Goal: Task Accomplishment & Management: Use online tool/utility

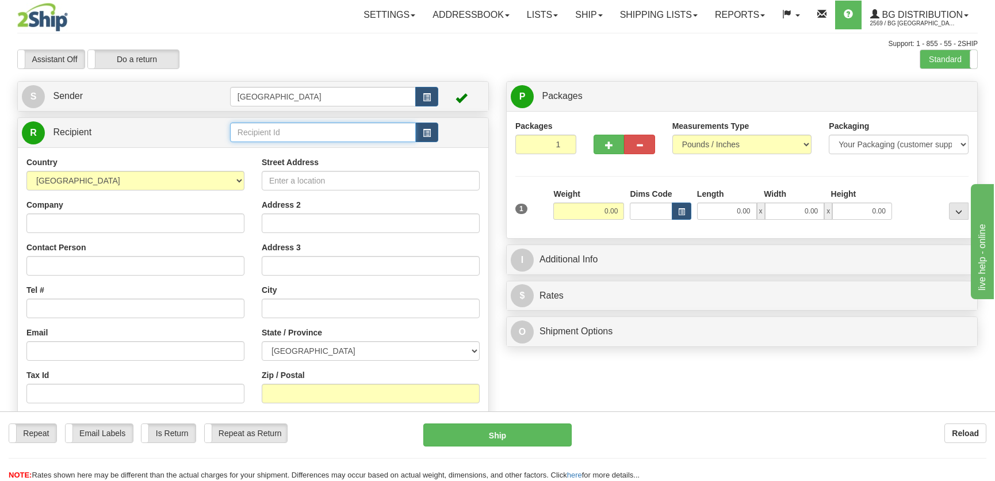
click at [338, 129] on input "text" at bounding box center [323, 132] width 186 height 20
click at [322, 151] on div "1186" at bounding box center [320, 150] width 174 height 13
type input "1186"
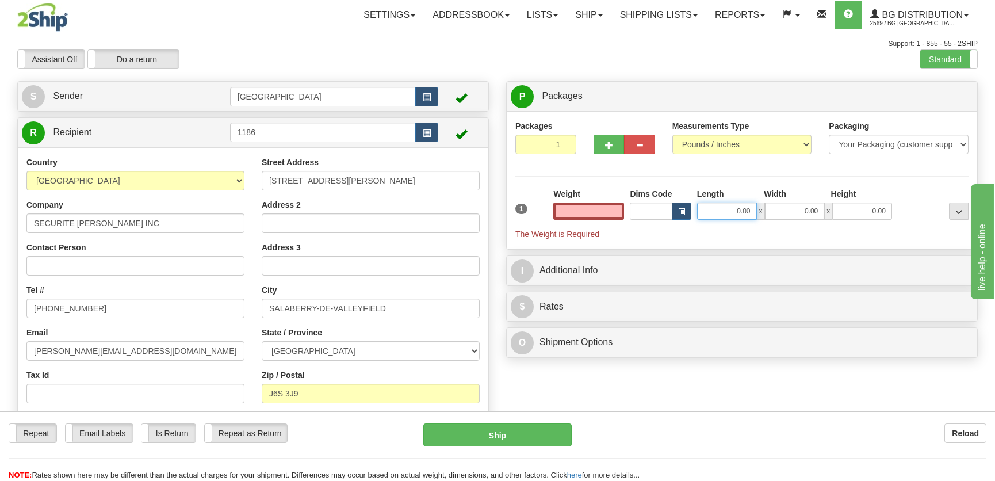
type input "0.00"
click at [732, 210] on input "0.00" at bounding box center [727, 210] width 60 height 17
type input "8.00"
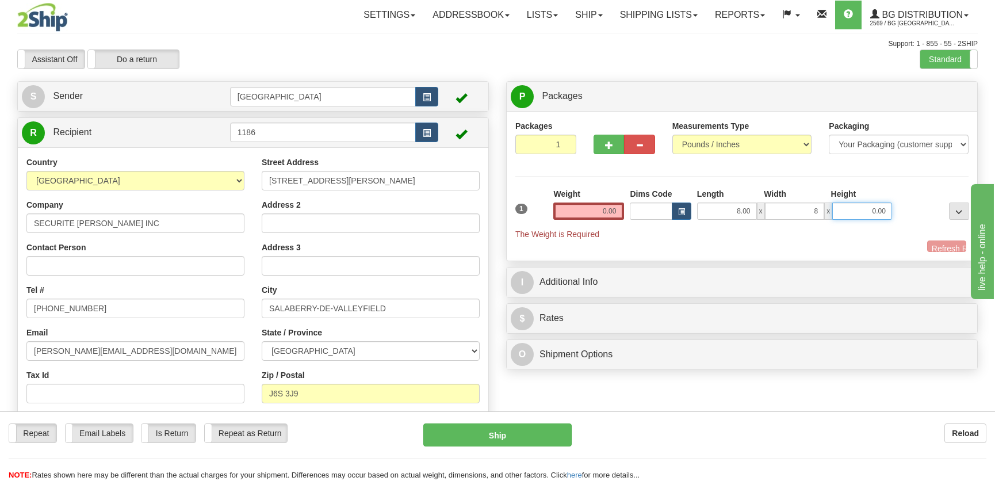
type input "8.00"
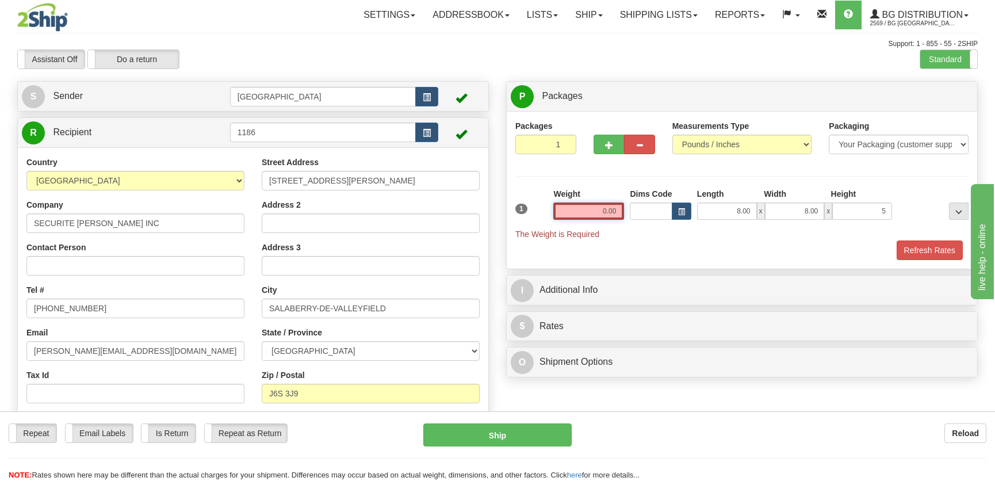
type input "5.00"
drag, startPoint x: 608, startPoint y: 217, endPoint x: 607, endPoint y: 203, distance: 14.4
click at [608, 217] on input "0.00" at bounding box center [588, 210] width 71 height 17
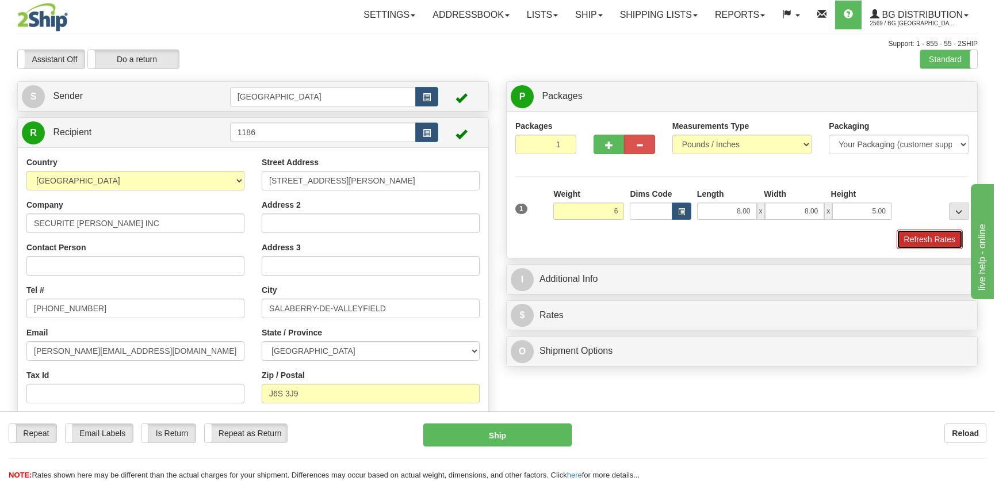
type input "6.00"
click at [943, 242] on button "Refresh Rates" at bounding box center [930, 239] width 66 height 20
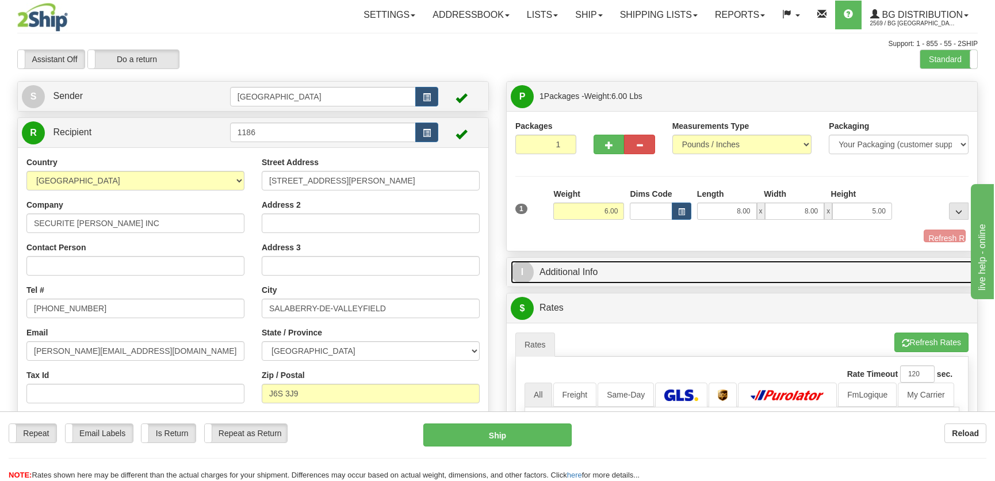
click at [862, 261] on link "I Additional Info" at bounding box center [742, 273] width 462 height 24
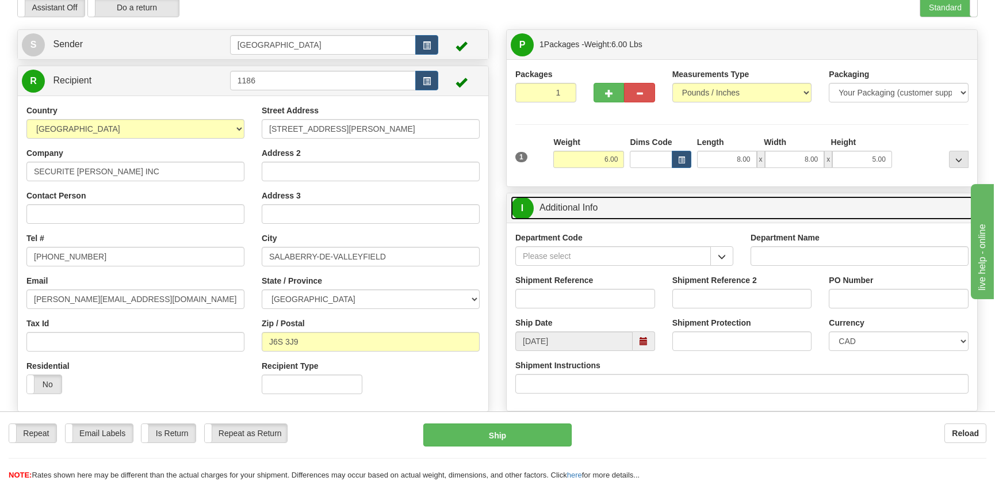
scroll to position [156, 0]
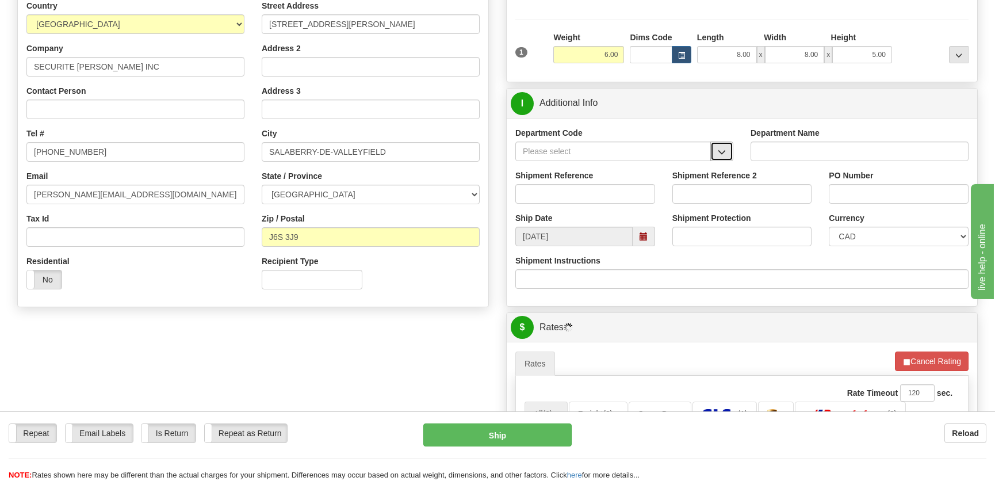
click at [731, 150] on button "button" at bounding box center [721, 151] width 23 height 20
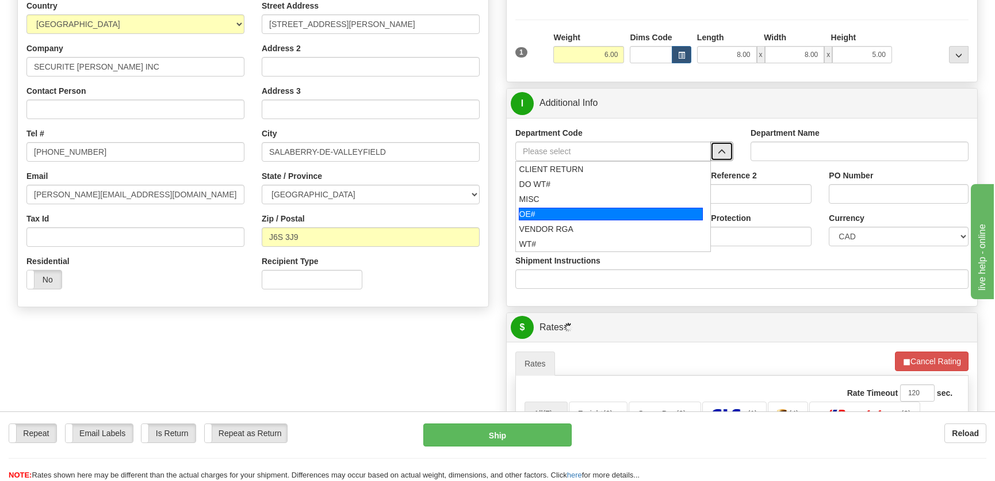
click at [565, 212] on div "OE#" at bounding box center [611, 214] width 185 height 13
type input "OE#"
type input "ORDERS"
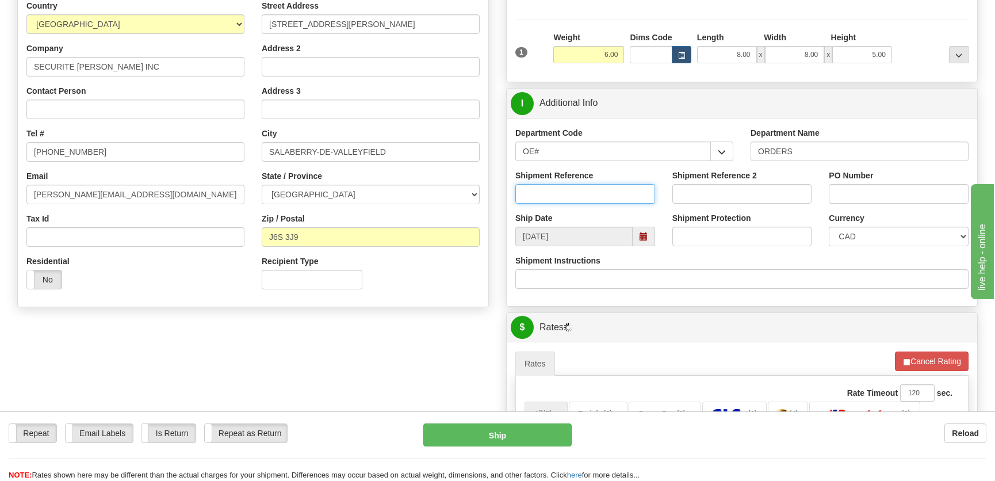
click at [581, 190] on input "Shipment Reference" at bounding box center [585, 194] width 140 height 20
type input "50322389-01"
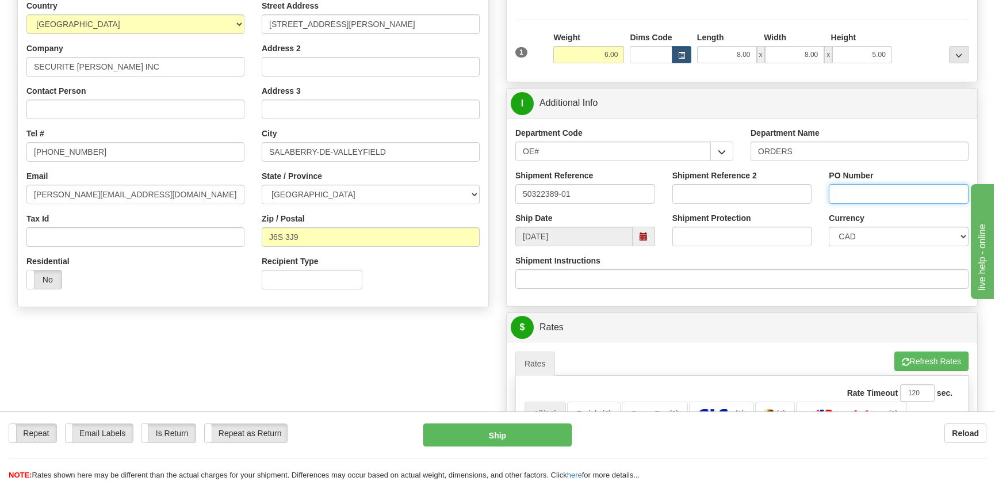
click at [874, 191] on input "PO Number" at bounding box center [899, 194] width 140 height 20
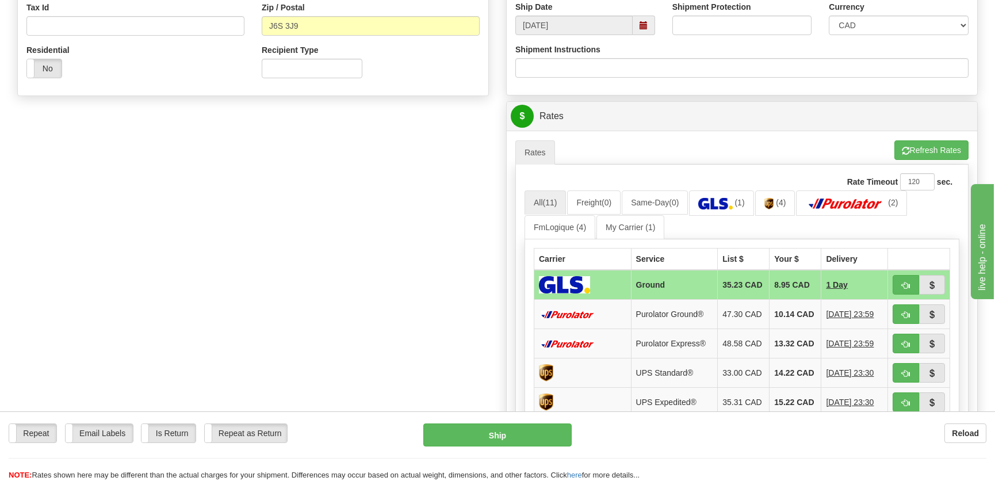
scroll to position [418, 0]
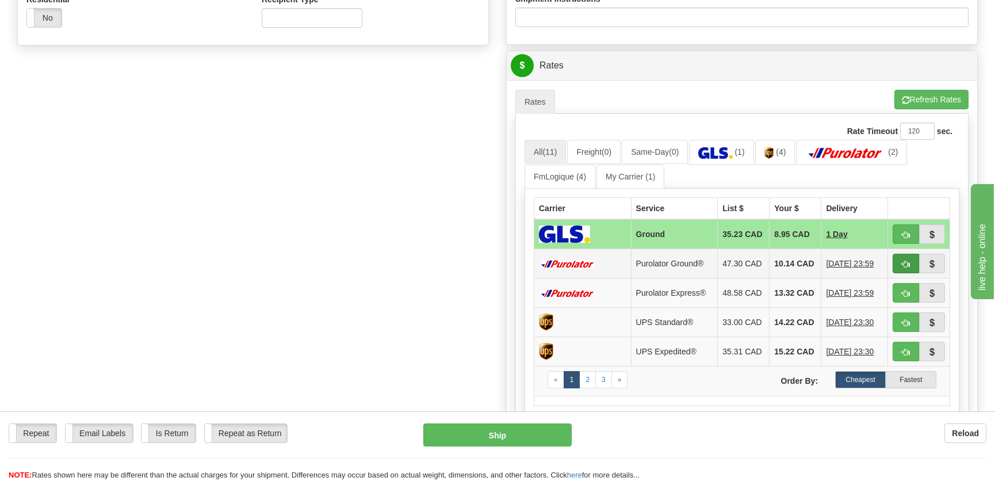
type input "."
click at [906, 265] on span "button" at bounding box center [906, 264] width 8 height 7
type input "260"
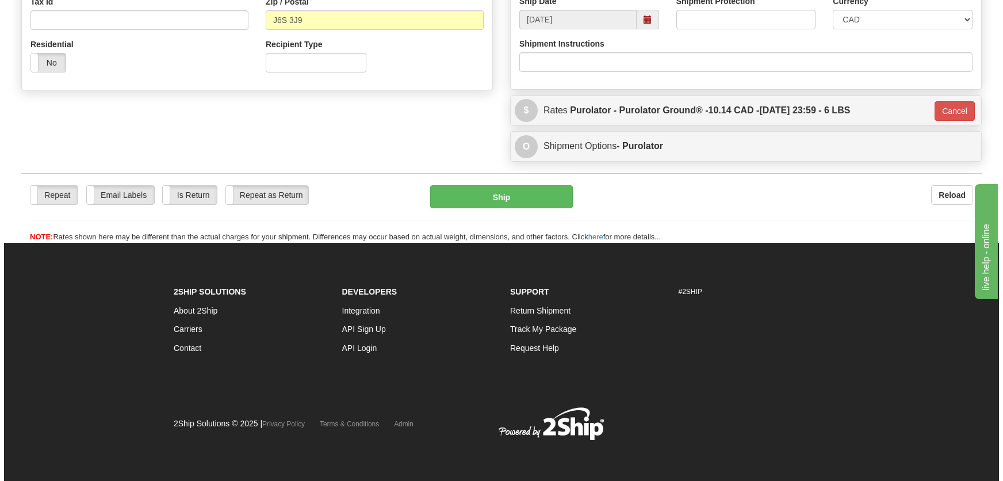
scroll to position [373, 0]
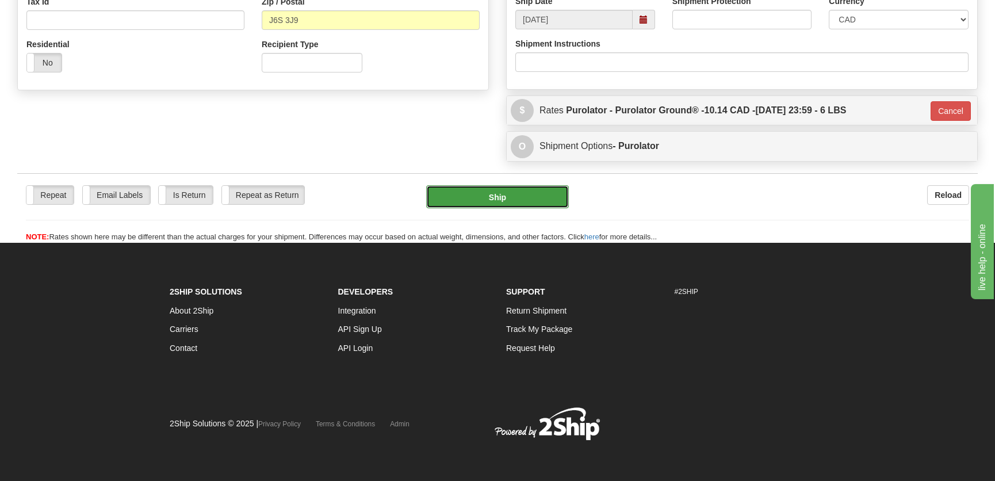
click at [500, 193] on button "Ship" at bounding box center [497, 196] width 143 height 23
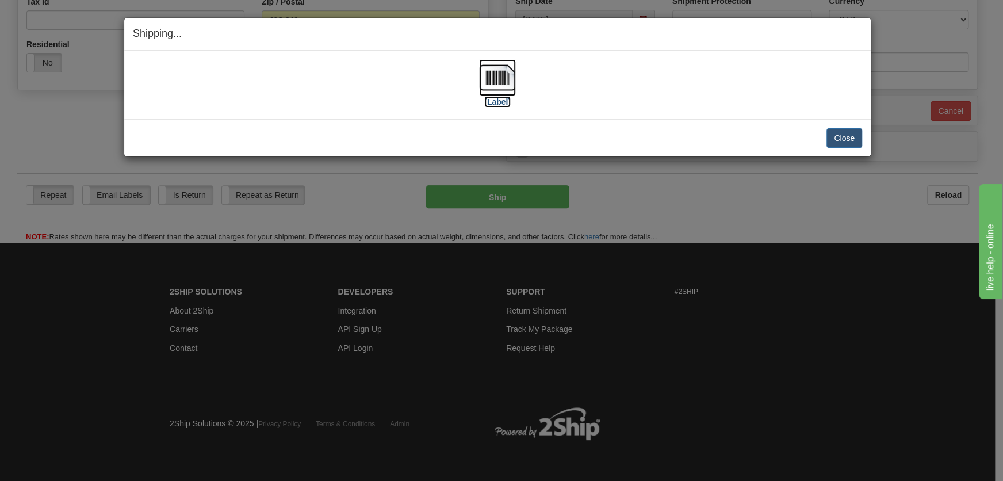
click at [500, 91] on img at bounding box center [497, 77] width 37 height 37
click at [833, 137] on button "Close" at bounding box center [844, 138] width 36 height 20
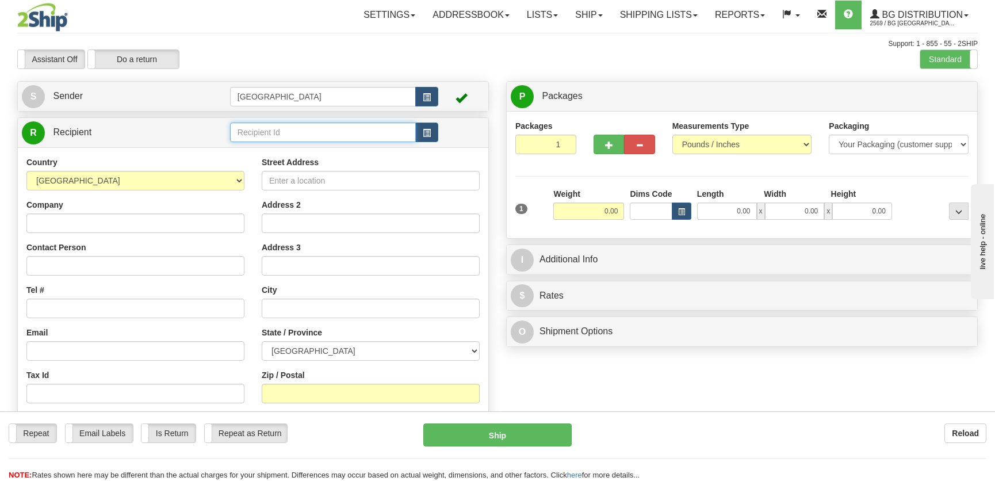
click at [306, 135] on input "text" at bounding box center [323, 132] width 186 height 20
click at [344, 152] on div "1245" at bounding box center [320, 150] width 174 height 13
type input "1245"
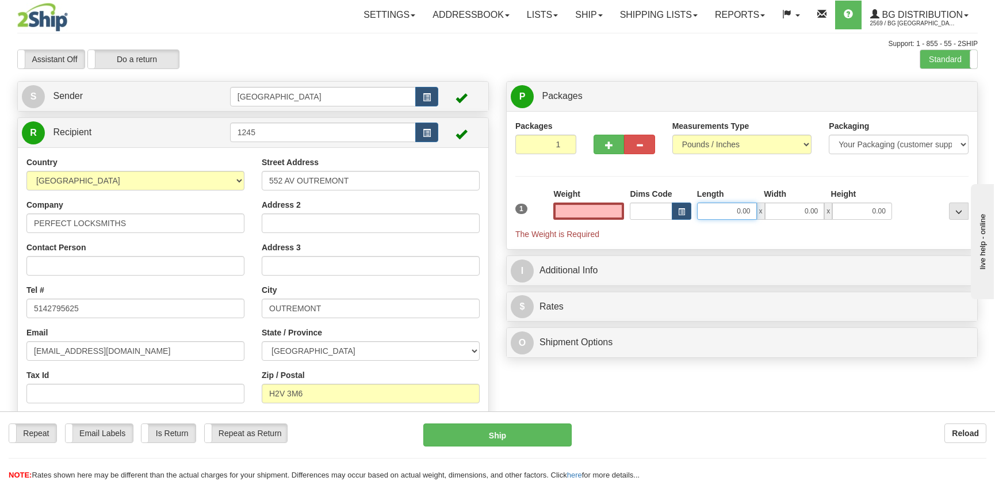
type input "0.00"
click at [725, 213] on input "0.00" at bounding box center [727, 210] width 60 height 17
type input "9.00"
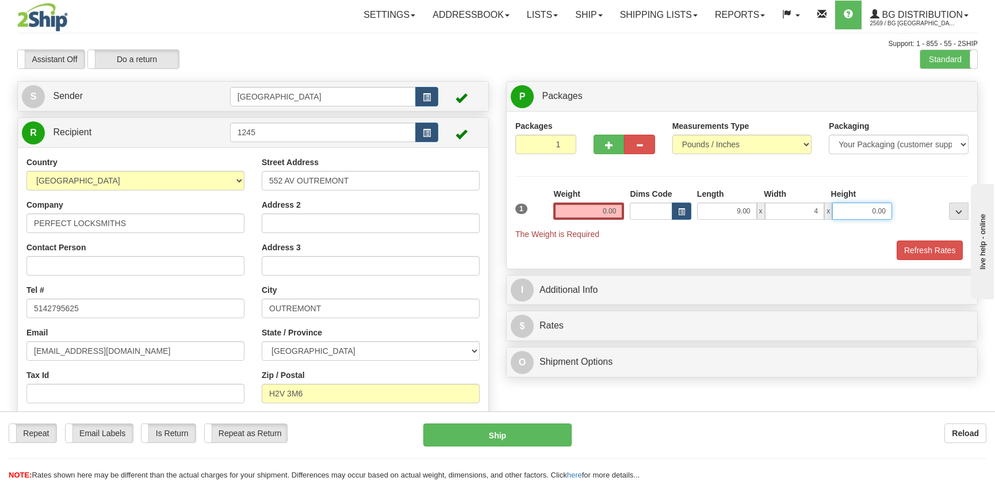
type input "4.00"
type input "3.00"
click at [619, 204] on input "0.00" at bounding box center [588, 210] width 71 height 17
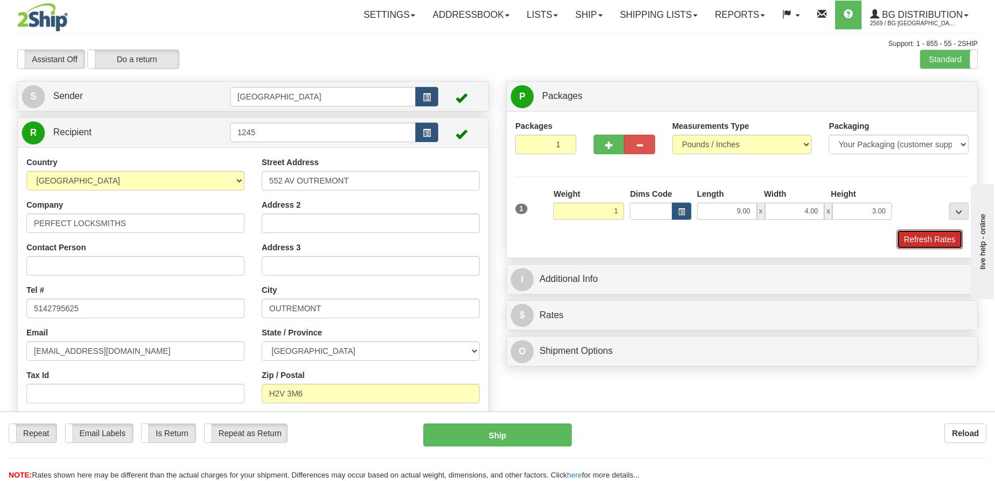
drag, startPoint x: 940, startPoint y: 231, endPoint x: 939, endPoint y: 238, distance: 7.6
click at [941, 231] on button "Refresh Rates" at bounding box center [930, 239] width 66 height 20
type input "1.00"
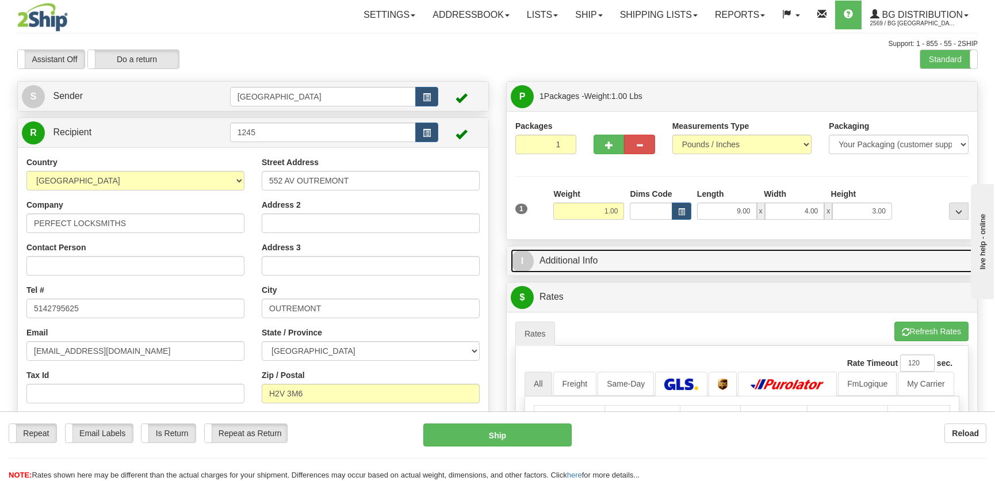
click at [878, 259] on link "I Additional Info" at bounding box center [742, 261] width 462 height 24
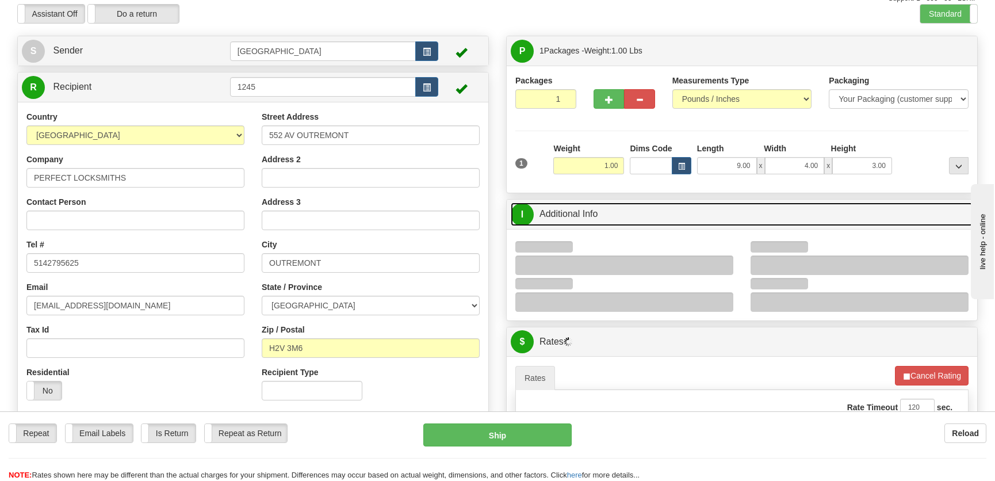
scroll to position [52, 0]
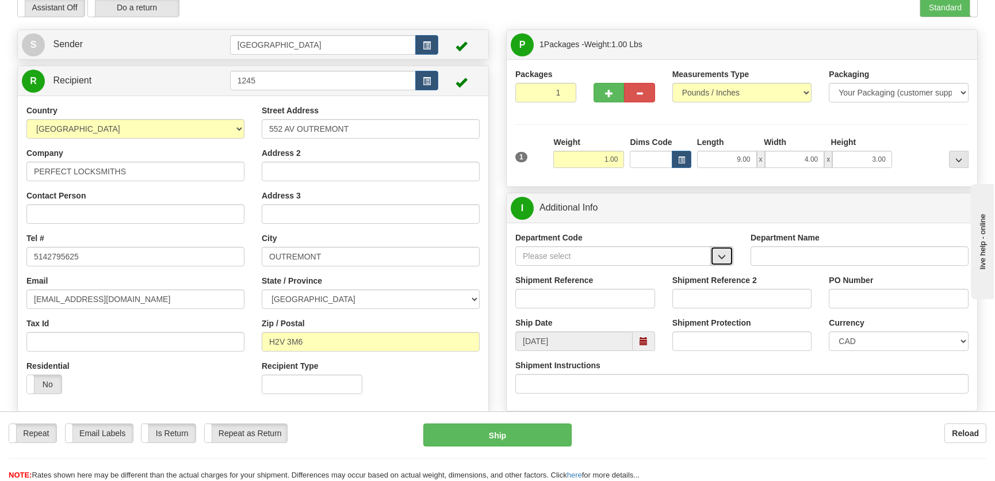
click at [723, 253] on span "button" at bounding box center [722, 256] width 8 height 7
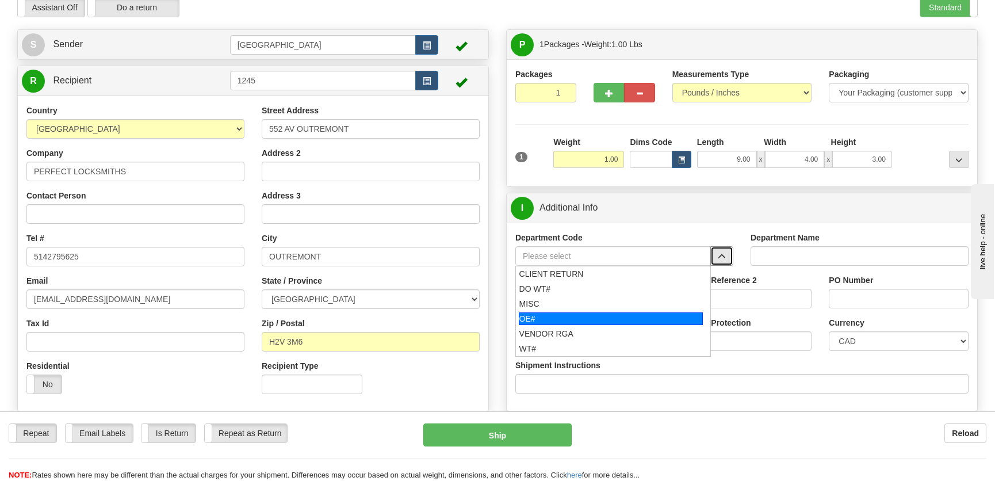
click at [583, 316] on div "OE#" at bounding box center [611, 318] width 185 height 13
type input "OE#"
type input "ORDERS"
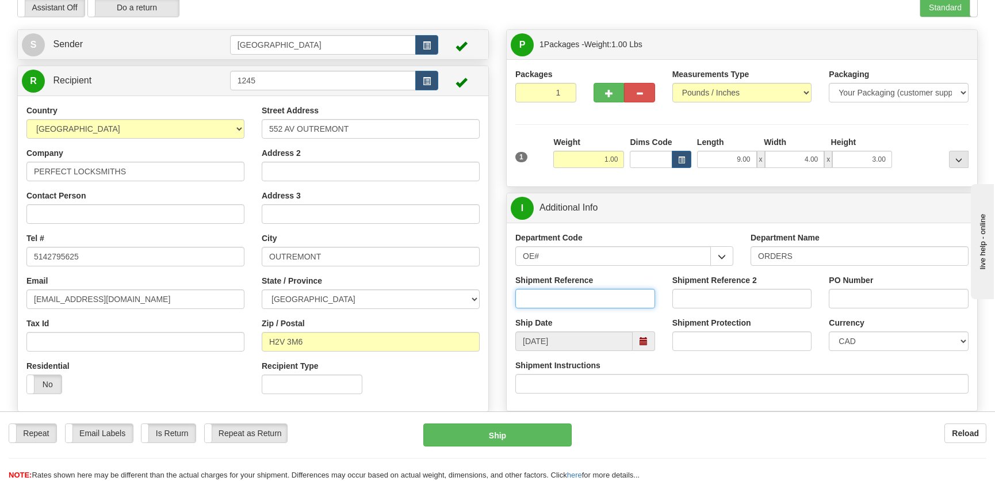
click at [590, 301] on input "Shipment Reference" at bounding box center [585, 299] width 140 height 20
type input "50322393-01"
click at [924, 291] on input "PO Number" at bounding box center [899, 299] width 140 height 20
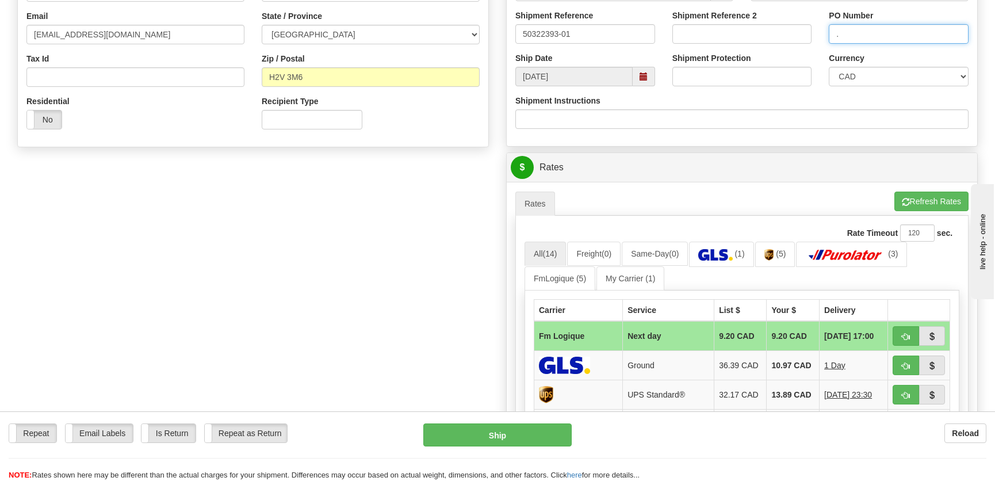
scroll to position [366, 0]
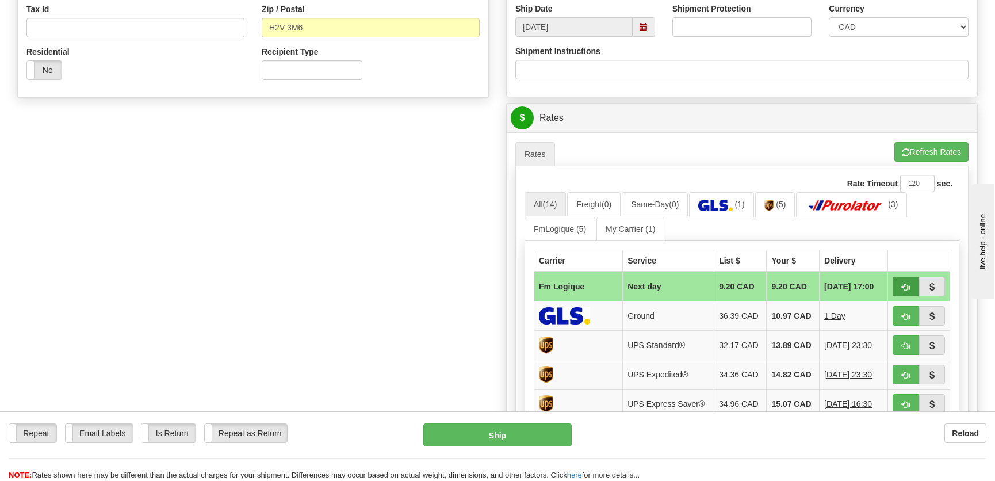
type input "."
click at [896, 280] on button "button" at bounding box center [906, 287] width 26 height 20
type input "jour"
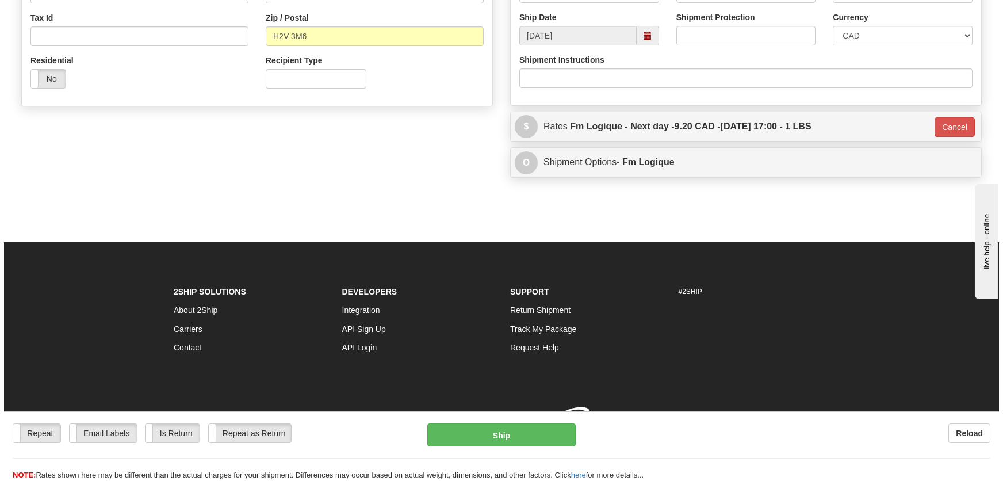
scroll to position [362, 0]
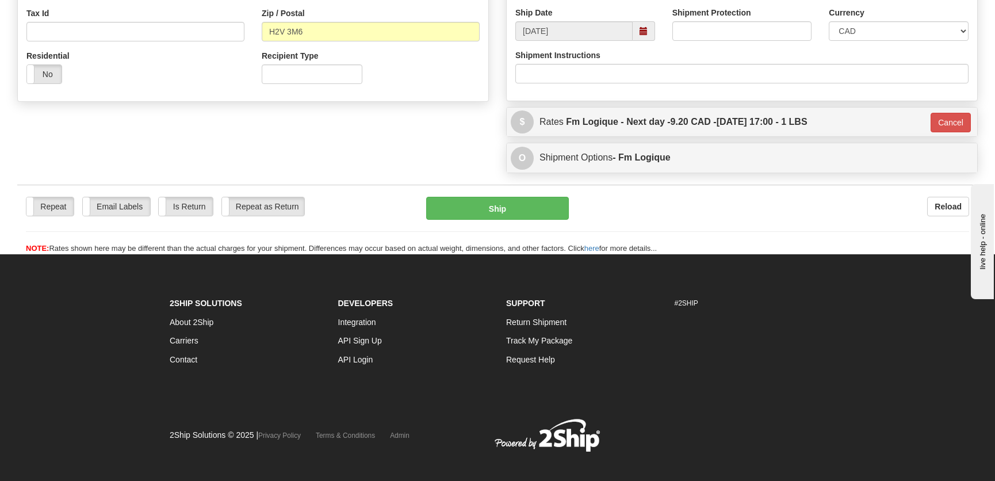
click at [454, 227] on div "Repeat Repeat Email Labels Email Labels Edit Is Return Is Return Repeat as Retu…" at bounding box center [497, 226] width 960 height 58
click at [457, 223] on div "Repeat Repeat Email Labels Email Labels Edit Is Return Is Return Repeat as Retu…" at bounding box center [497, 226] width 960 height 58
click at [458, 219] on button "Ship" at bounding box center [497, 208] width 143 height 23
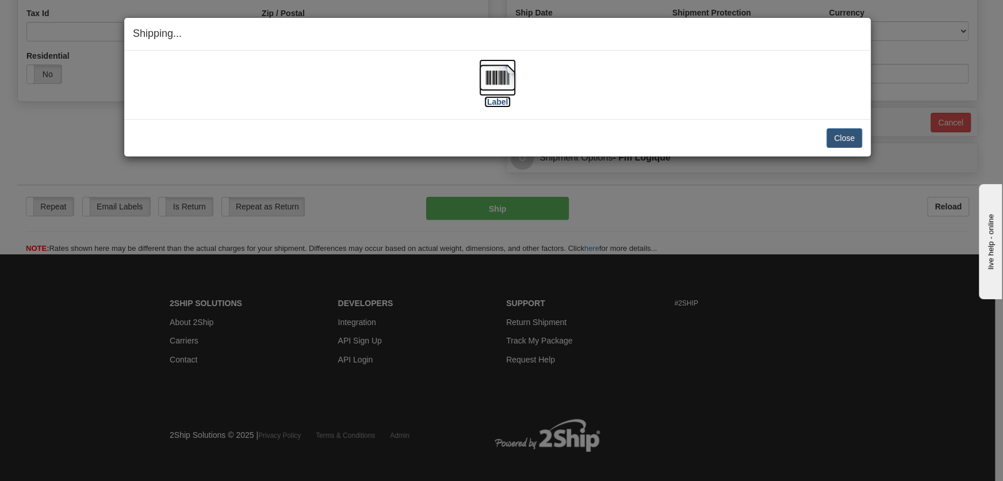
click at [499, 91] on img at bounding box center [497, 77] width 37 height 37
click at [833, 141] on button "Close" at bounding box center [844, 138] width 36 height 20
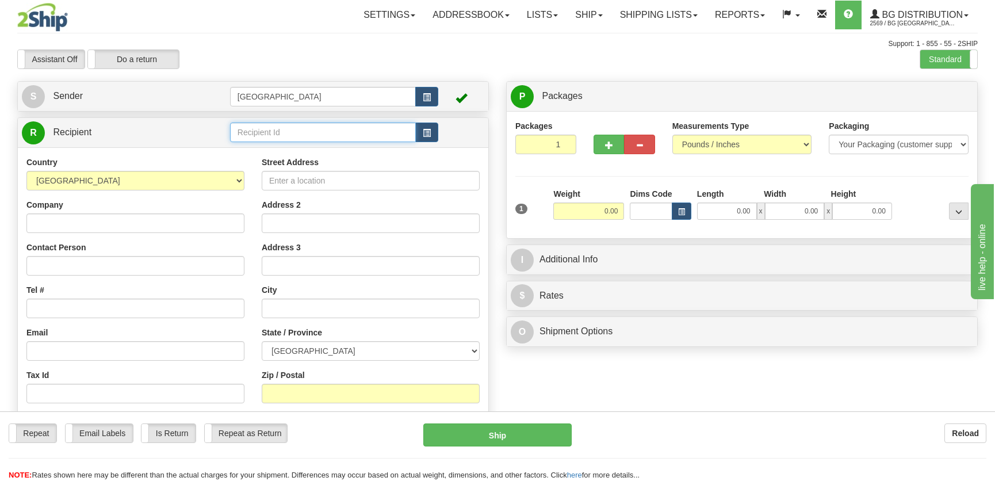
click at [294, 141] on input "text" at bounding box center [323, 132] width 186 height 20
click at [291, 127] on input "text" at bounding box center [323, 132] width 186 height 20
click at [283, 145] on div "1183" at bounding box center [319, 151] width 173 height 12
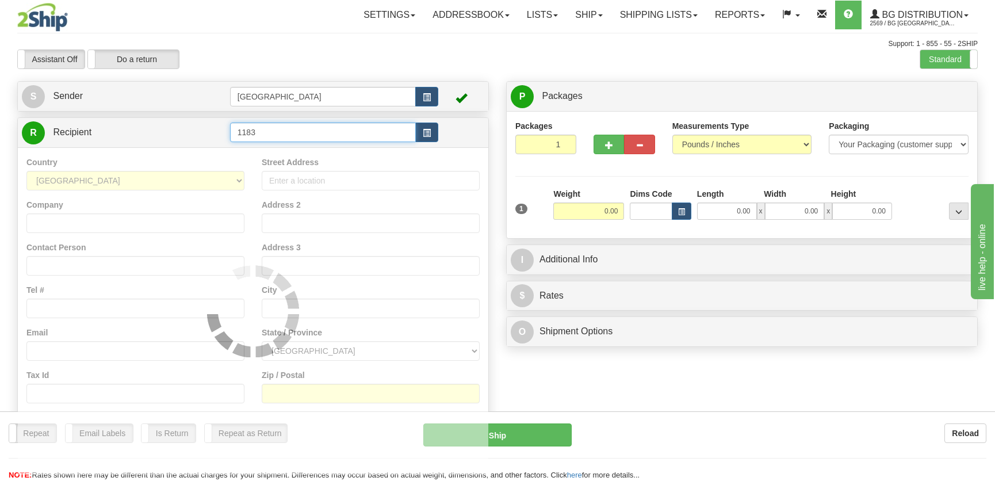
type input "1183"
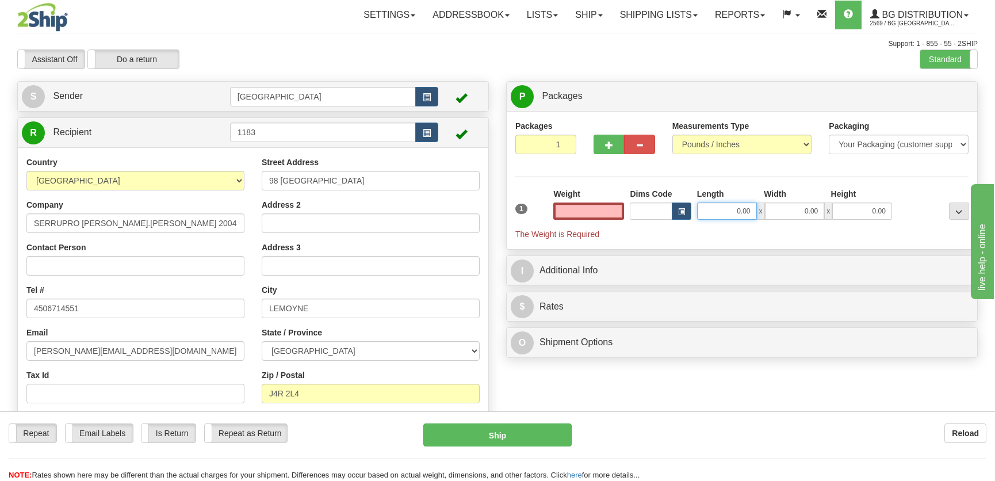
type input "0.00"
click at [720, 217] on input "0.00" at bounding box center [727, 210] width 60 height 17
type input "21.00"
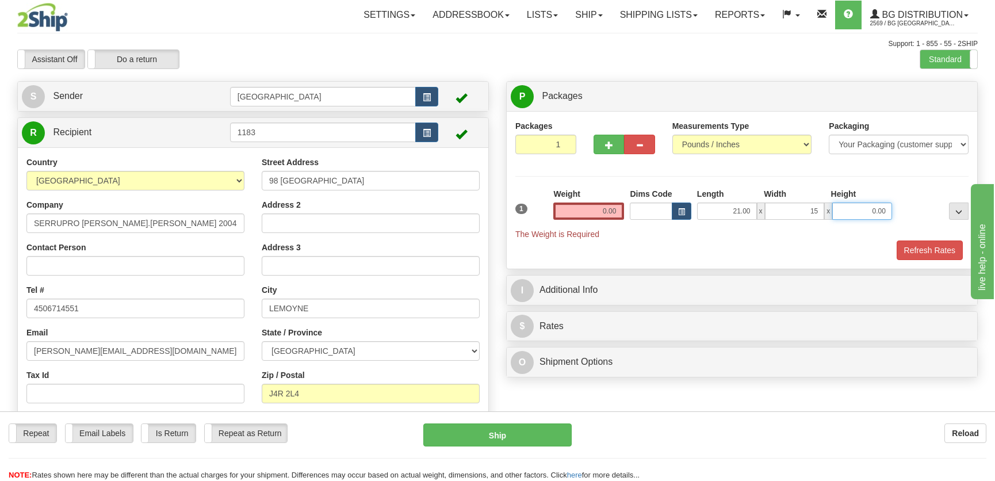
type input "15.00"
type input "10.00"
click at [617, 212] on input "0.00" at bounding box center [588, 210] width 71 height 17
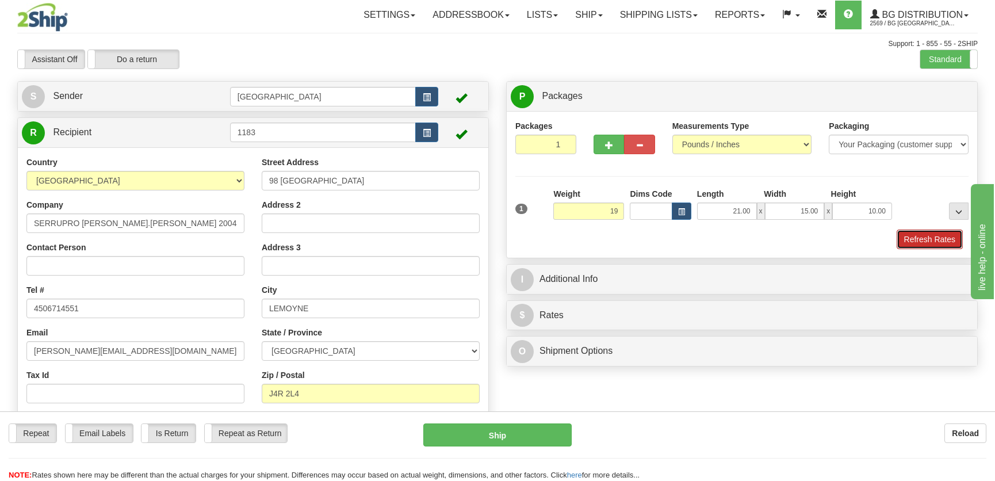
click at [916, 241] on button "Refresh Rates" at bounding box center [930, 239] width 66 height 20
type input "19.00"
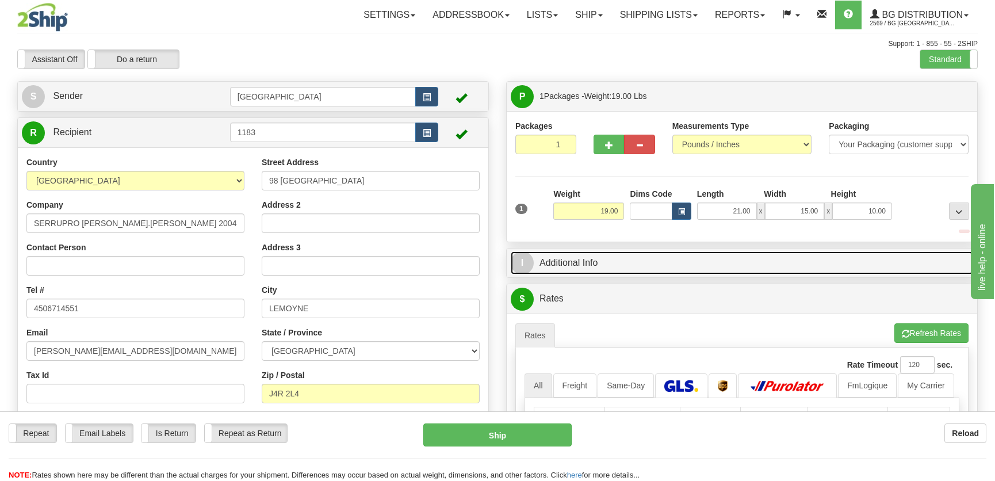
click at [876, 258] on link "I Additional Info" at bounding box center [742, 263] width 462 height 24
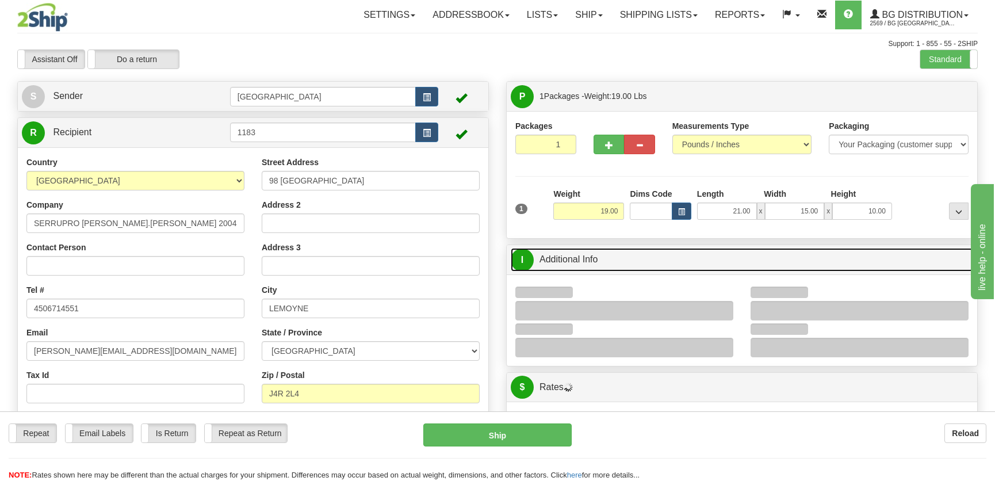
scroll to position [104, 0]
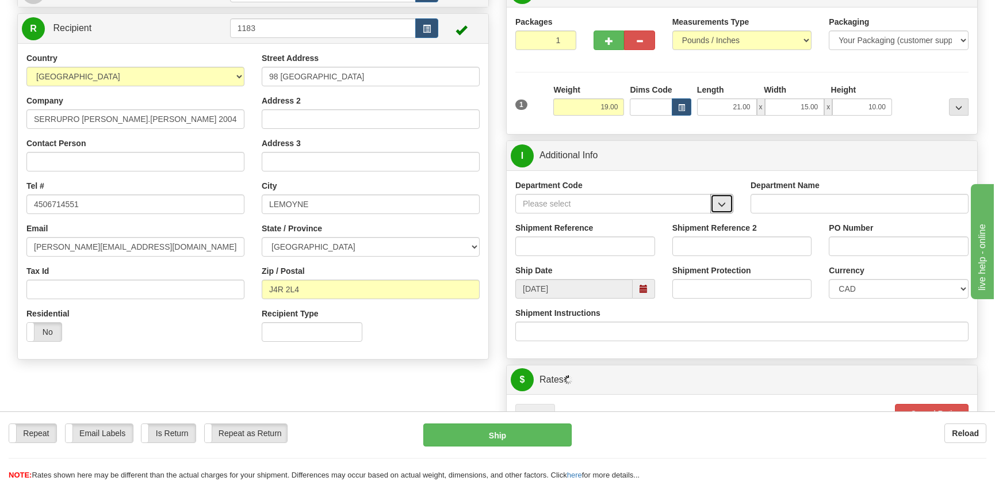
click at [722, 201] on span "button" at bounding box center [722, 204] width 8 height 7
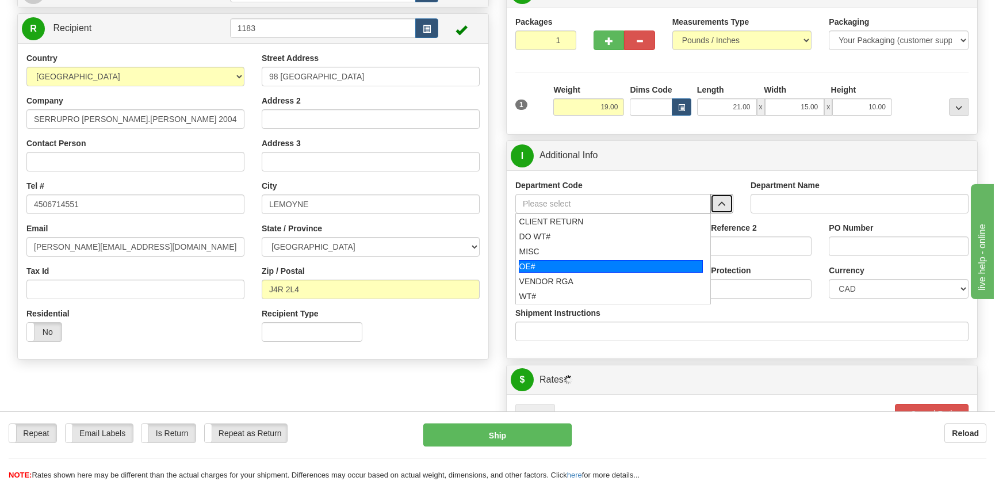
click at [610, 266] on div "OE#" at bounding box center [611, 266] width 185 height 13
type input "OE#"
type input "ORDERS"
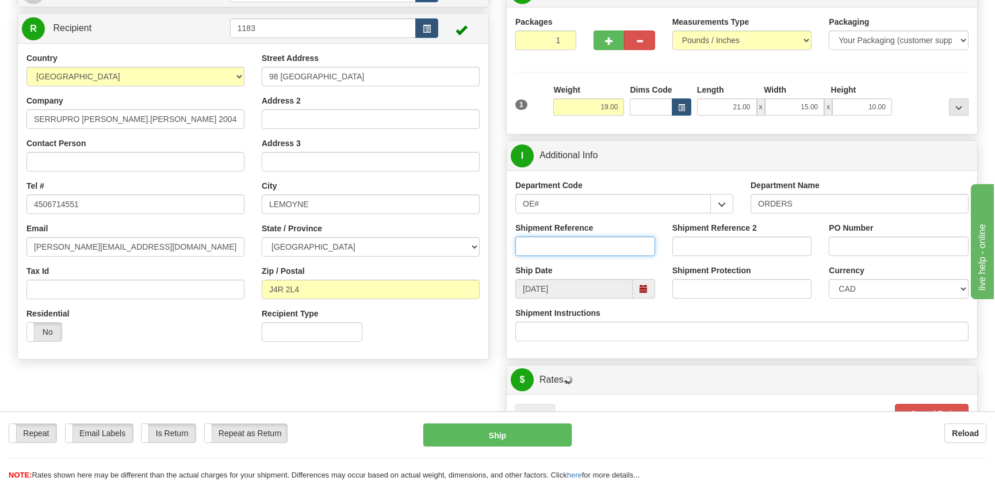
click at [608, 247] on input "Shipment Reference" at bounding box center [585, 246] width 140 height 20
type input "50318739-01"
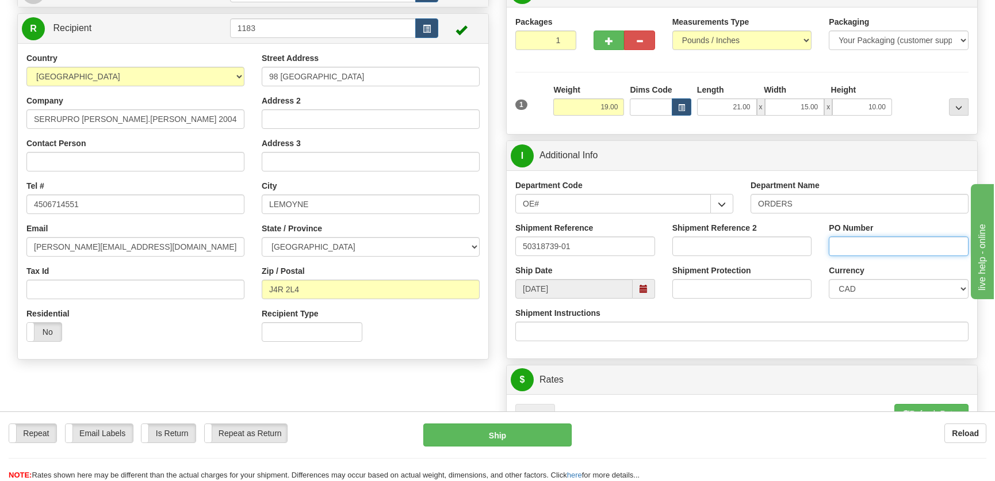
click at [870, 252] on input "PO Number" at bounding box center [899, 246] width 140 height 20
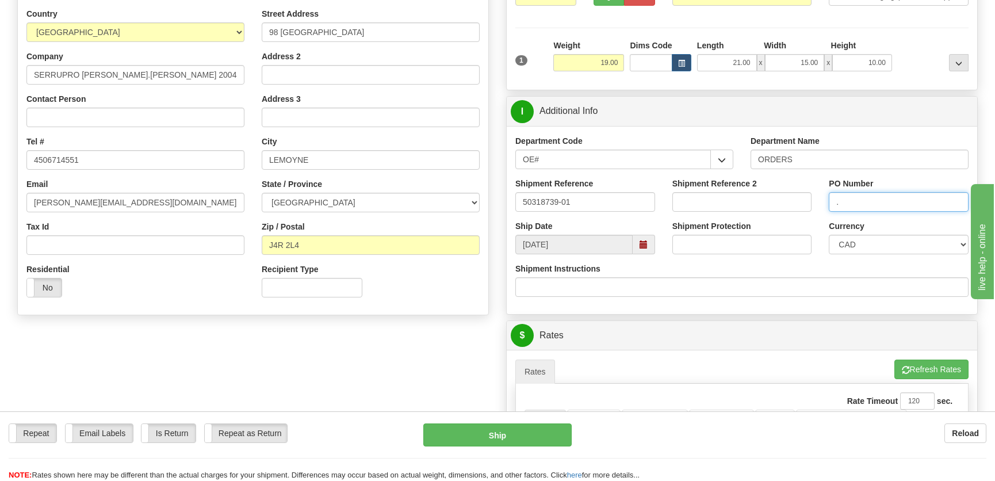
scroll to position [366, 0]
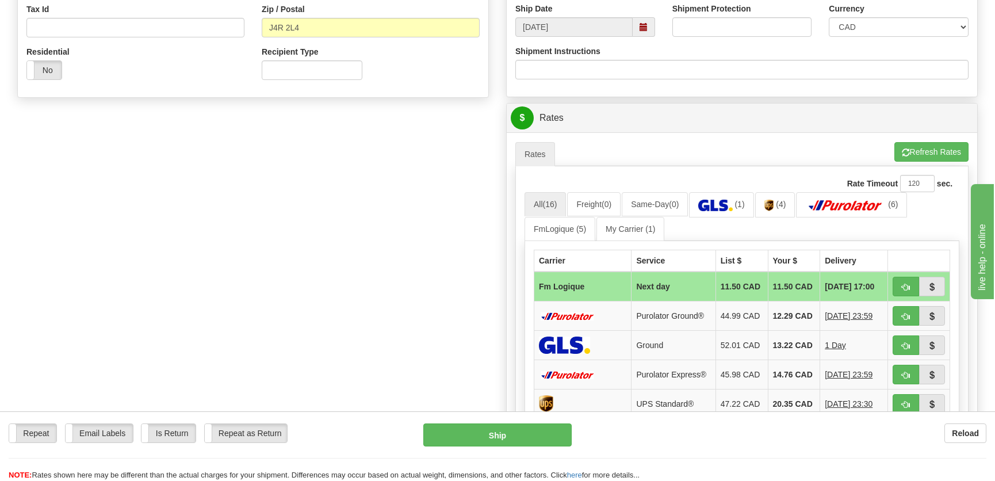
type input "."
click at [906, 285] on span "button" at bounding box center [906, 287] width 8 height 7
type input "jour"
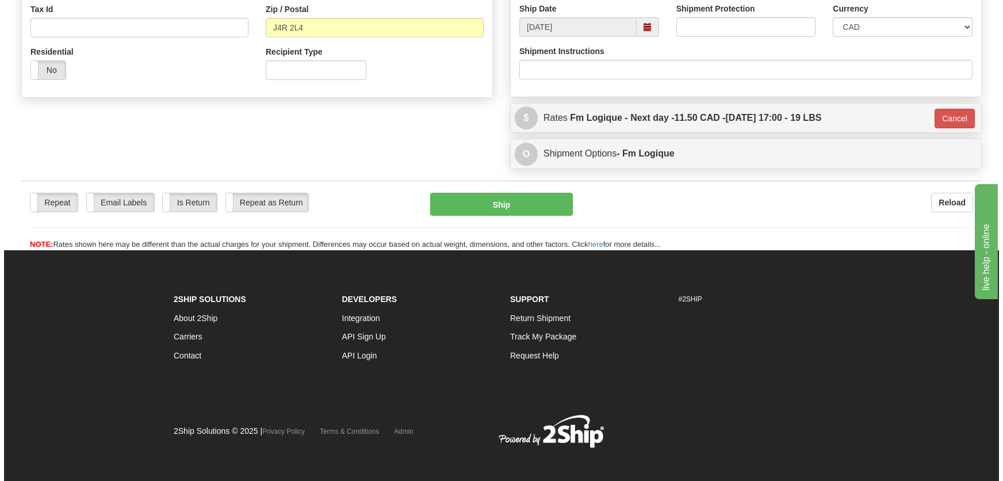
scroll to position [362, 0]
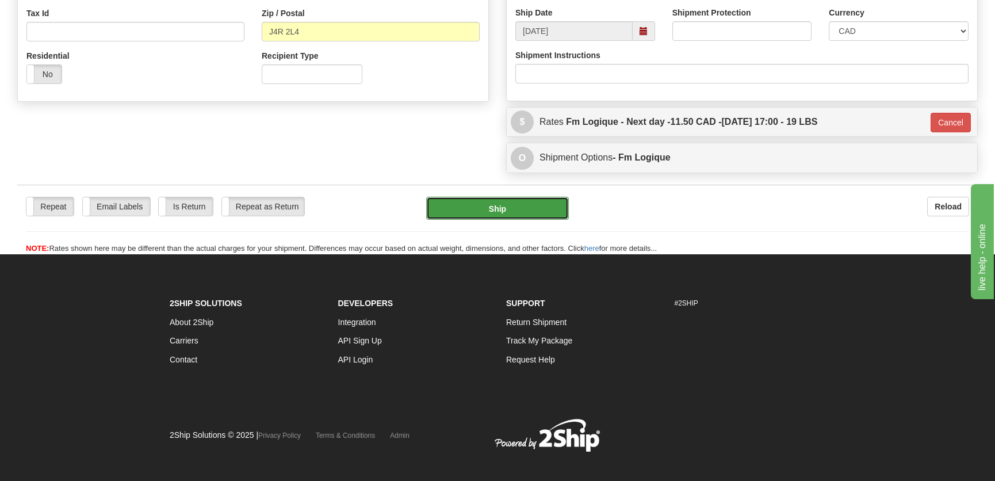
click at [507, 209] on button "Ship" at bounding box center [497, 208] width 143 height 23
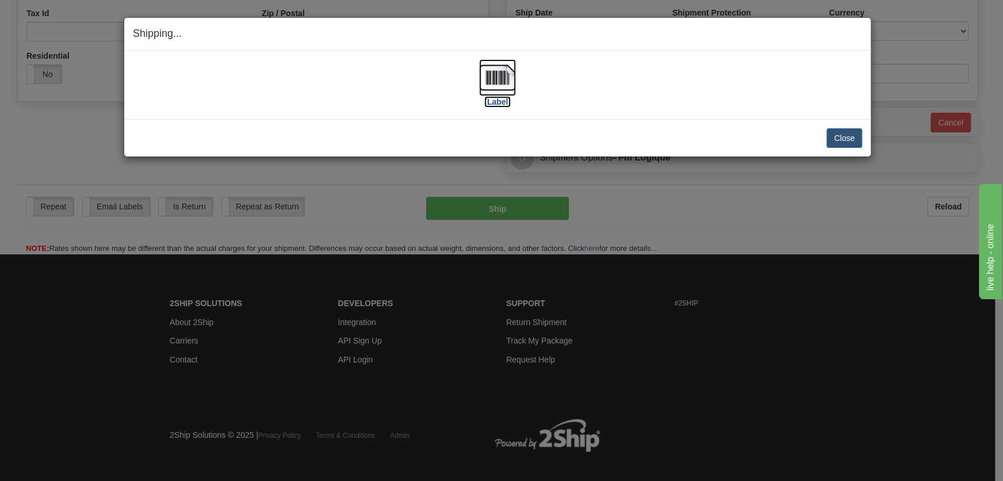
click at [499, 98] on label "[Label]" at bounding box center [497, 102] width 26 height 12
click at [847, 135] on button "Close" at bounding box center [844, 138] width 36 height 20
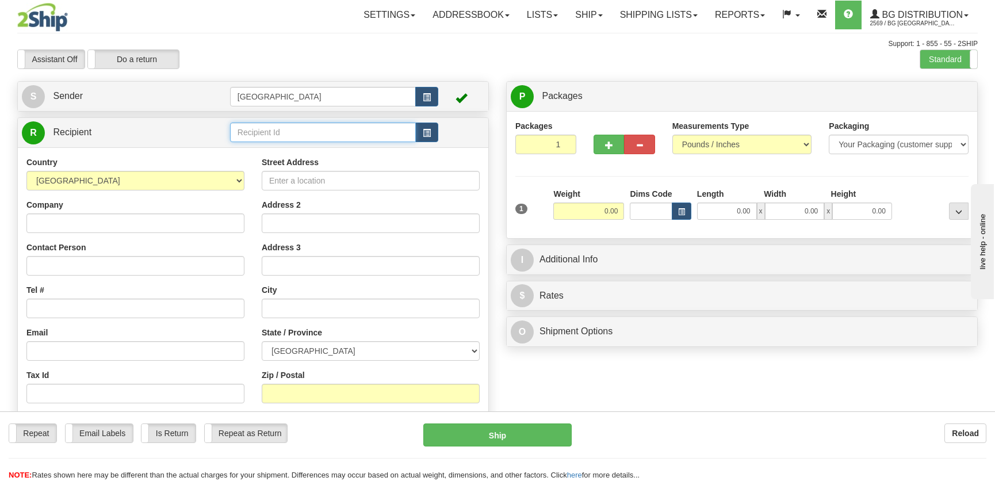
click at [302, 132] on input "text" at bounding box center [323, 132] width 186 height 20
click at [285, 148] on div "7024" at bounding box center [320, 150] width 174 height 13
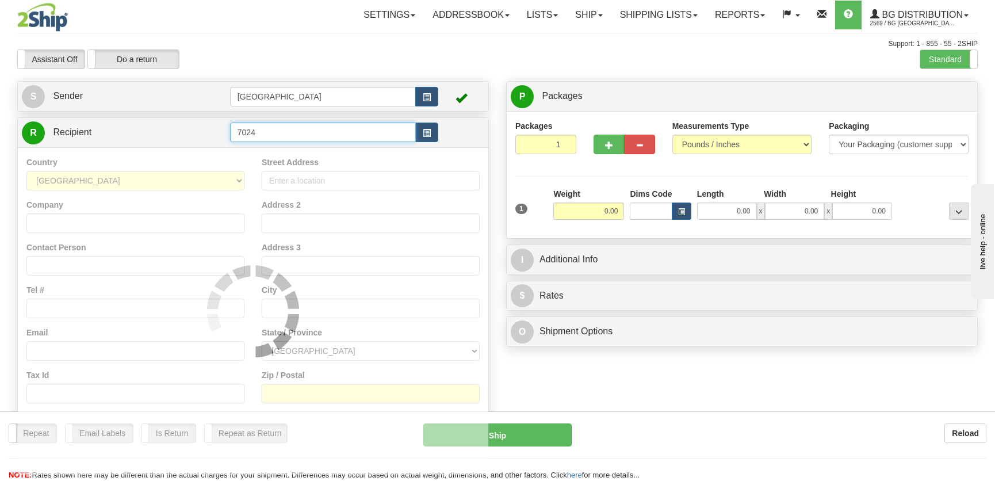
type input "7024"
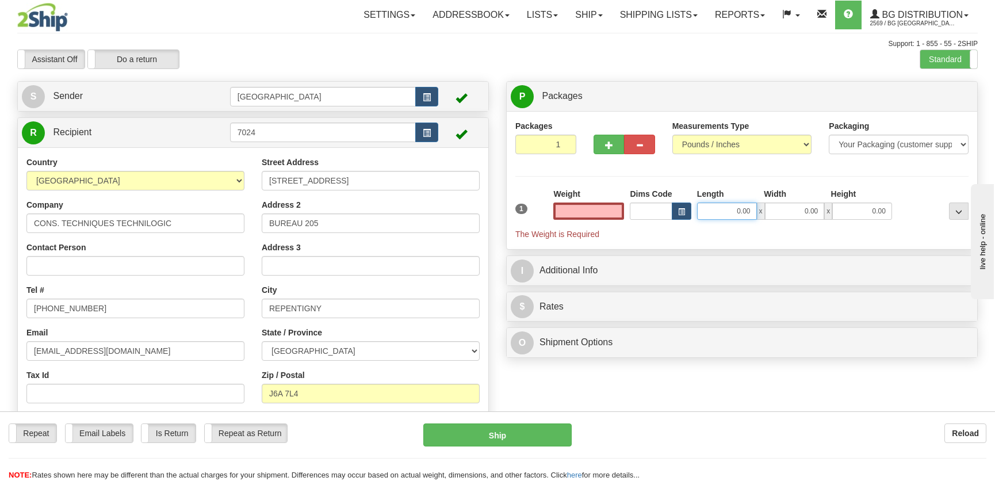
type input "0.00"
click at [744, 217] on input "0.00" at bounding box center [727, 210] width 60 height 17
type input "11.00"
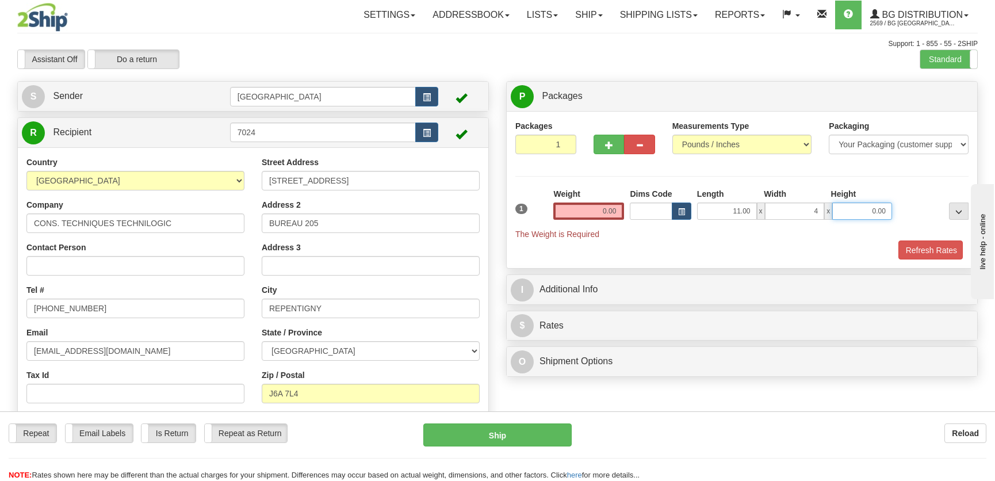
type input "4.00"
type input "5.00"
click at [612, 212] on input "0.00" at bounding box center [588, 210] width 71 height 17
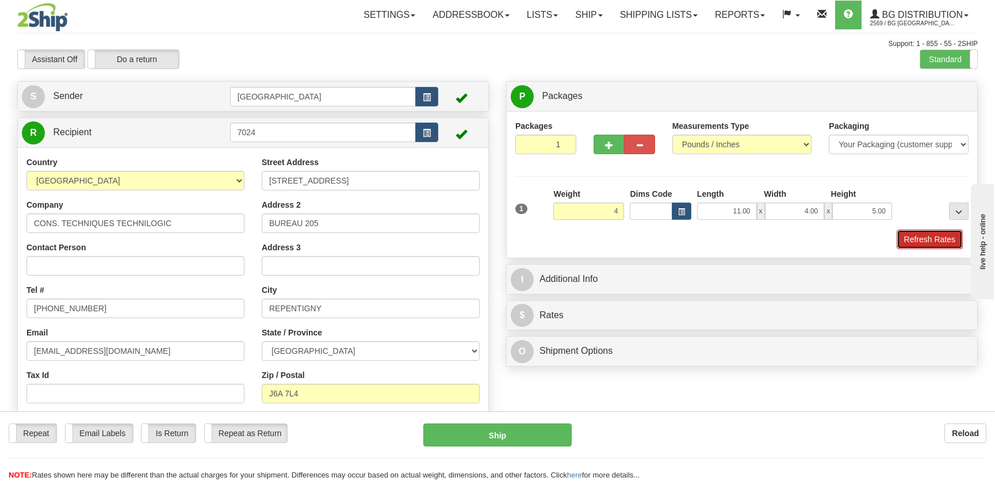
click at [923, 236] on button "Refresh Rates" at bounding box center [930, 239] width 66 height 20
type input "4.00"
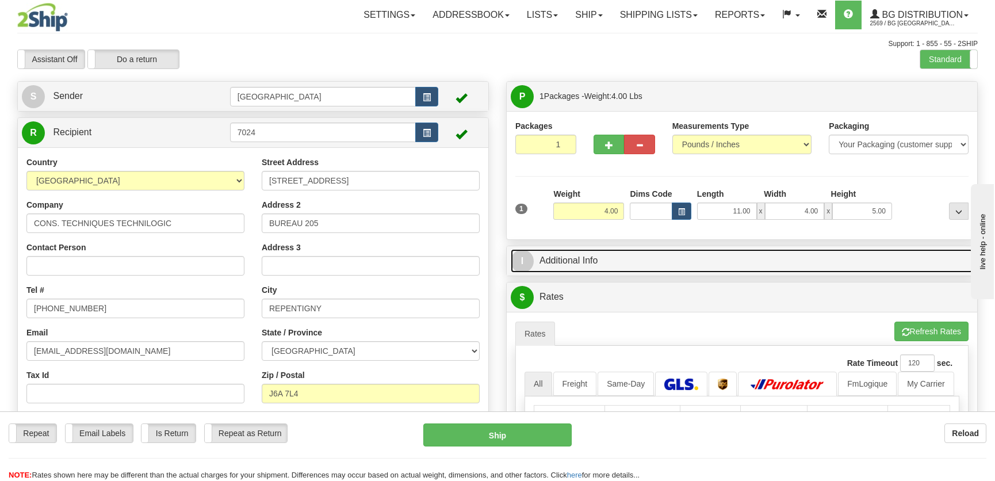
click at [843, 255] on link "I Additional Info" at bounding box center [742, 261] width 462 height 24
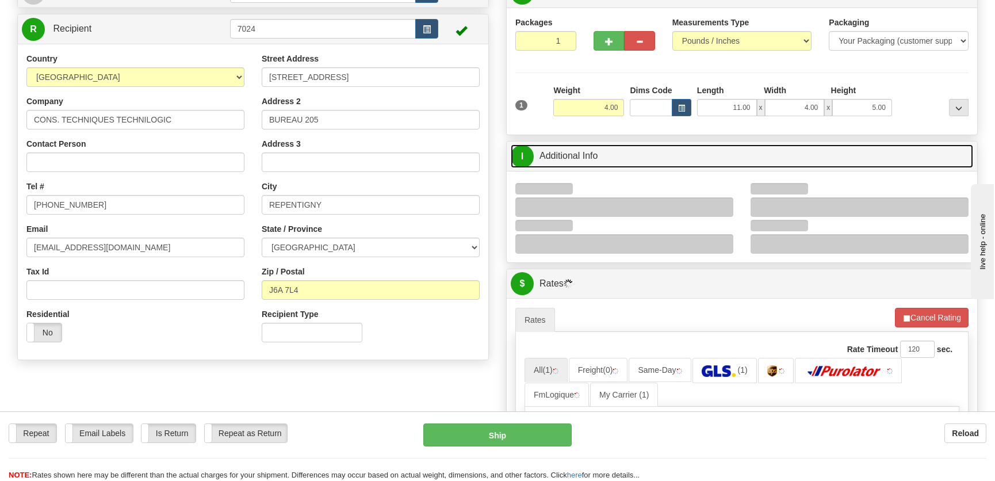
scroll to position [104, 0]
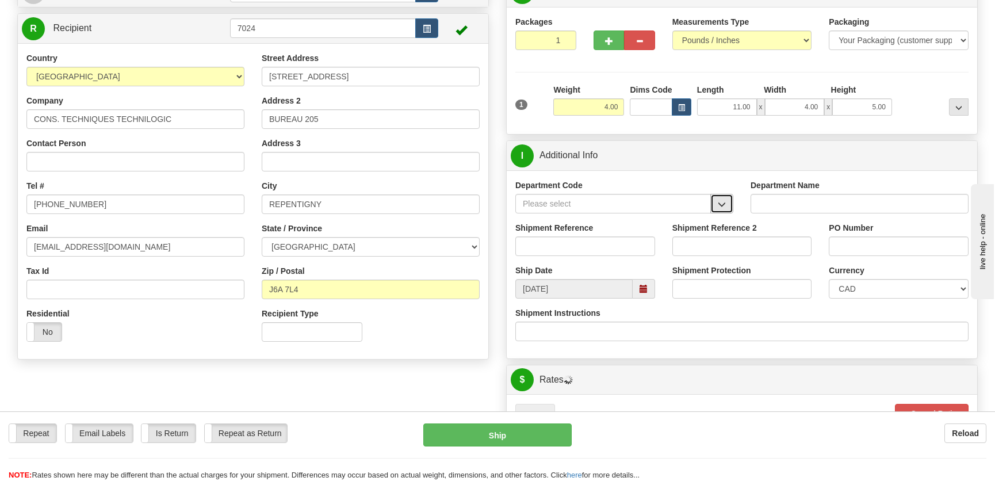
click at [725, 207] on span "button" at bounding box center [722, 204] width 8 height 7
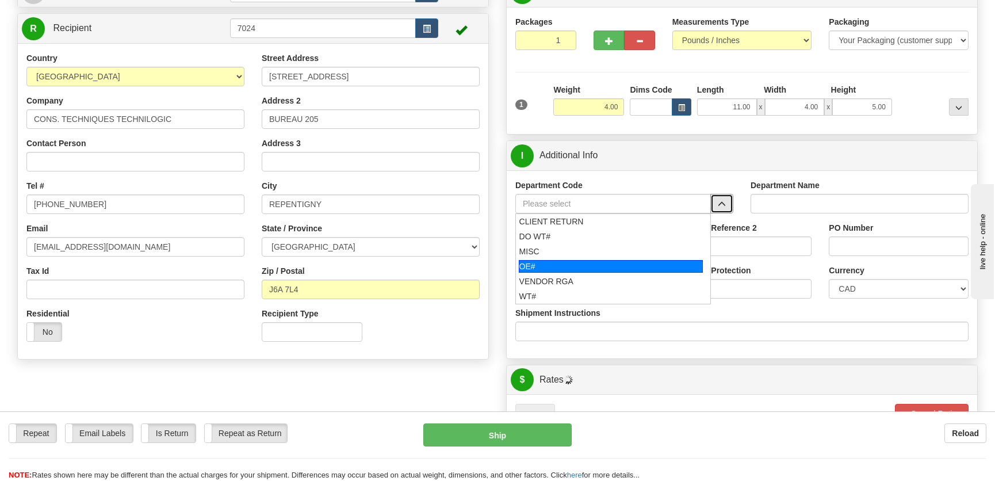
drag, startPoint x: 575, startPoint y: 259, endPoint x: 577, endPoint y: 252, distance: 7.3
click at [575, 260] on div "OE#" at bounding box center [611, 266] width 185 height 13
type input "OE#"
type input "ORDERS"
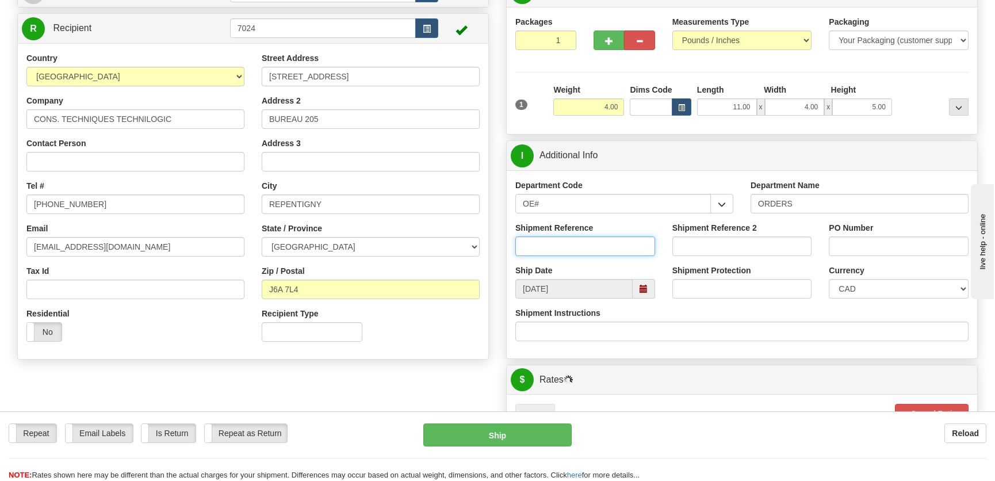
click at [585, 242] on input "Shipment Reference" at bounding box center [585, 246] width 140 height 20
type input "50322555-00"
click at [830, 250] on div "PO Number" at bounding box center [898, 243] width 157 height 43
click at [831, 250] on input "PO Number" at bounding box center [899, 246] width 140 height 20
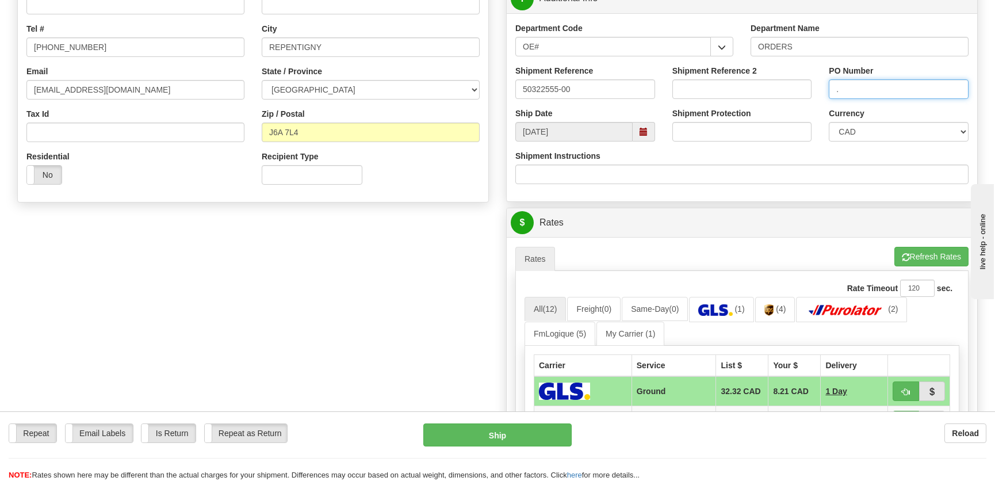
scroll to position [470, 0]
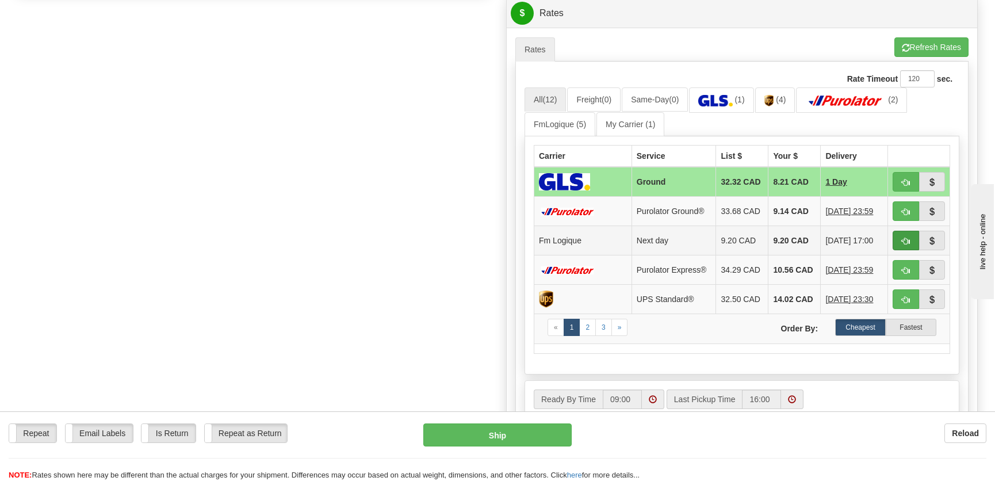
type input "."
click at [896, 236] on button "button" at bounding box center [906, 241] width 26 height 20
type input "jour"
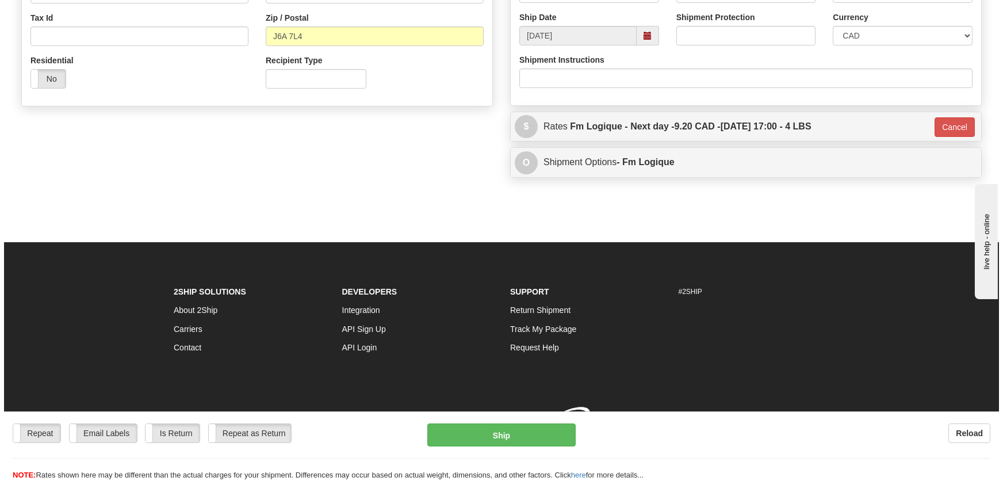
scroll to position [373, 0]
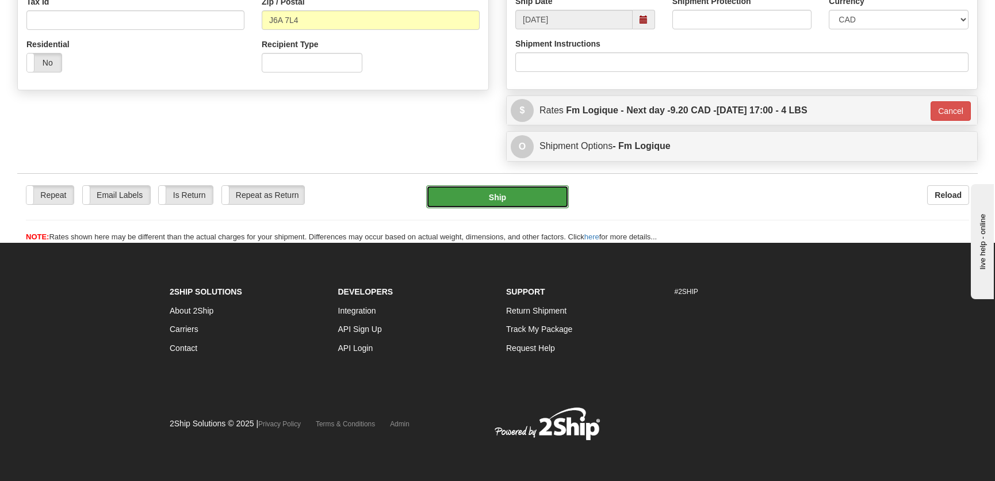
click at [487, 198] on button "Ship" at bounding box center [497, 196] width 143 height 23
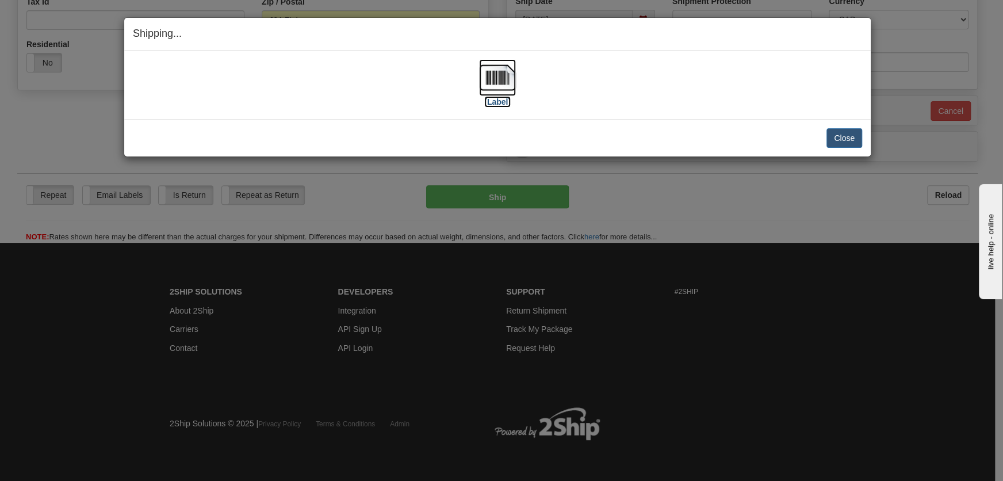
click at [499, 81] on img at bounding box center [497, 77] width 37 height 37
click at [851, 147] on div "Close Cancel Cancel Shipment and Quit Pickup Quit Pickup ONLY" at bounding box center [497, 137] width 746 height 37
click at [852, 133] on button "Close" at bounding box center [844, 138] width 36 height 20
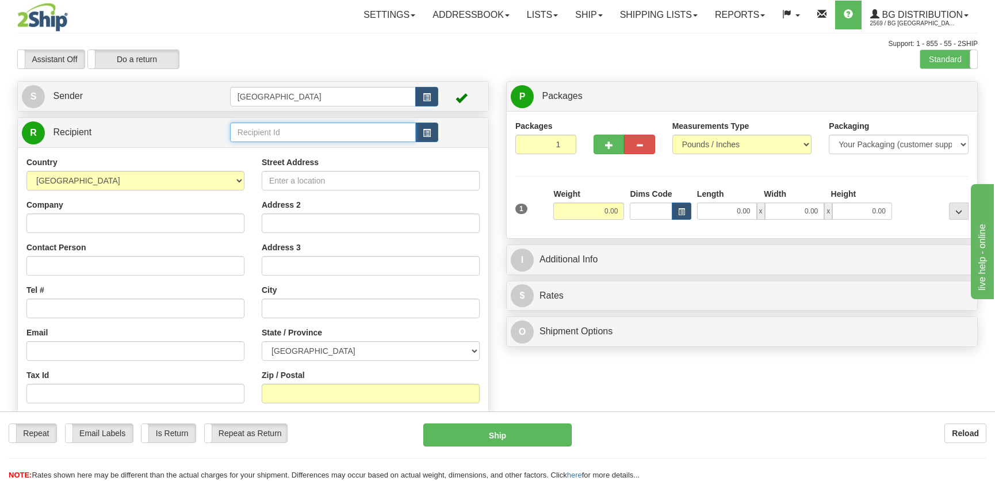
click at [268, 132] on input "text" at bounding box center [323, 132] width 186 height 20
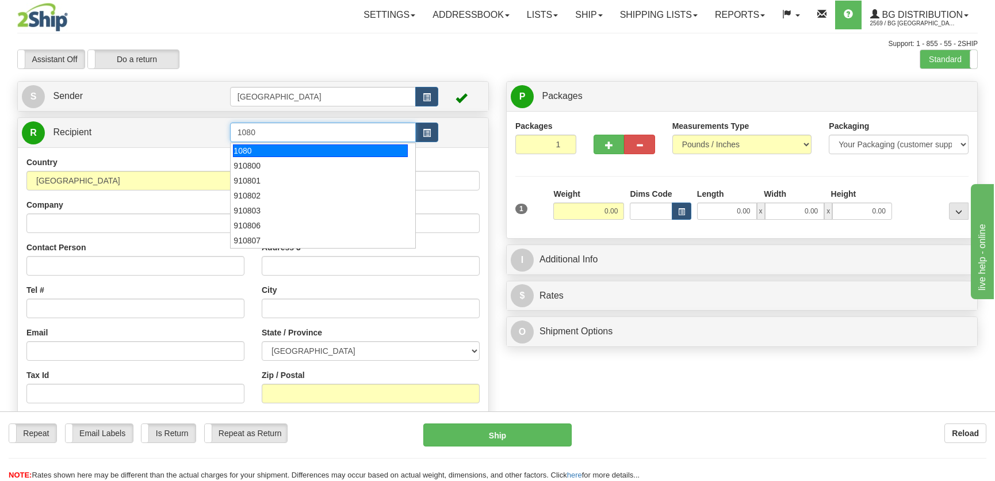
click at [301, 148] on div "1080" at bounding box center [320, 150] width 174 height 13
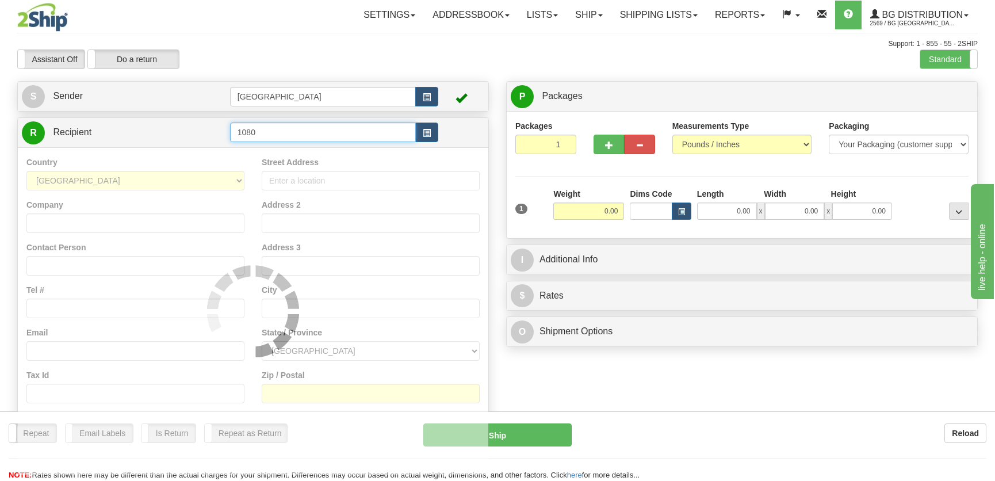
type input "1080"
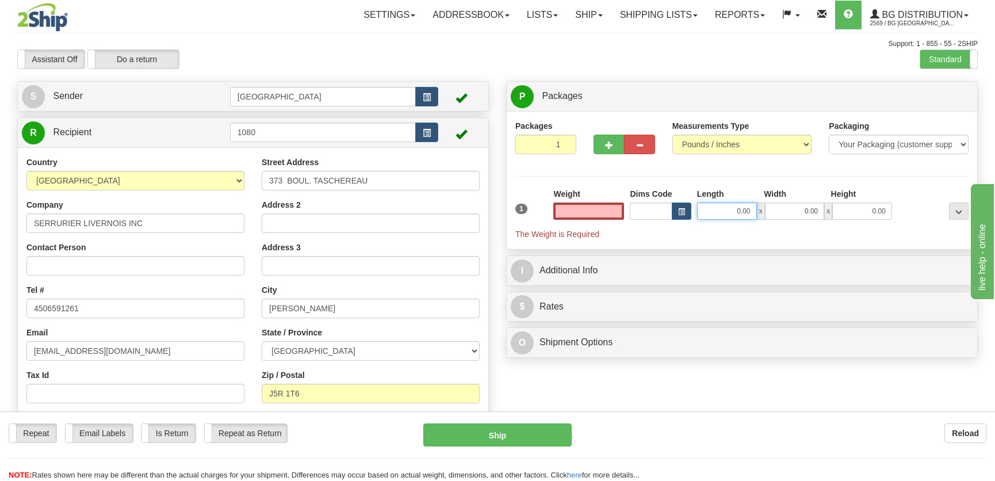
type input "0.00"
click at [725, 209] on input "0.00" at bounding box center [727, 210] width 60 height 17
type input "9.00"
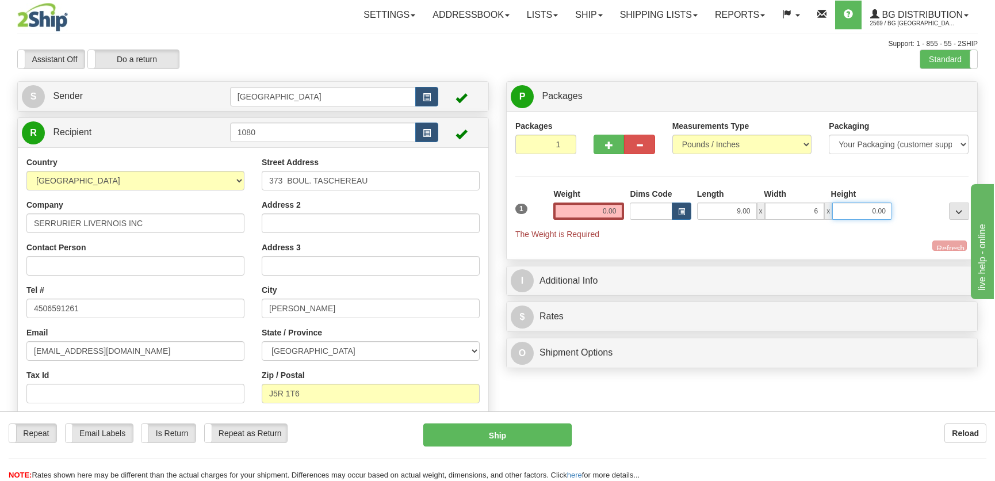
type input "6.00"
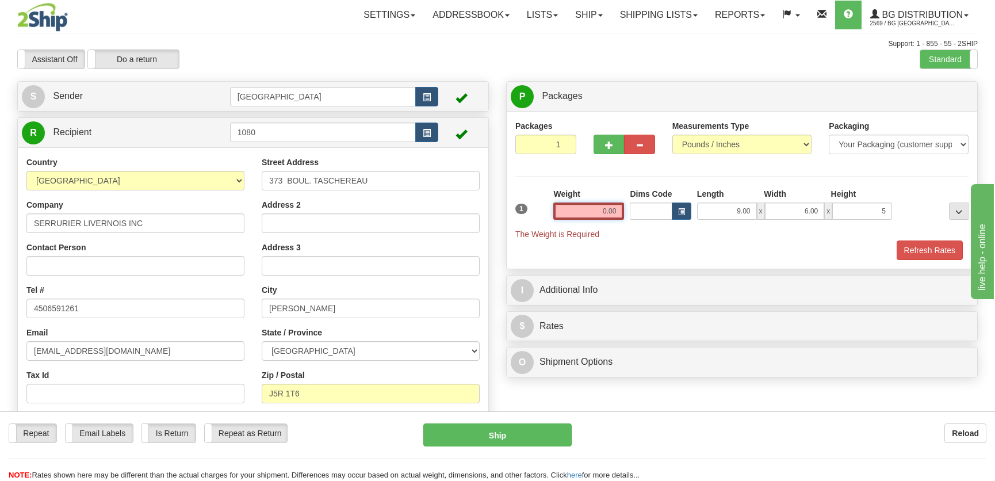
type input "5.00"
click at [618, 213] on input "0.00" at bounding box center [588, 210] width 71 height 17
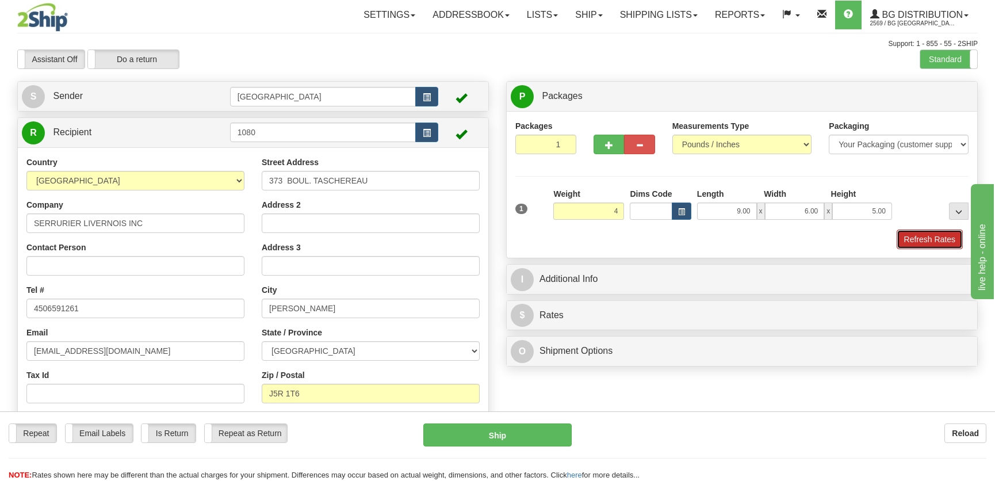
click at [913, 232] on button "Refresh Rates" at bounding box center [930, 239] width 66 height 20
type input "4.00"
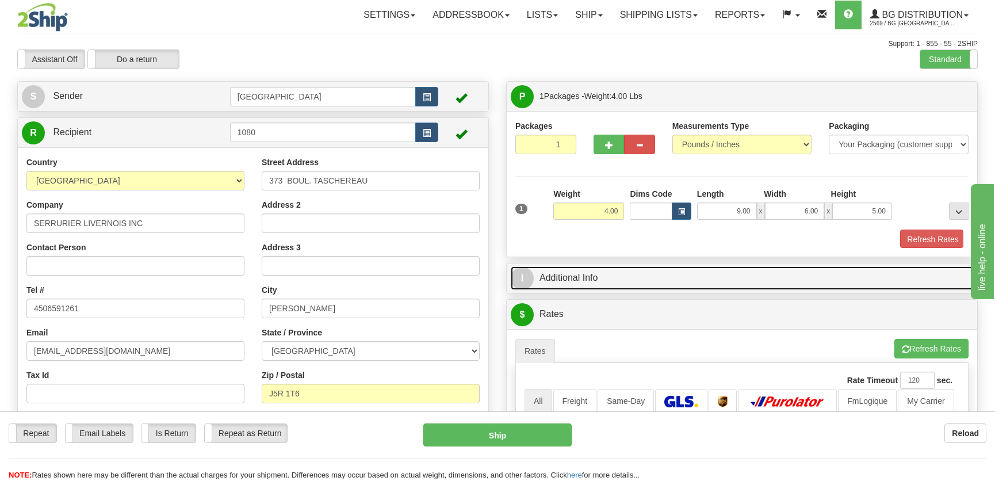
click at [877, 266] on link "I Additional Info" at bounding box center [742, 278] width 462 height 24
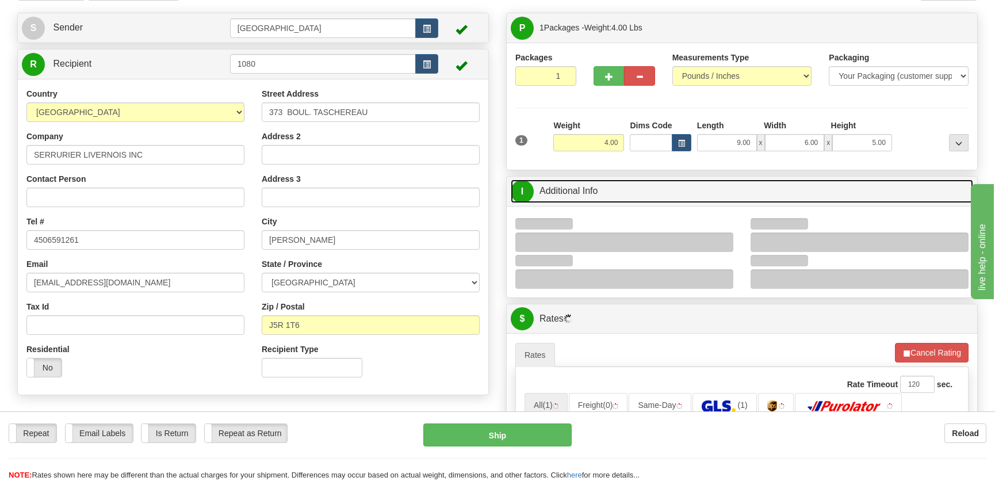
scroll to position [104, 0]
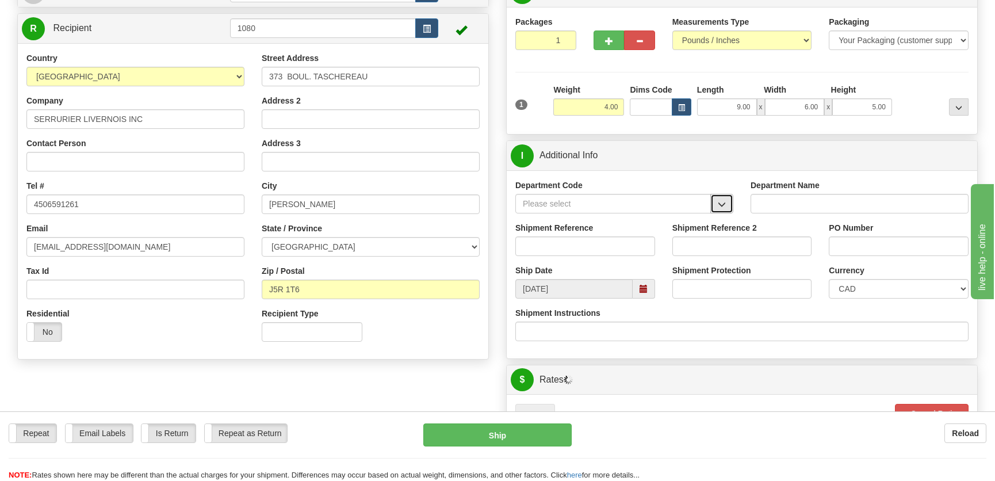
click at [732, 202] on button "button" at bounding box center [721, 204] width 23 height 20
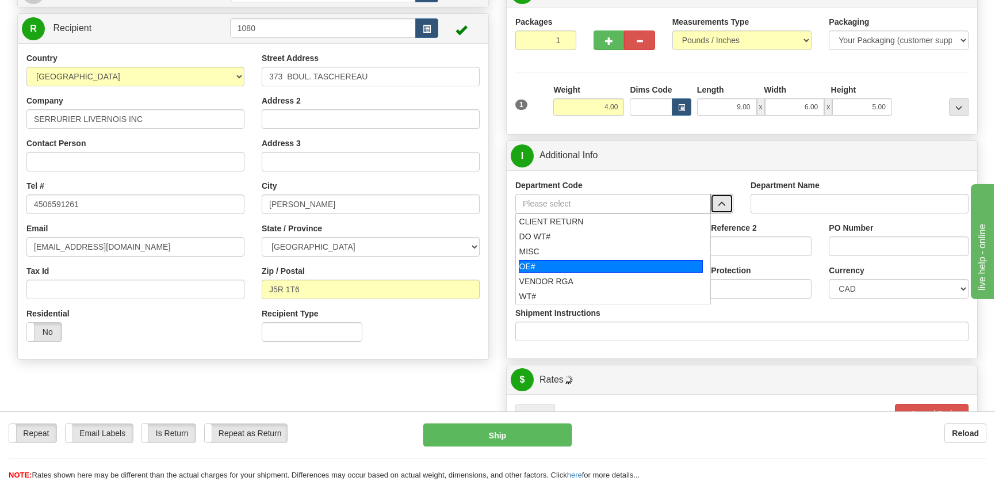
click at [566, 266] on div "OE#" at bounding box center [611, 266] width 185 height 13
type input "OE#"
type input "ORDERS"
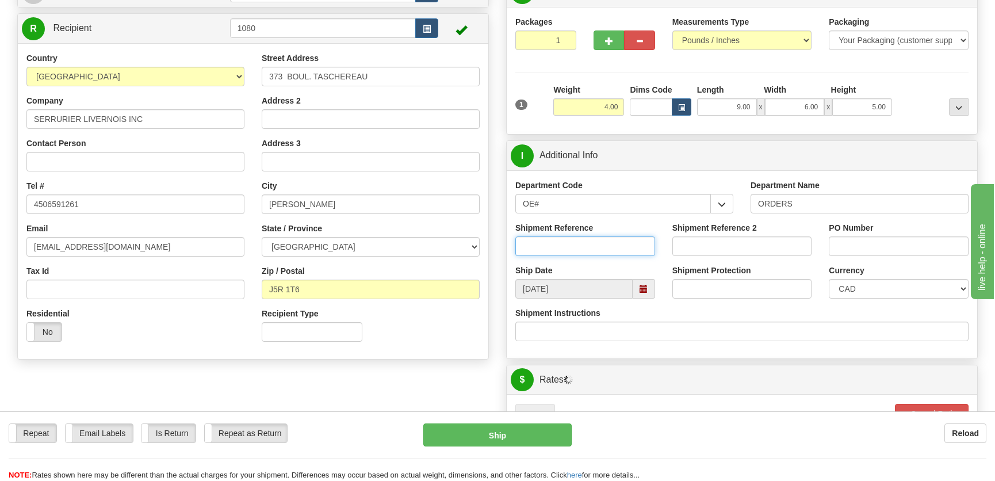
click at [584, 243] on input "Shipment Reference" at bounding box center [585, 246] width 140 height 20
type input "50322445-01"
click at [872, 247] on input "PO Number" at bounding box center [899, 246] width 140 height 20
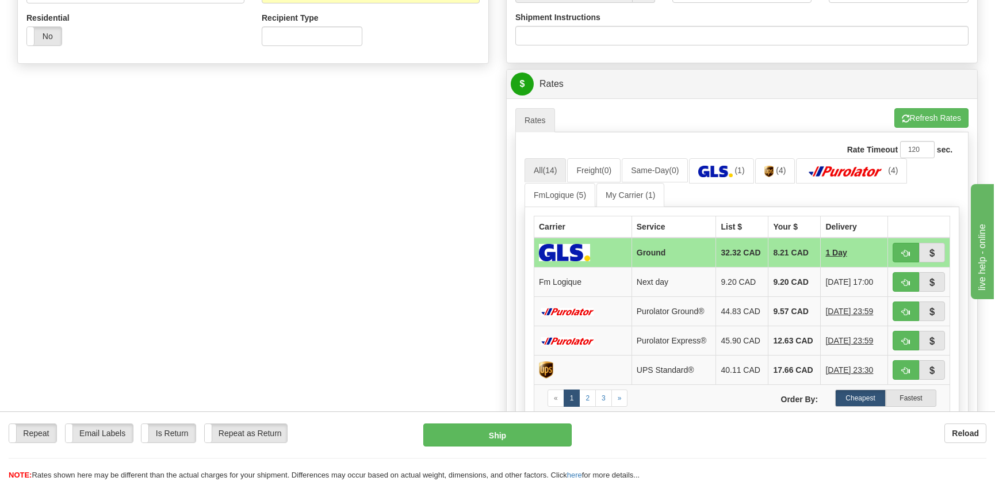
scroll to position [418, 0]
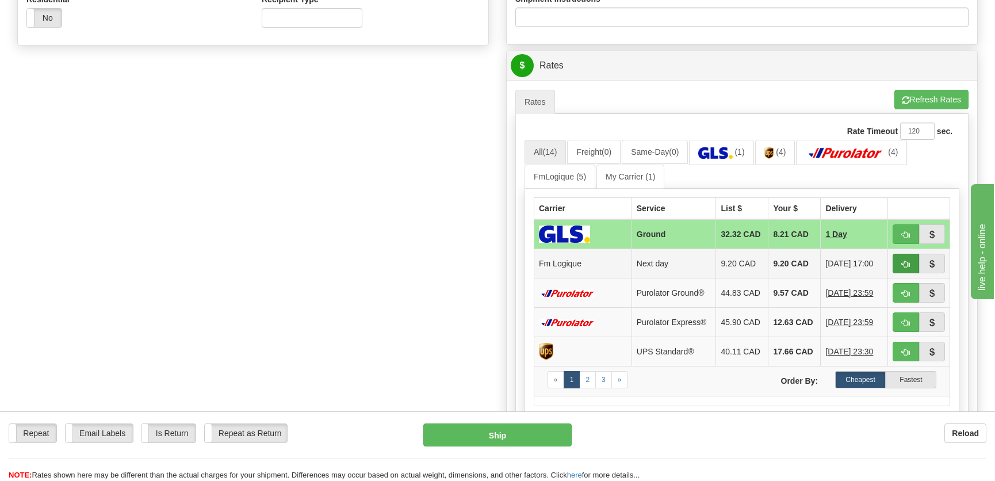
type input "."
click at [902, 261] on span "button" at bounding box center [906, 264] width 8 height 7
type input "jour"
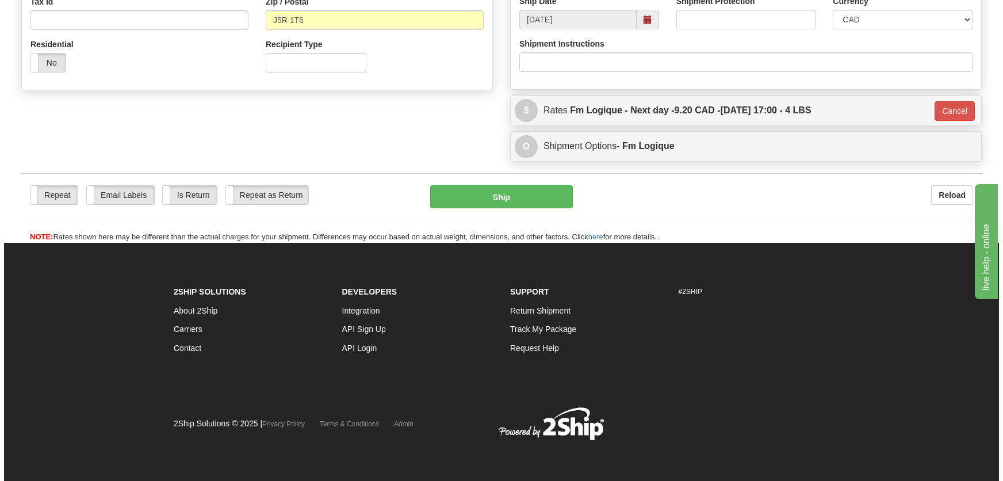
scroll to position [373, 0]
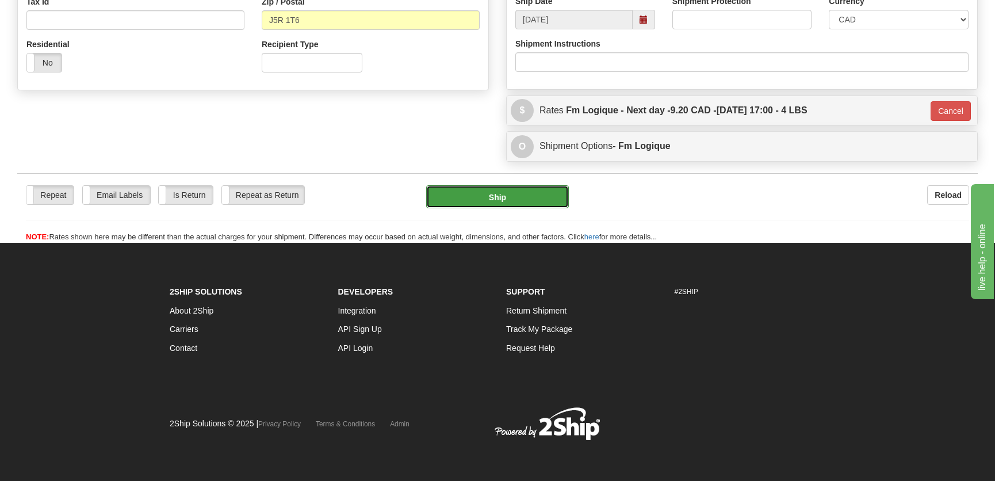
click at [487, 201] on button "Ship" at bounding box center [497, 196] width 143 height 23
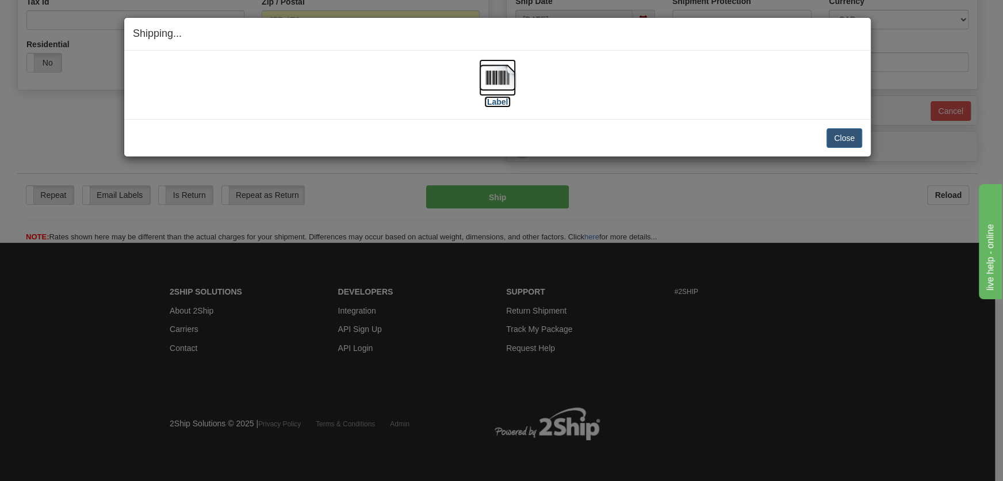
click at [502, 89] on img at bounding box center [497, 77] width 37 height 37
click at [831, 138] on button "Close" at bounding box center [844, 138] width 36 height 20
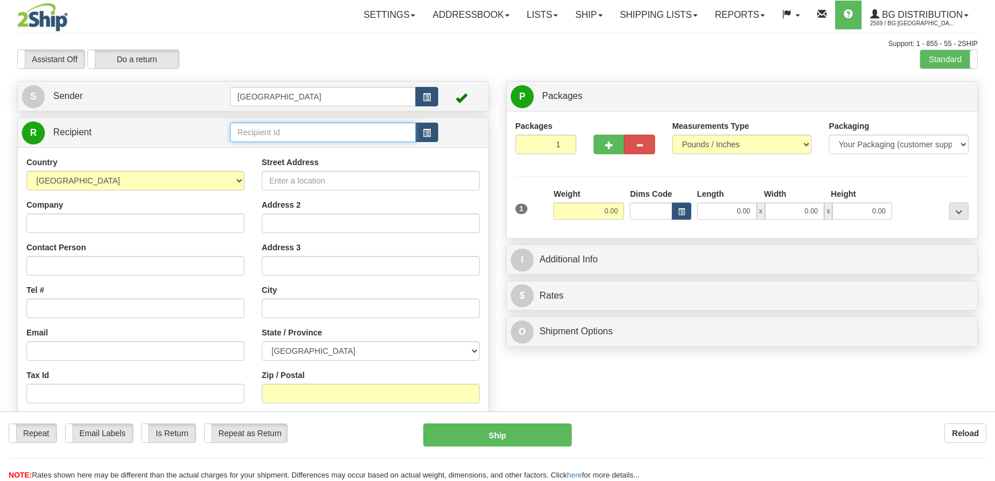
click at [331, 132] on input "text" at bounding box center [323, 132] width 186 height 20
type input "9600"
click at [932, 56] on label "Standard" at bounding box center [948, 59] width 57 height 18
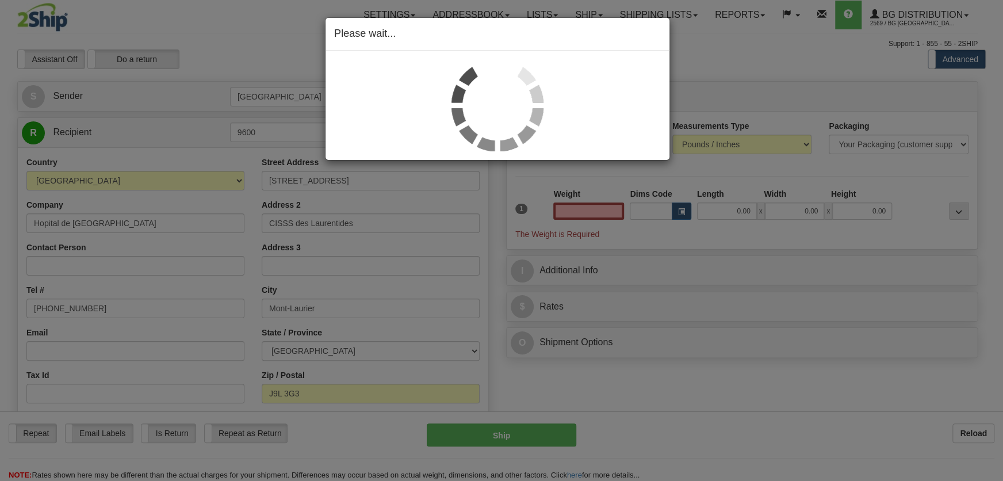
type input "0.00"
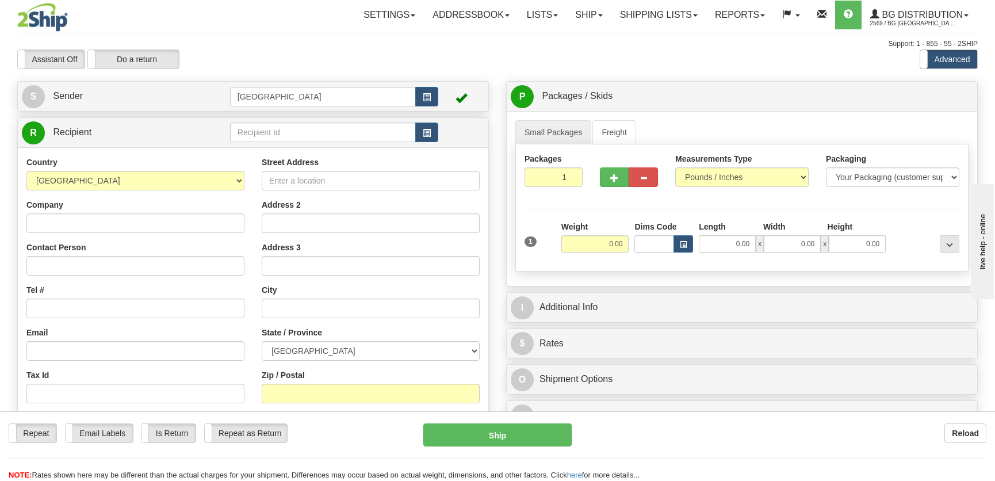
click at [293, 144] on td at bounding box center [334, 133] width 208 height 24
click at [298, 136] on input "text" at bounding box center [323, 132] width 186 height 20
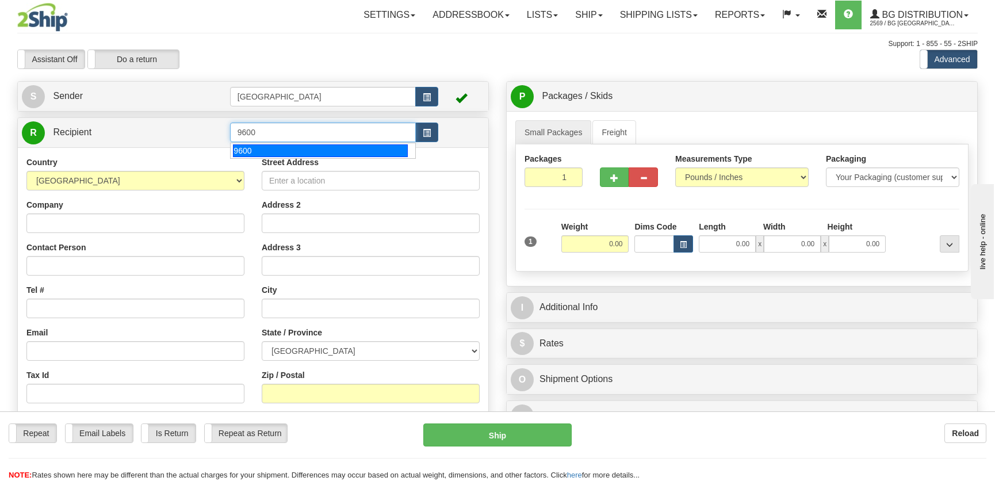
click at [297, 150] on div "9600" at bounding box center [320, 150] width 174 height 13
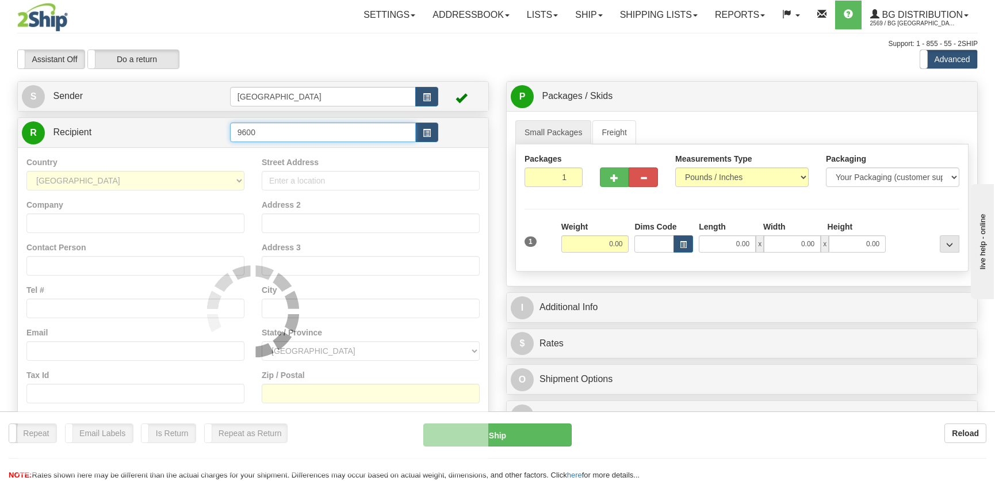
type input "9600"
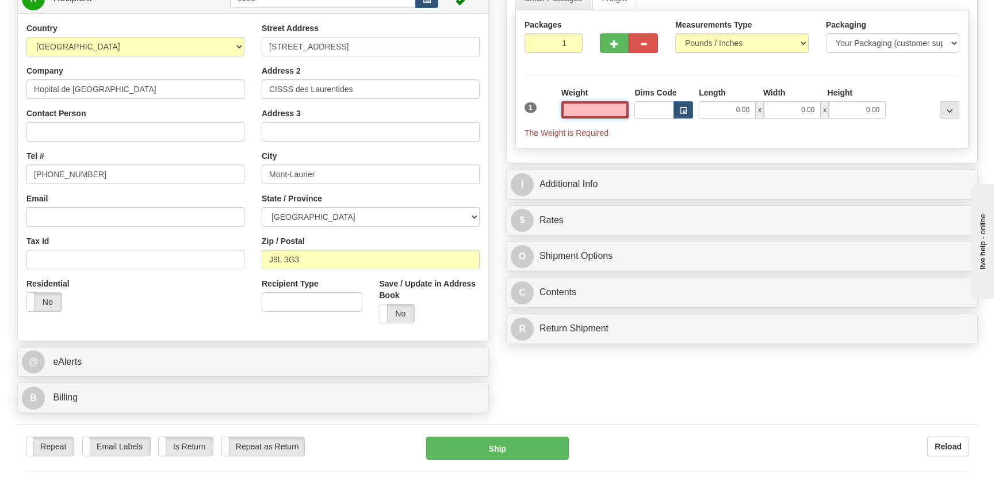
scroll to position [209, 0]
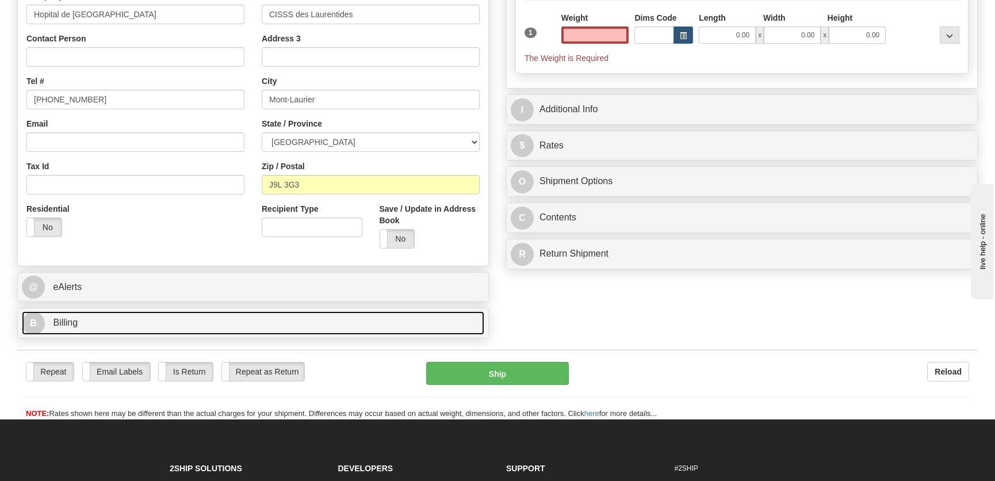
type input "0.00"
click at [161, 324] on link "B Billing" at bounding box center [253, 323] width 462 height 24
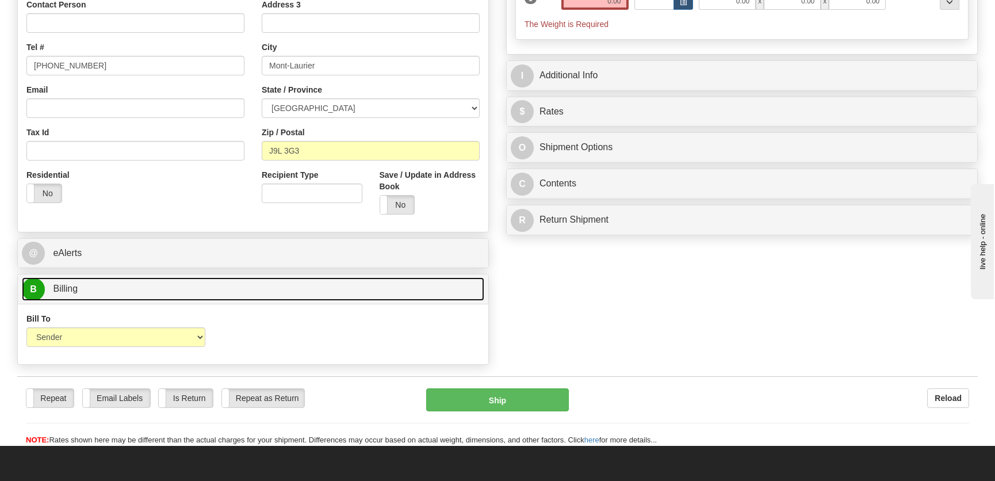
scroll to position [261, 0]
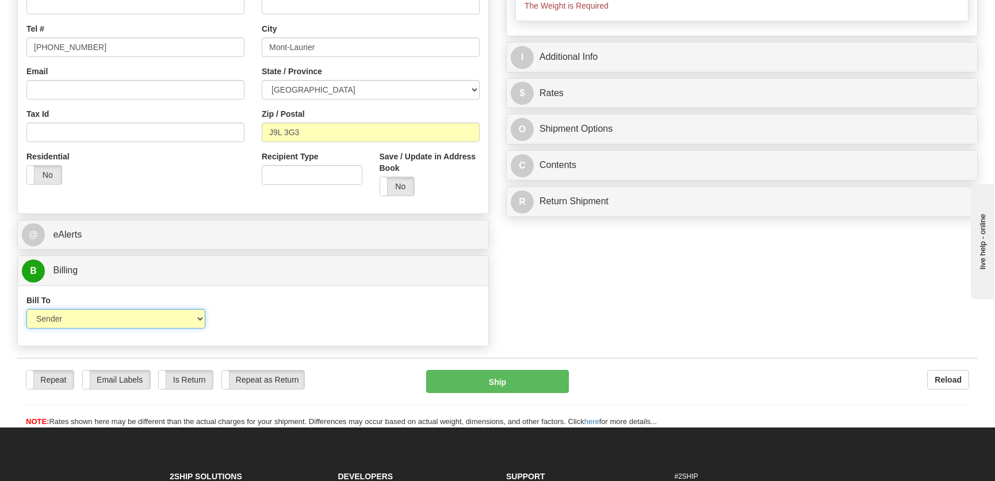
click at [118, 328] on select "Sender Recipient Third Party Collect" at bounding box center [115, 319] width 179 height 20
select select "2"
click at [26, 309] on select "Sender Recipient Third Party Collect" at bounding box center [115, 319] width 179 height 20
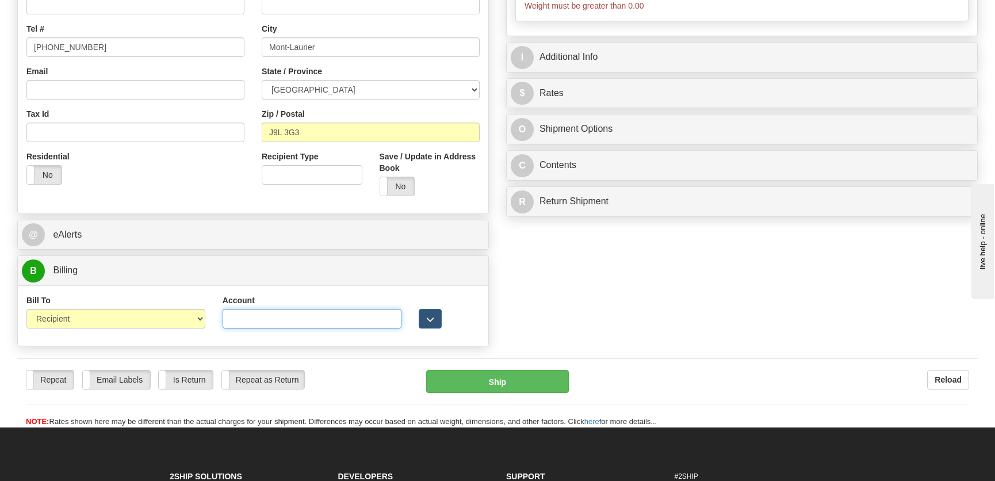
click at [295, 321] on input "Account" at bounding box center [312, 319] width 179 height 20
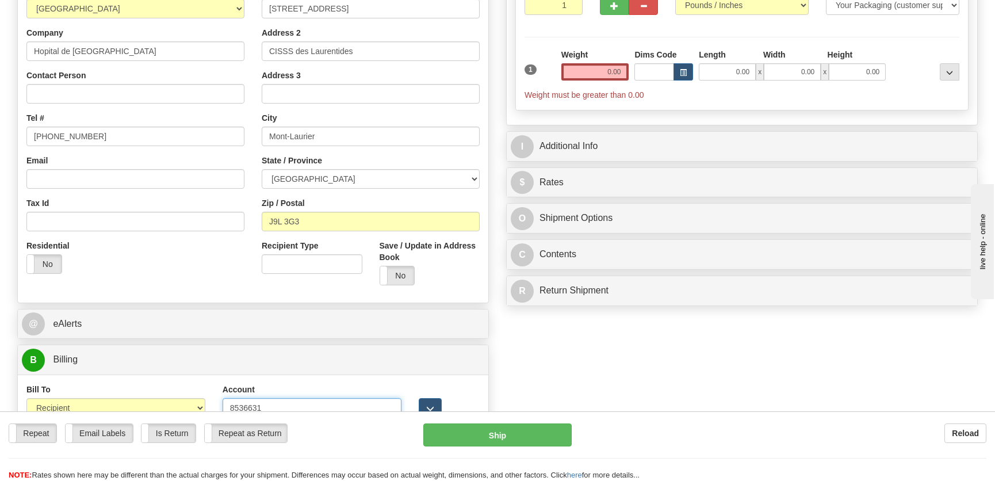
scroll to position [104, 0]
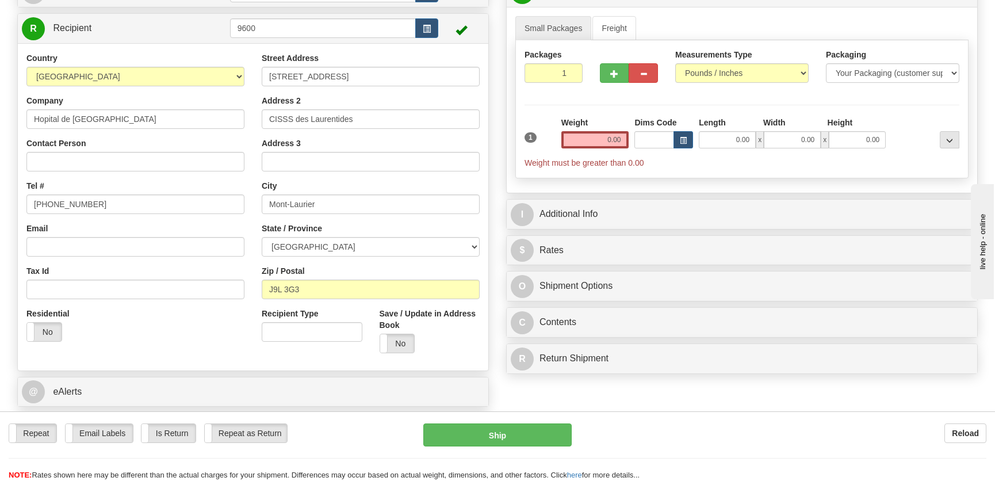
type input "8536631"
click at [737, 131] on input "0.00" at bounding box center [727, 139] width 57 height 17
type input "9.00"
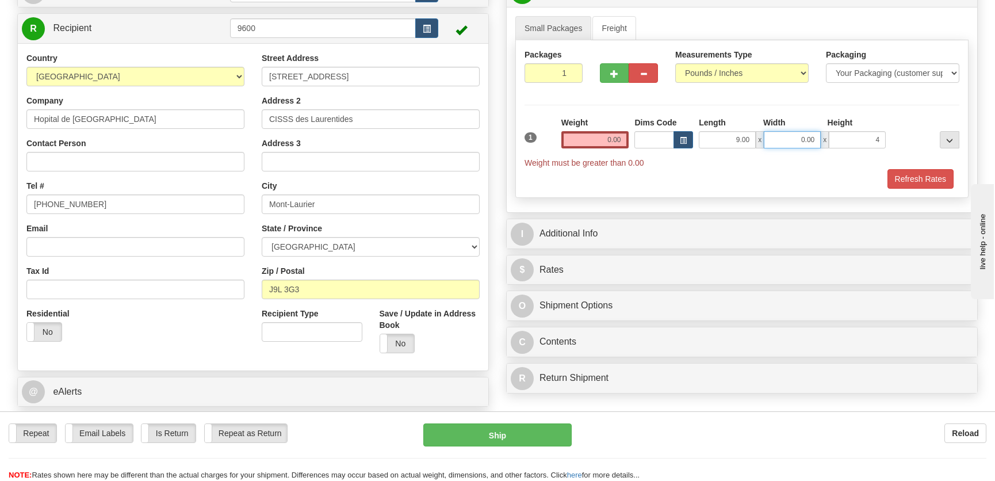
type input "4.00"
click at [791, 142] on input "0.00" at bounding box center [792, 139] width 57 height 17
type input "6.00"
click at [609, 135] on input "0.00" at bounding box center [595, 139] width 68 height 17
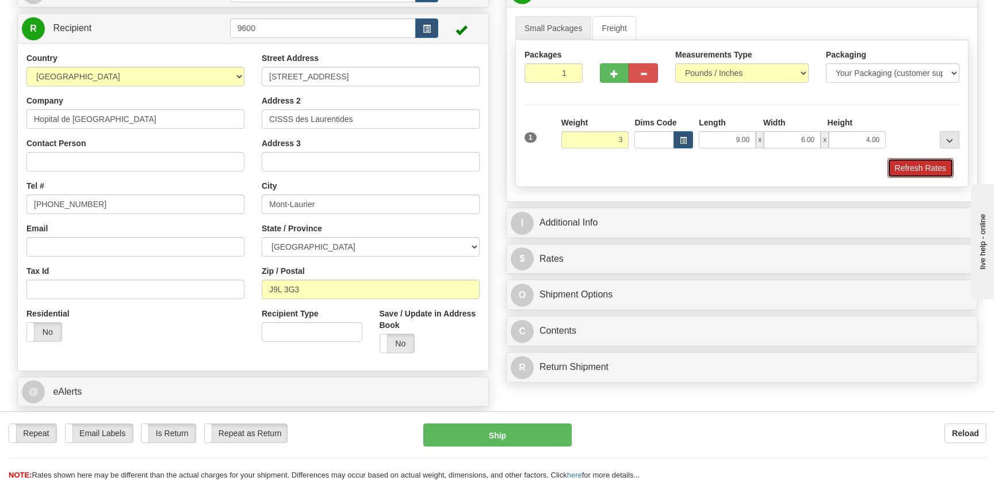
click at [925, 162] on button "Refresh Rates" at bounding box center [920, 168] width 66 height 20
type input "3.00"
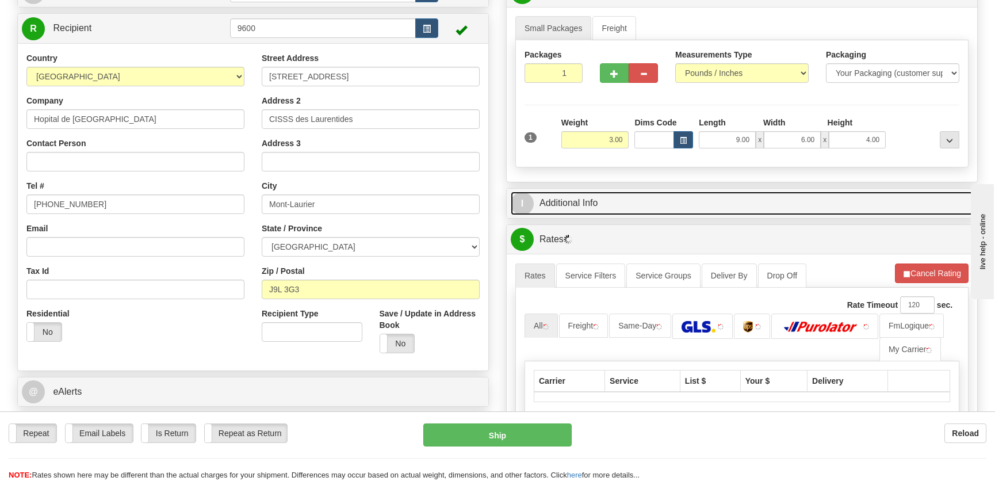
click at [820, 192] on link "I Additional Info" at bounding box center [742, 204] width 462 height 24
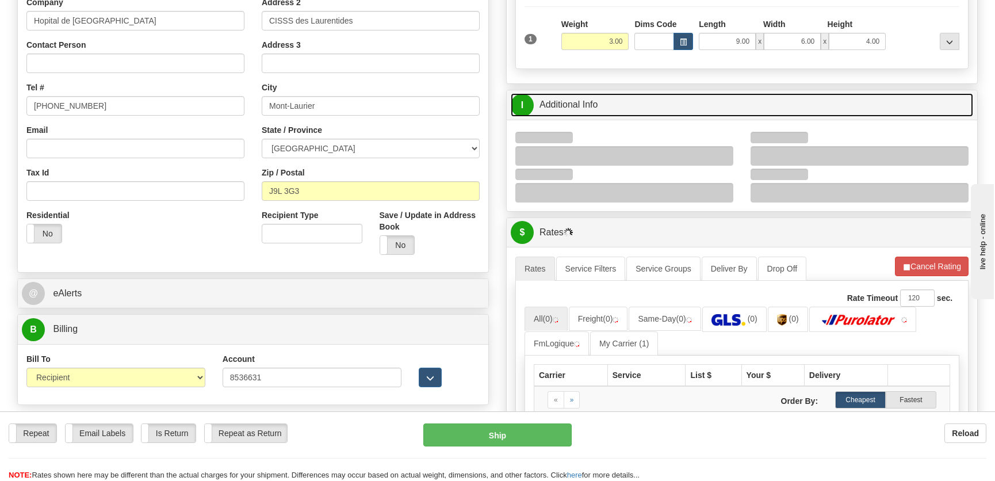
scroll to position [209, 0]
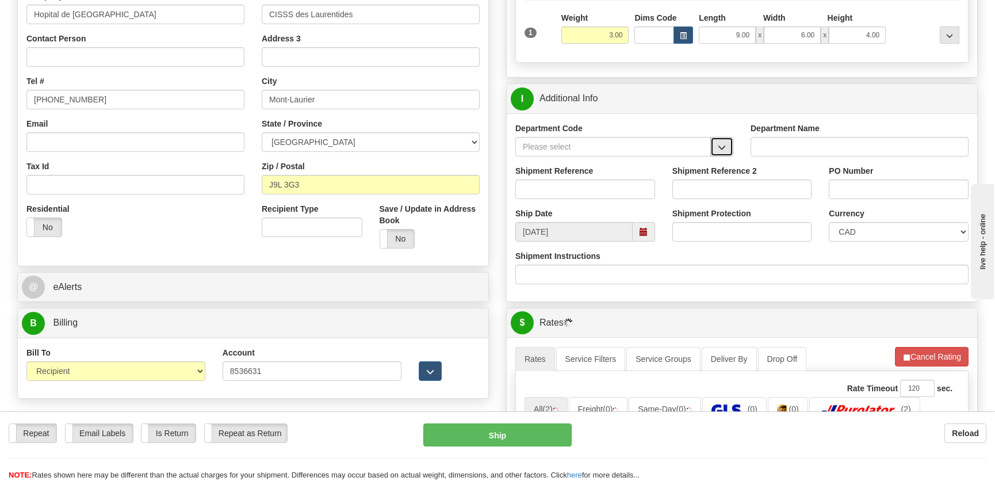
click at [714, 150] on button "button" at bounding box center [721, 147] width 23 height 20
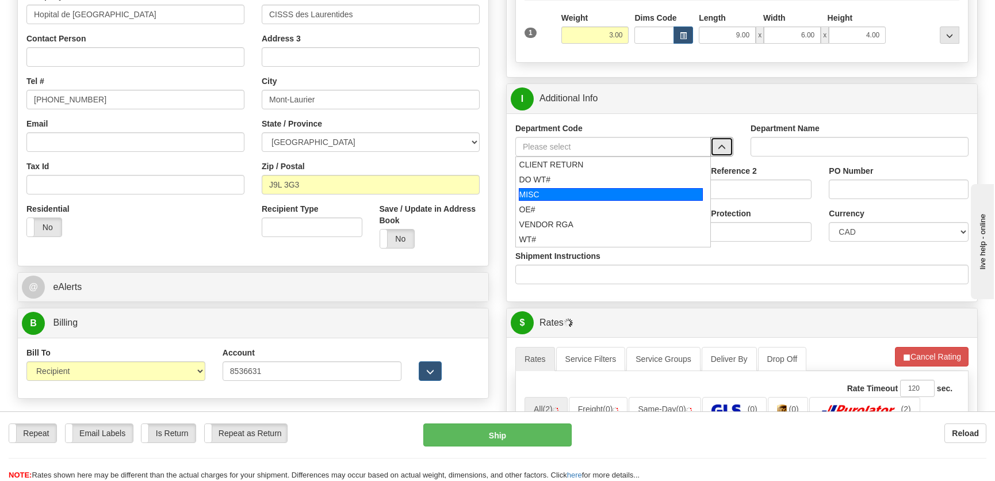
click at [528, 198] on div "MISC" at bounding box center [611, 194] width 185 height 13
type input "MISC"
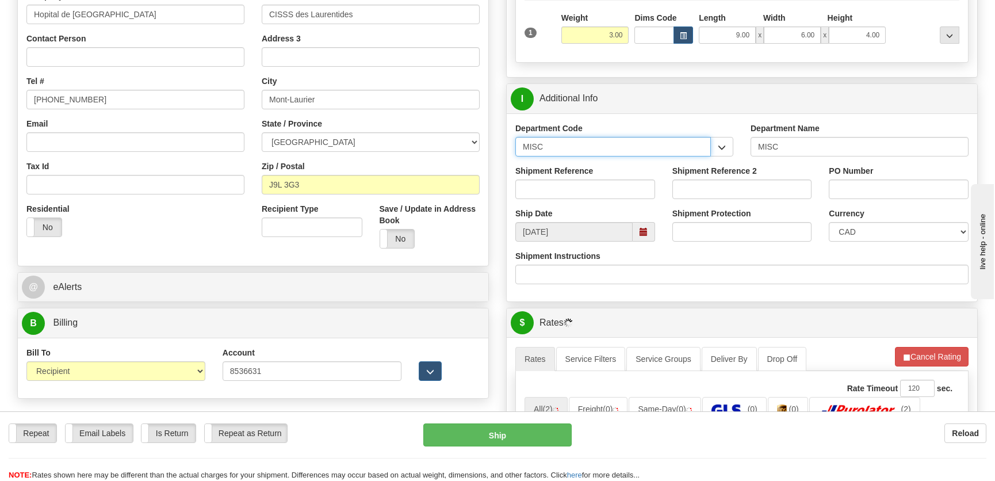
click at [561, 154] on input "MISC" at bounding box center [613, 147] width 196 height 20
click at [561, 153] on input "MISC" at bounding box center [613, 147] width 196 height 20
click at [560, 153] on input "MISC" at bounding box center [613, 147] width 196 height 20
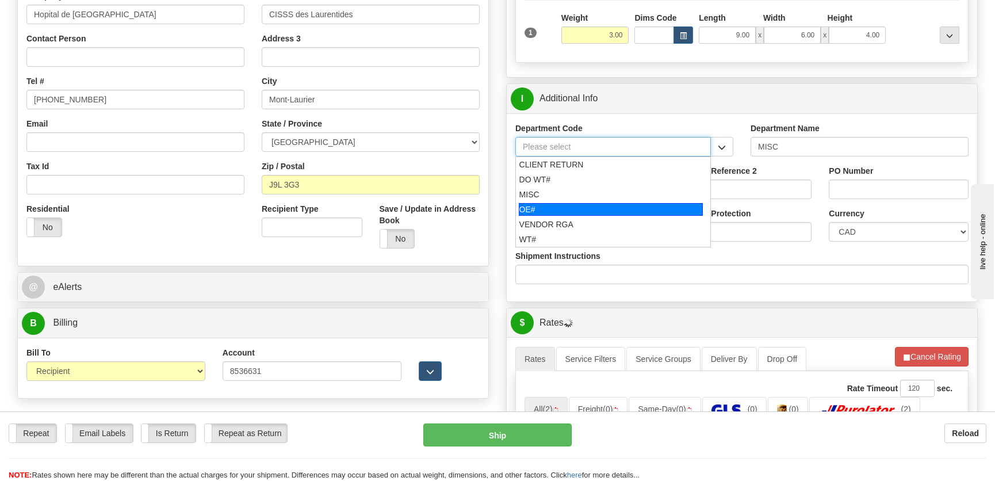
click at [545, 207] on div "OE#" at bounding box center [611, 209] width 185 height 13
type input "OE#"
type input "ORDERS"
type input "OE#"
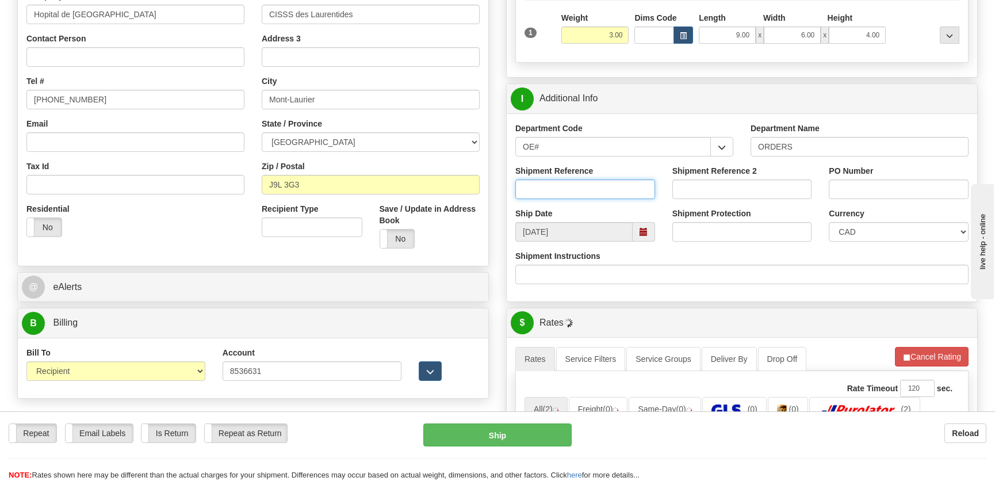
click at [567, 181] on input "Shipment Reference" at bounding box center [585, 189] width 140 height 20
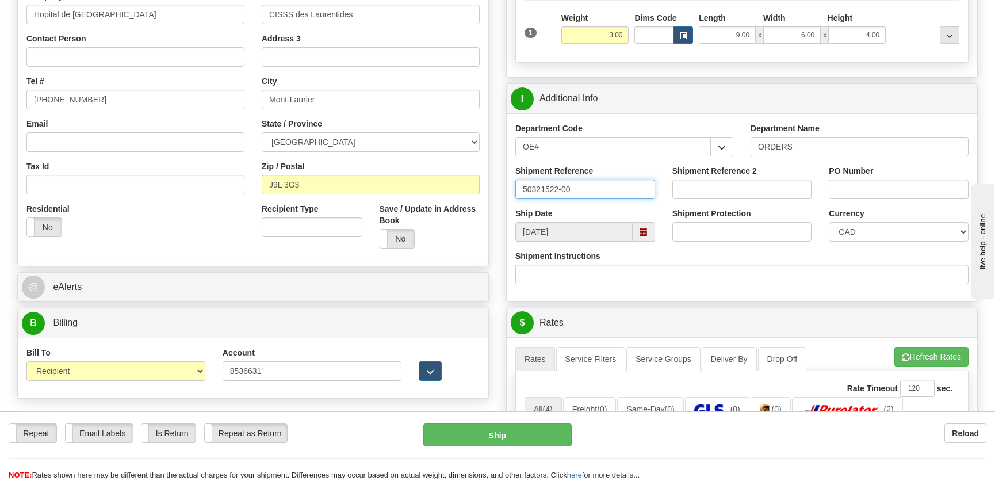
type input "50321522-00"
click at [847, 189] on input "PO Number" at bounding box center [899, 189] width 140 height 20
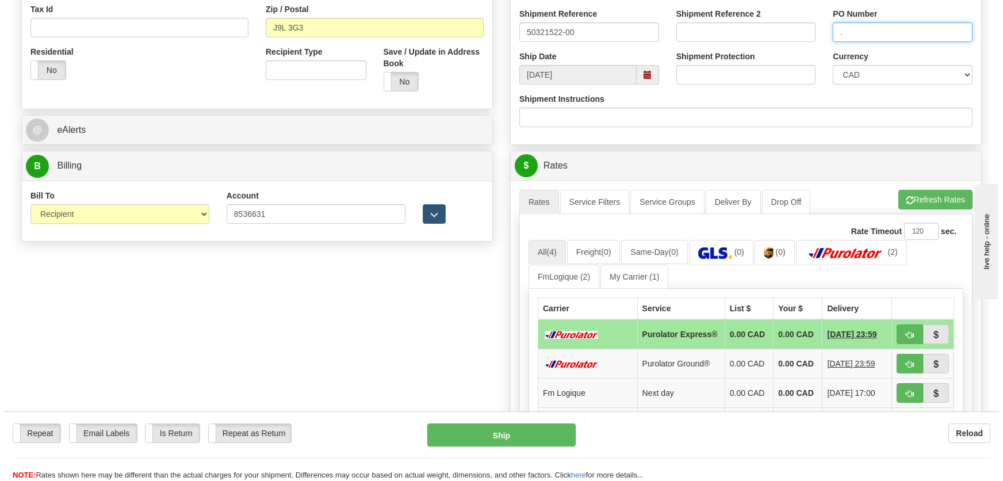
scroll to position [418, 0]
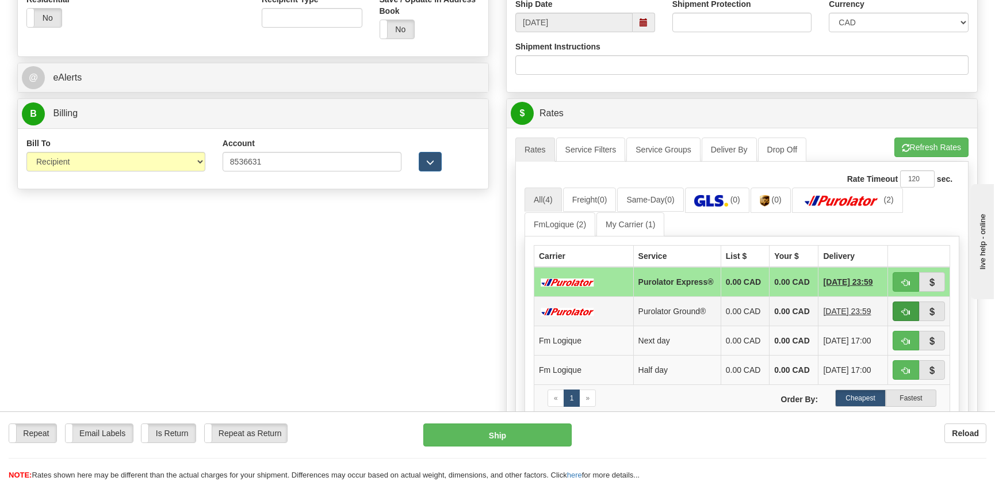
type input "."
click at [901, 316] on button "button" at bounding box center [906, 311] width 26 height 20
type input "260"
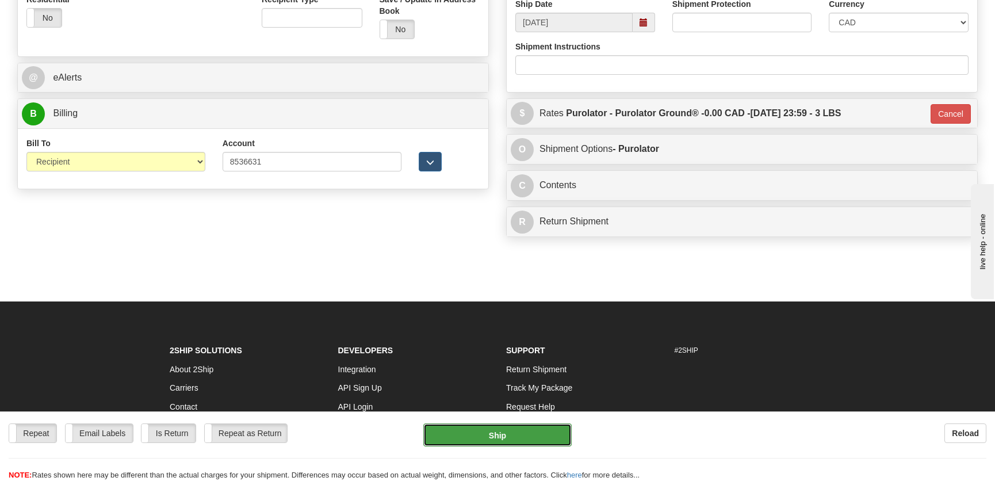
click at [503, 428] on button "Ship" at bounding box center [497, 434] width 148 height 23
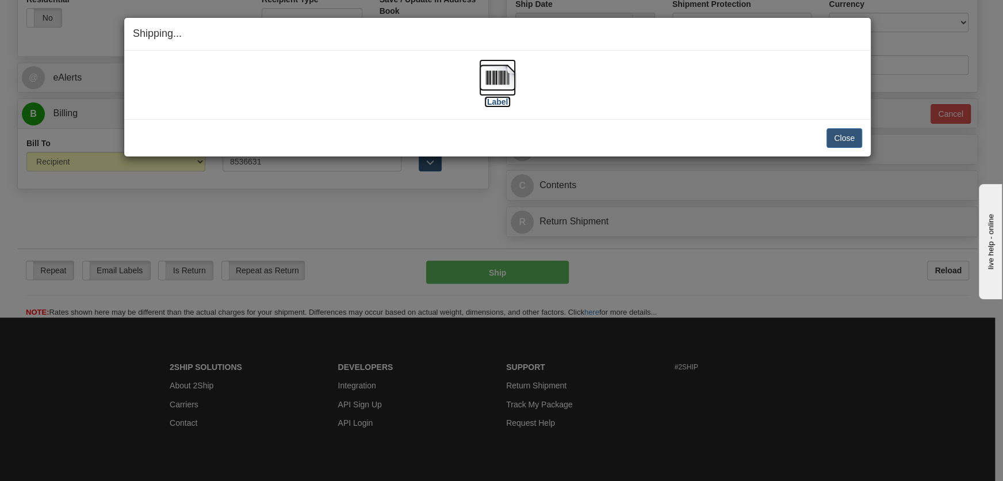
click at [496, 86] on img at bounding box center [497, 77] width 37 height 37
click at [838, 135] on button "Close" at bounding box center [844, 138] width 36 height 20
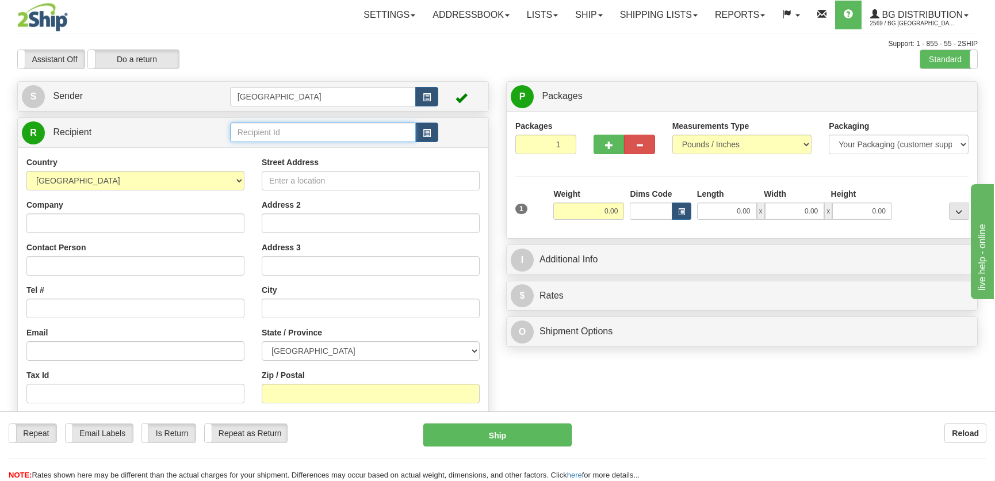
click at [268, 131] on input "text" at bounding box center [323, 132] width 186 height 20
click at [286, 145] on div "5509" at bounding box center [320, 150] width 174 height 13
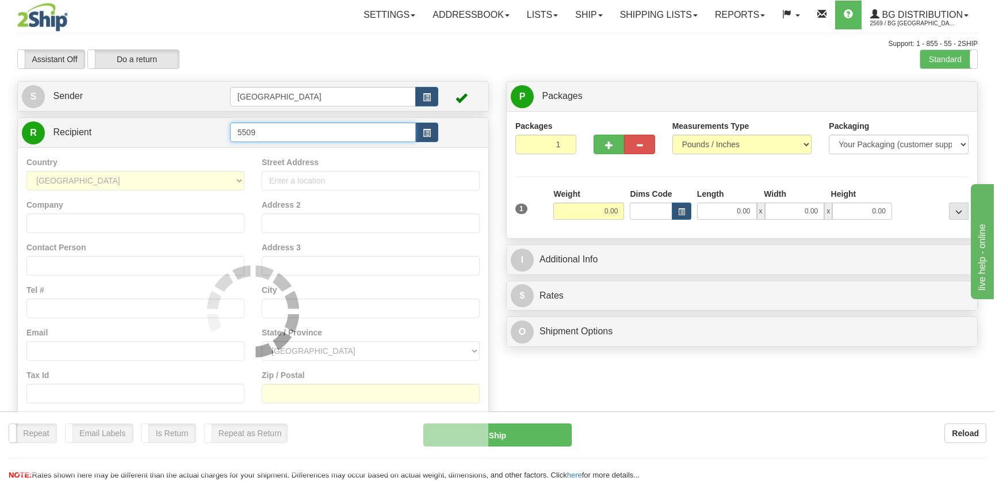
type input "5509"
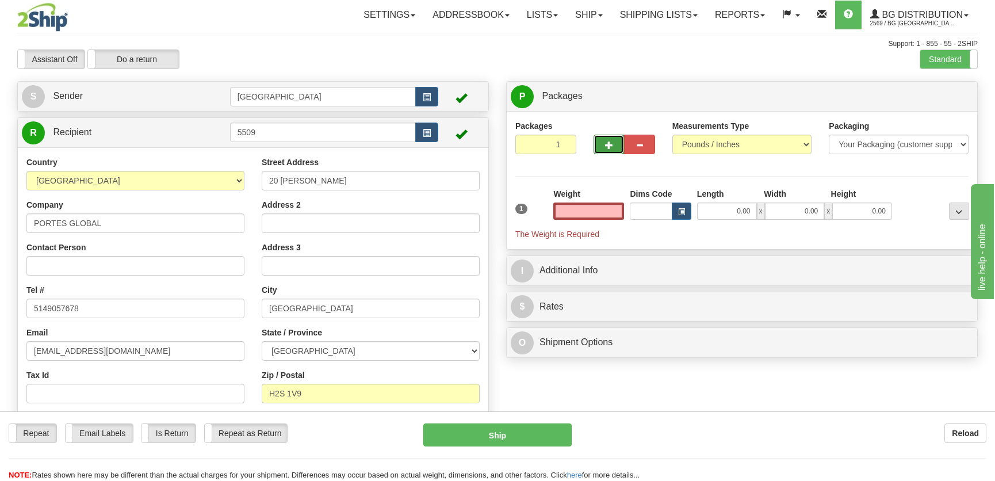
type input "0.00"
click at [612, 142] on span "button" at bounding box center [609, 144] width 8 height 7
radio input "true"
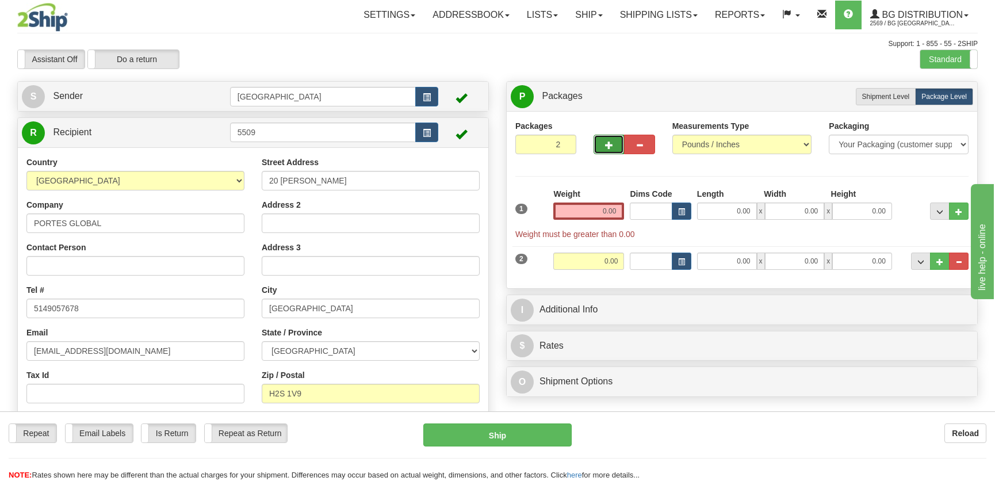
click at [610, 142] on span "button" at bounding box center [609, 144] width 8 height 7
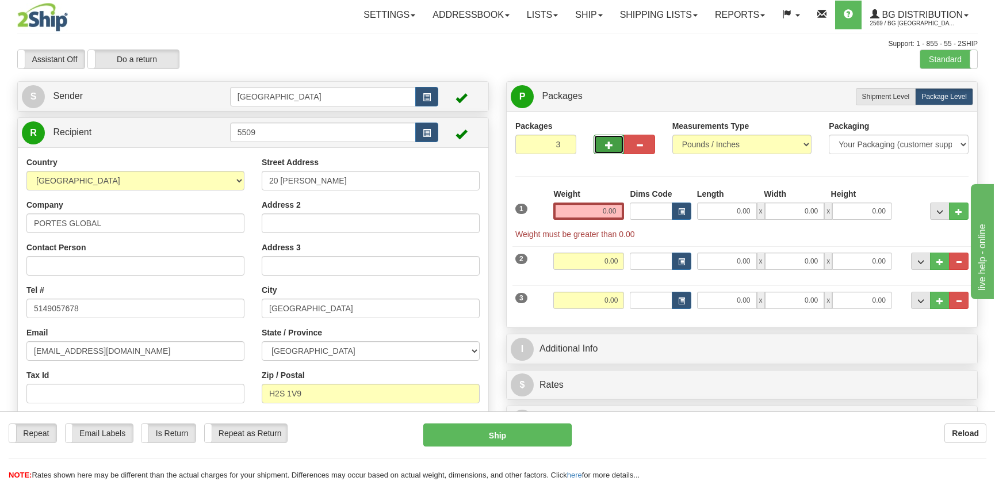
click at [607, 143] on span "button" at bounding box center [609, 144] width 8 height 7
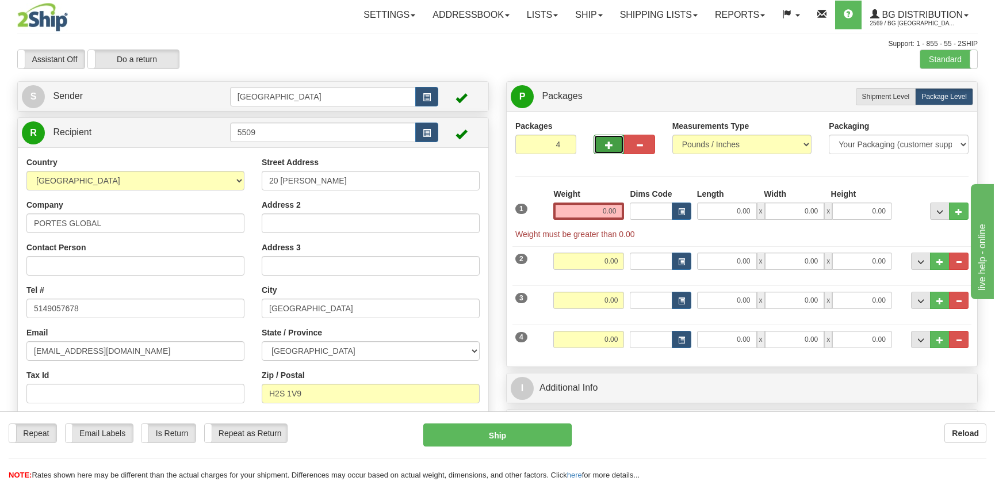
click at [607, 143] on span "button" at bounding box center [609, 144] width 8 height 7
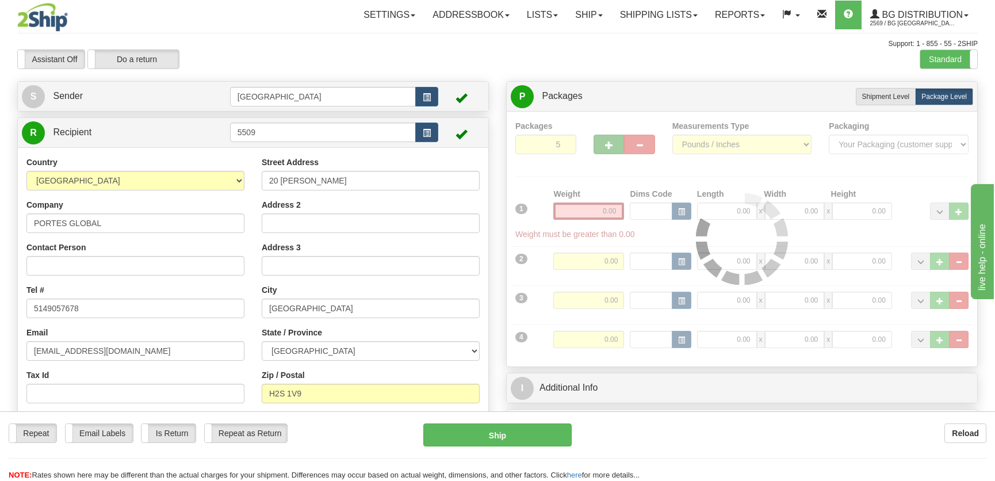
click at [607, 143] on div "Packages 5 4 Measurements Type" at bounding box center [741, 239] width 453 height 238
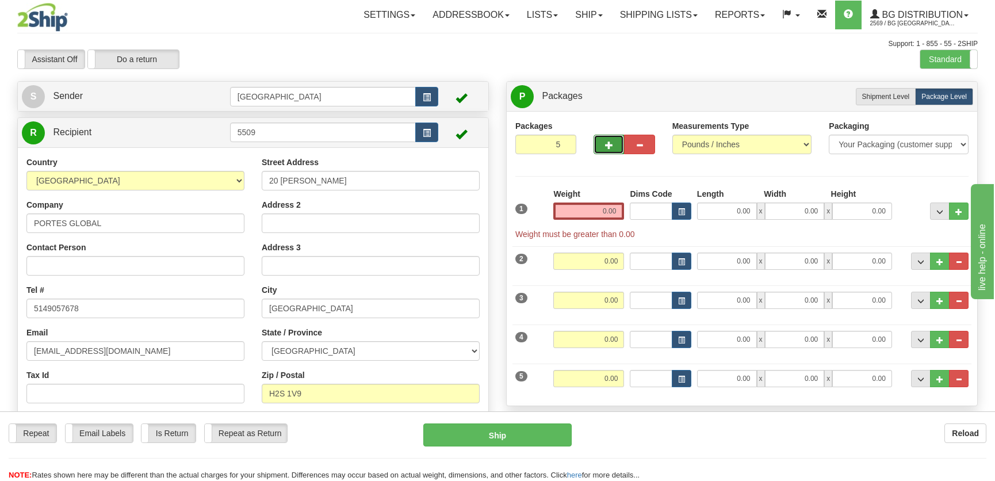
click at [607, 143] on span "button" at bounding box center [609, 144] width 8 height 7
type input "8"
click at [610, 212] on input "0.00" at bounding box center [588, 210] width 71 height 17
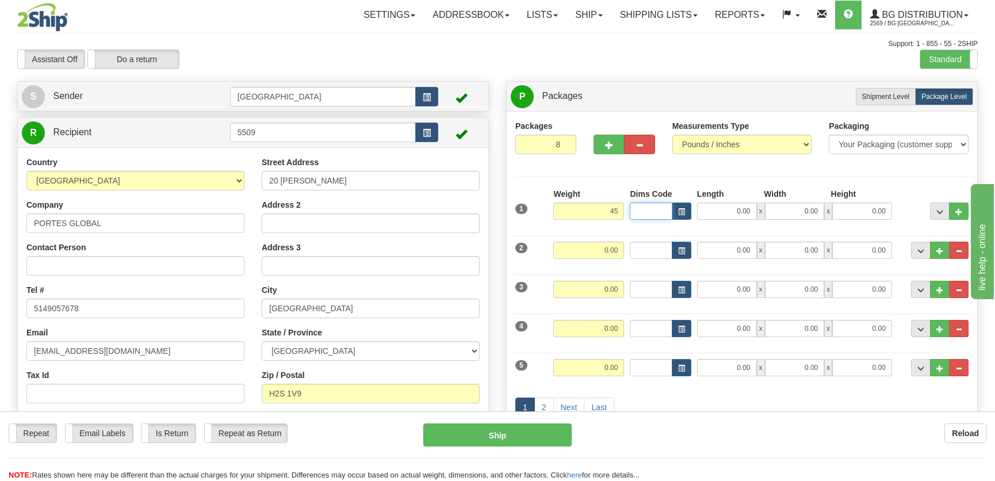
type input "45.00"
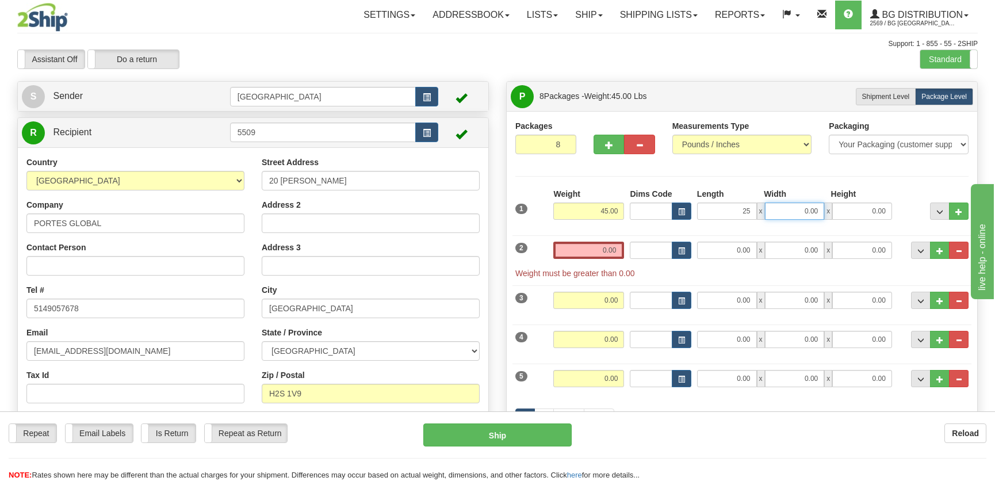
type input "25.00"
type input "10.00"
type input "9.00"
click at [614, 254] on input "0.00" at bounding box center [588, 250] width 71 height 17
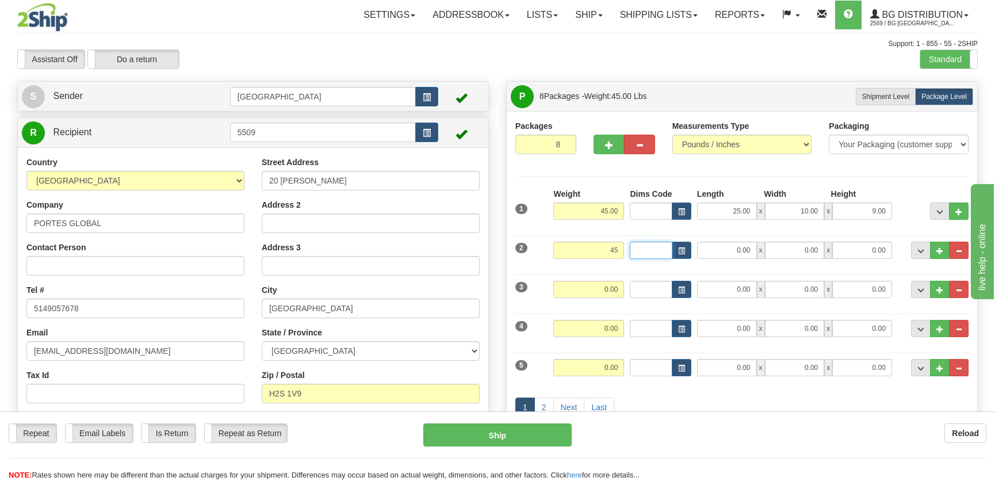
type input "45.00"
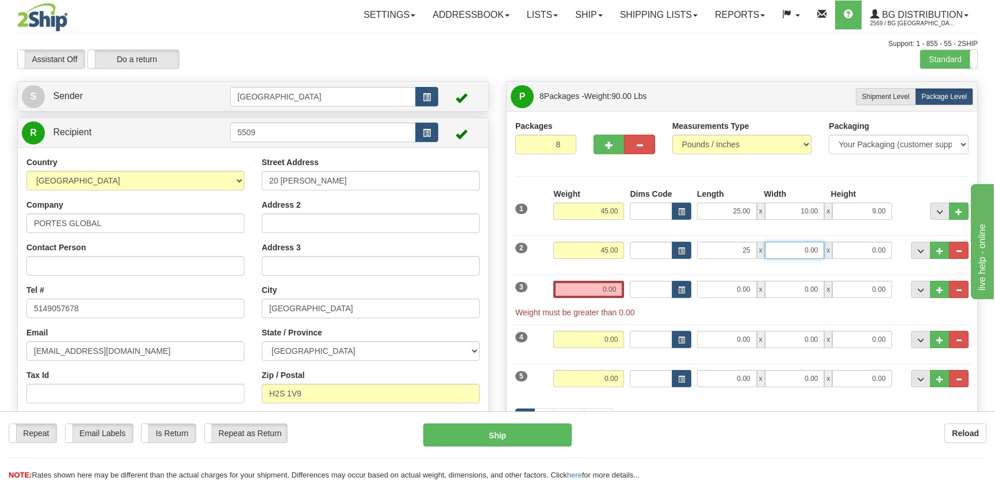
type input "25.00"
type input "10.00"
type input "9.00"
click at [608, 293] on input "0.00" at bounding box center [588, 289] width 71 height 17
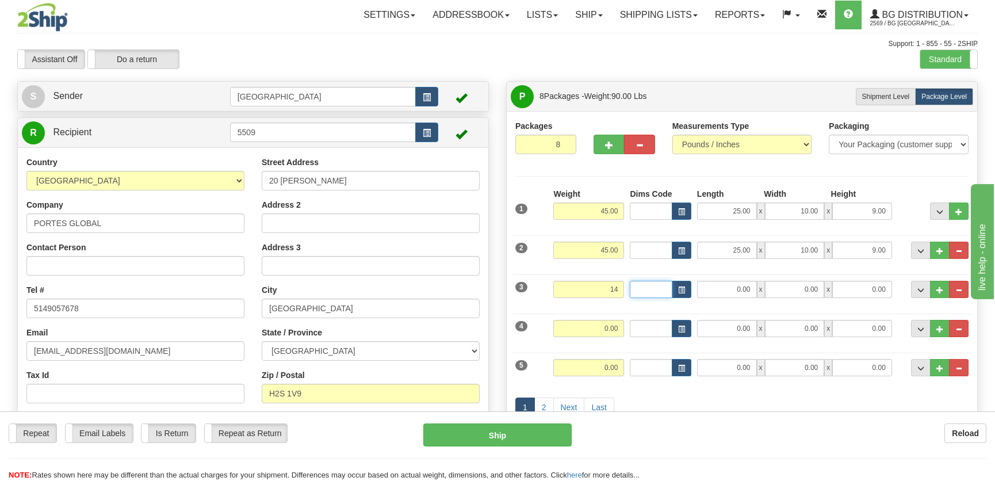
type input "14.00"
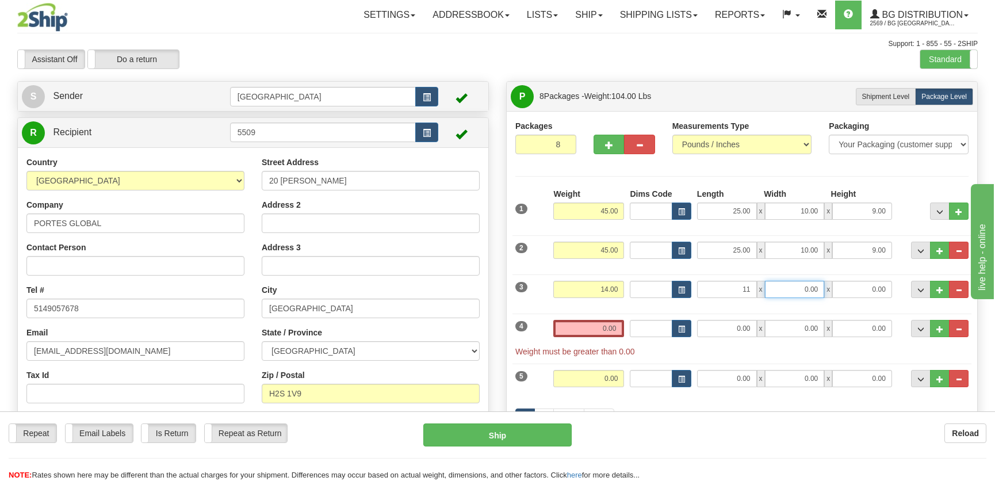
type input "11.00"
type input "9.00"
type input "10.00"
click at [592, 331] on input "0.00" at bounding box center [588, 328] width 71 height 17
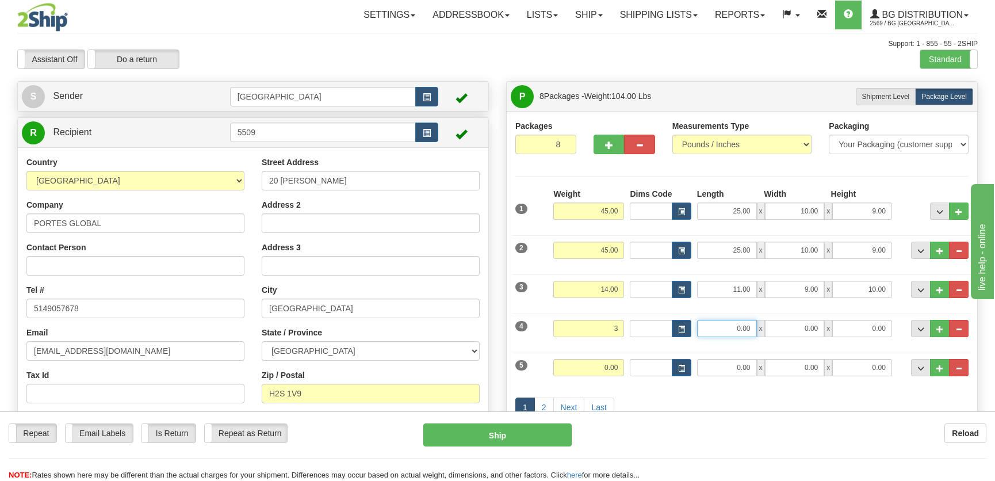
click at [727, 324] on input "0.00" at bounding box center [727, 328] width 60 height 17
type input "3.00"
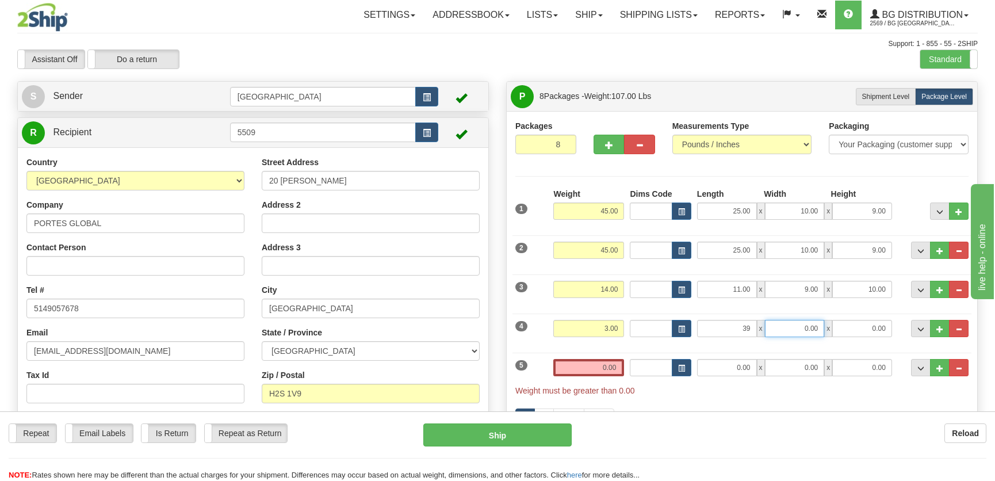
type input "39.00"
type input "4.00"
click at [604, 372] on input "0.00" at bounding box center [588, 367] width 71 height 17
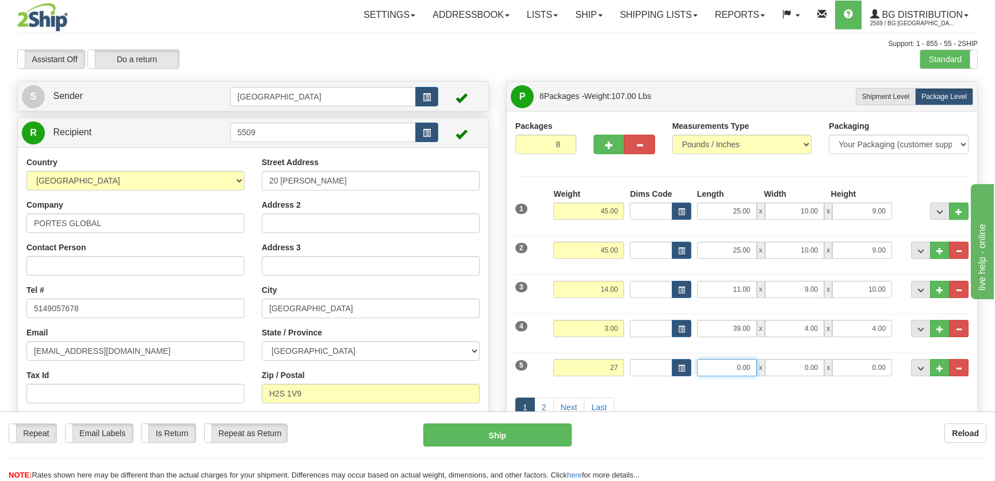
click at [748, 361] on input "0.00" at bounding box center [727, 367] width 60 height 17
type input "27.00"
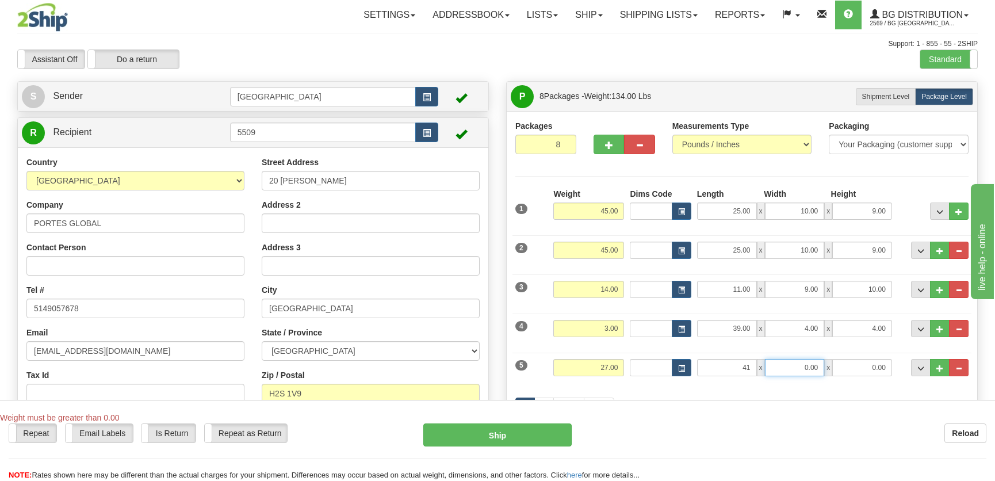
type input "41.00"
type input "8.00"
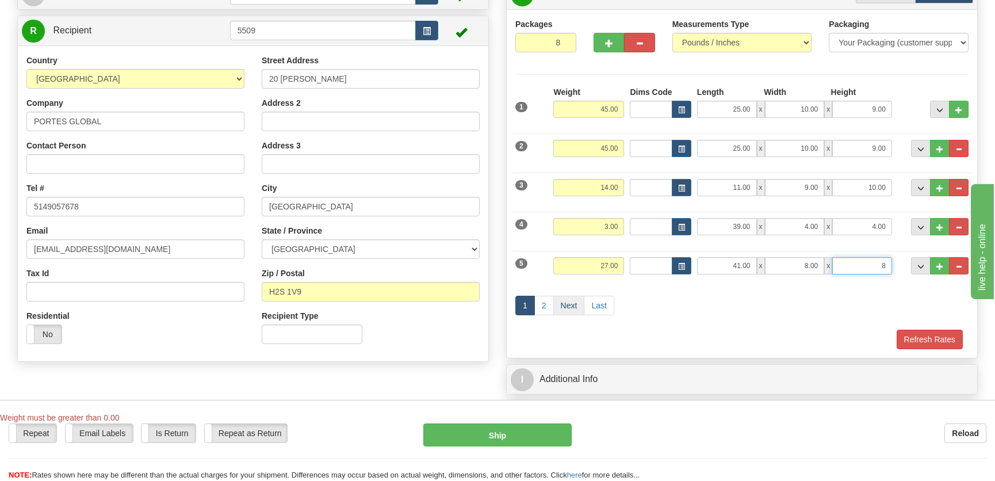
scroll to position [104, 0]
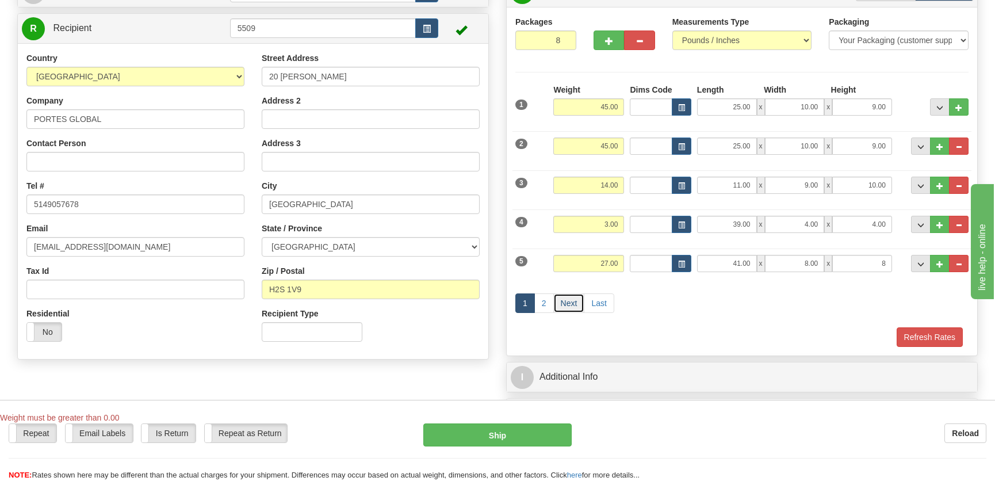
type input "8.00"
click at [557, 301] on link "Next" at bounding box center [569, 303] width 32 height 20
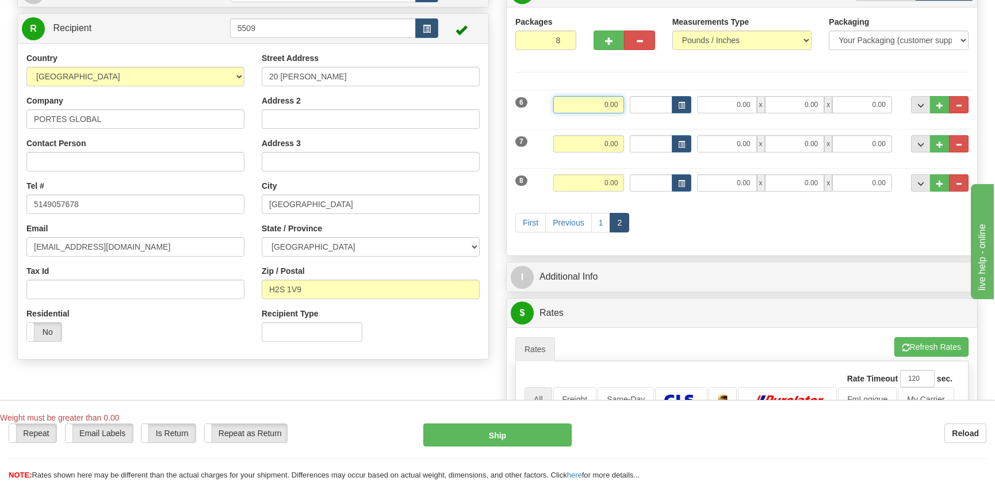
click at [604, 108] on input "0.00" at bounding box center [588, 104] width 71 height 17
type input "35.00"
click at [732, 94] on div "6 Weight 35.00 Dims Code Length Width Height" at bounding box center [741, 103] width 459 height 39
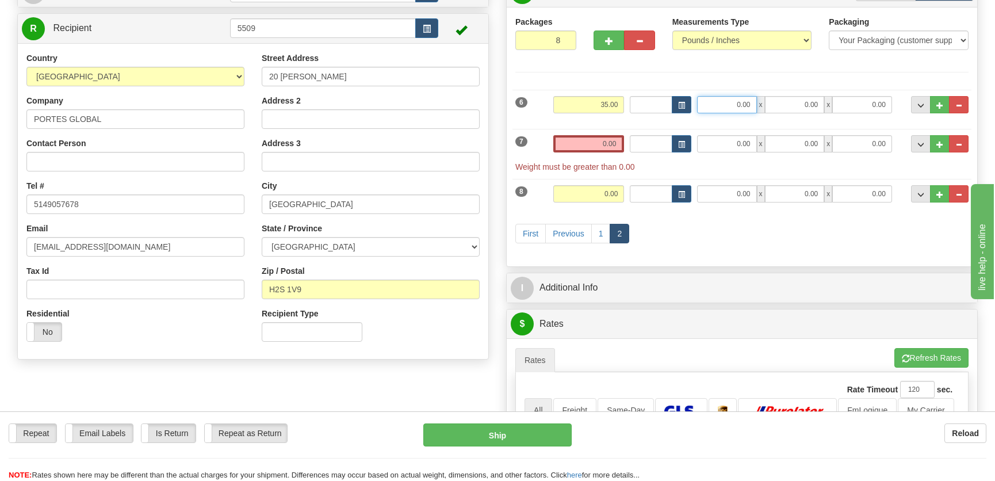
click at [733, 99] on input "0.00" at bounding box center [727, 104] width 60 height 17
type input "86.00"
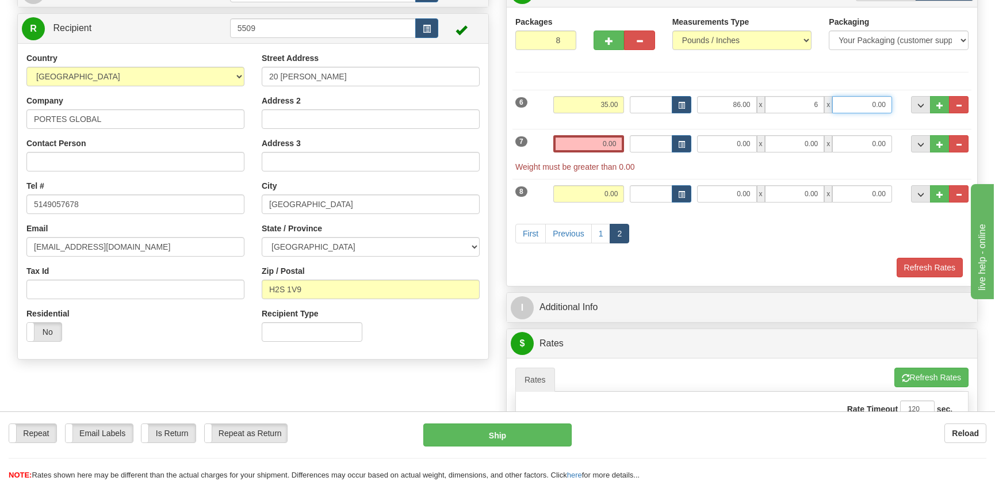
type input "6.00"
type input "4.00"
click at [635, 41] on span "button" at bounding box center [639, 40] width 8 height 7
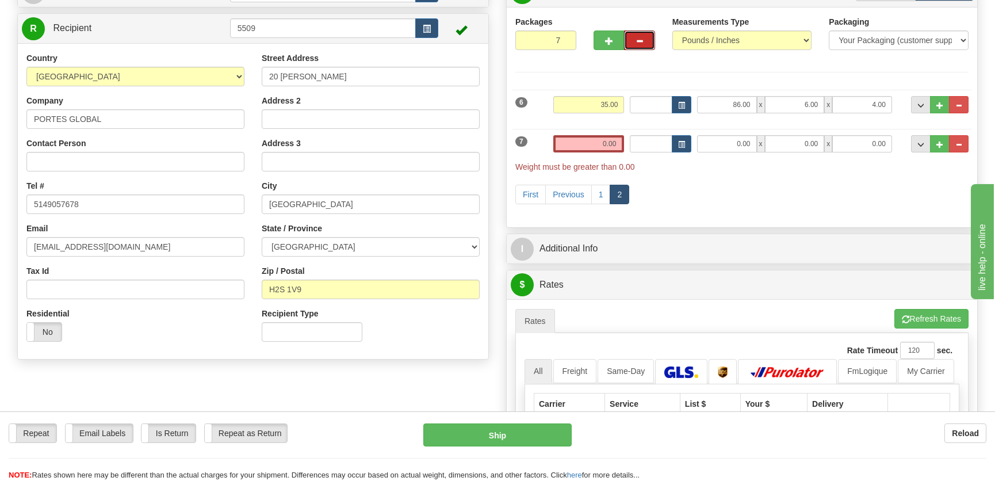
click at [640, 40] on span "button" at bounding box center [639, 40] width 8 height 7
type input "6"
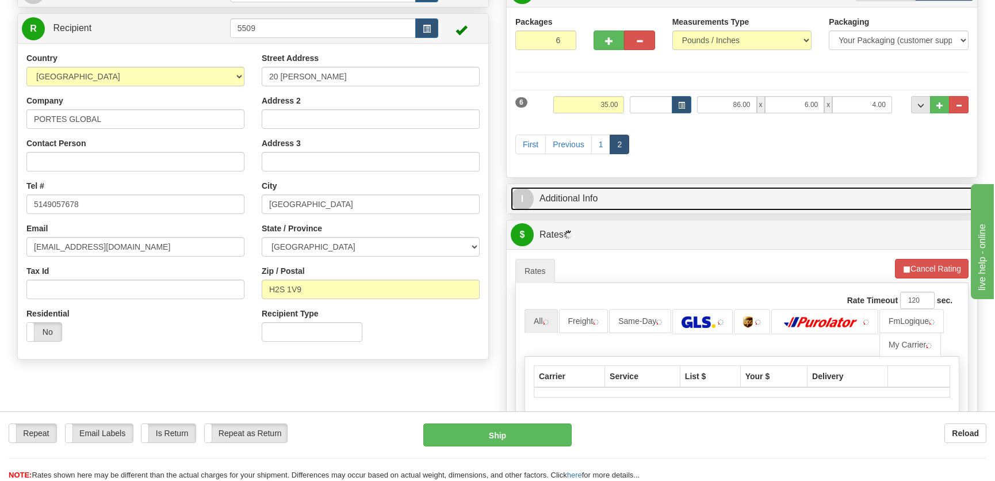
click at [721, 194] on link "I Additional Info" at bounding box center [742, 199] width 462 height 24
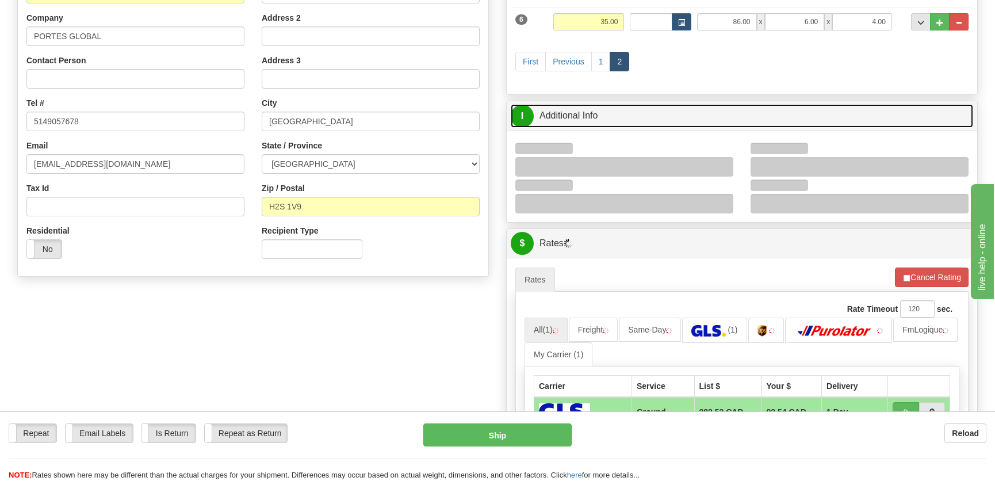
scroll to position [209, 0]
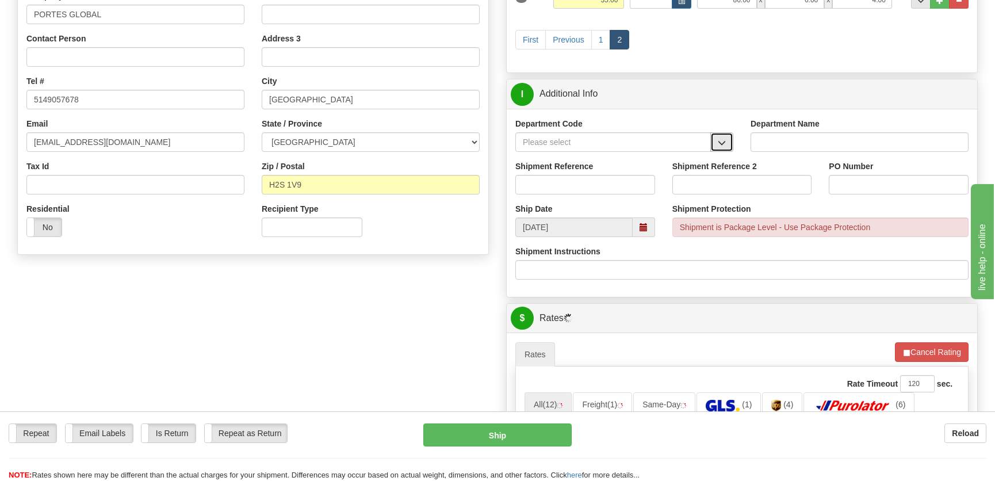
click at [723, 139] on span "button" at bounding box center [722, 142] width 8 height 7
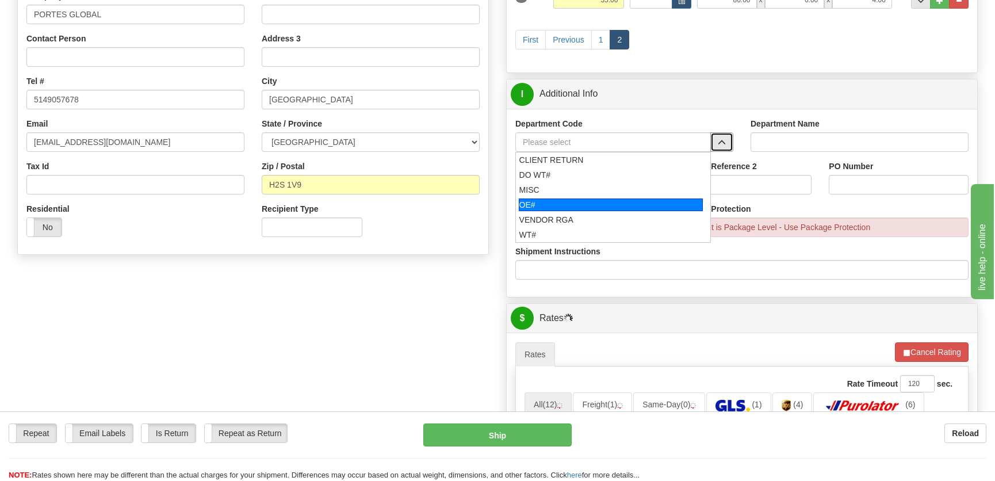
click at [571, 204] on div "OE#" at bounding box center [611, 204] width 185 height 13
type input "OE#"
type input "ORDERS"
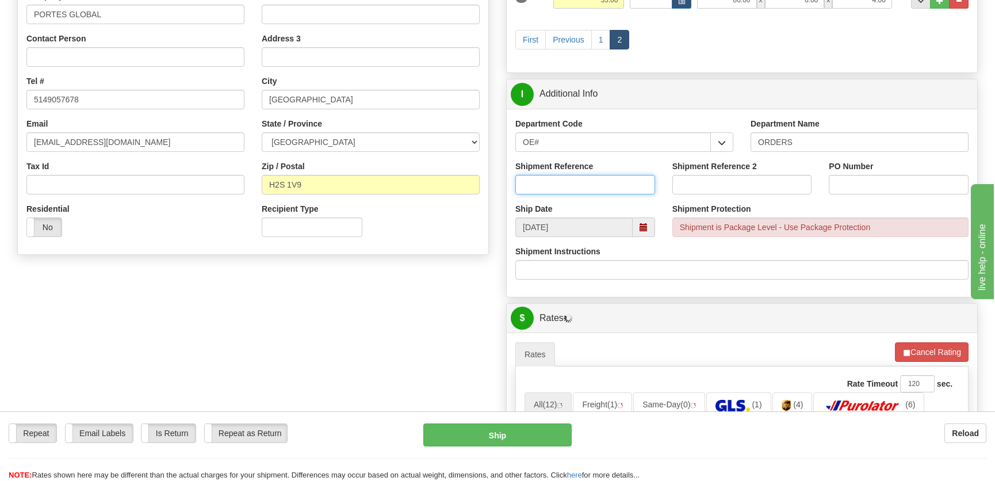
click at [589, 185] on input "Shipment Reference" at bounding box center [585, 185] width 140 height 20
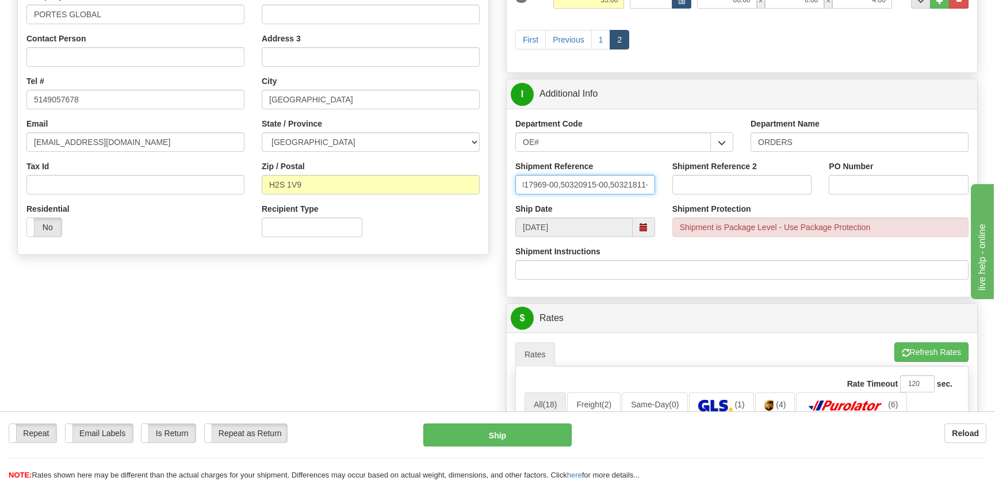
scroll to position [0, 21]
type input "50317969-00,50320915-00,50321811-00"
click at [849, 185] on input "PO Number" at bounding box center [899, 185] width 140 height 20
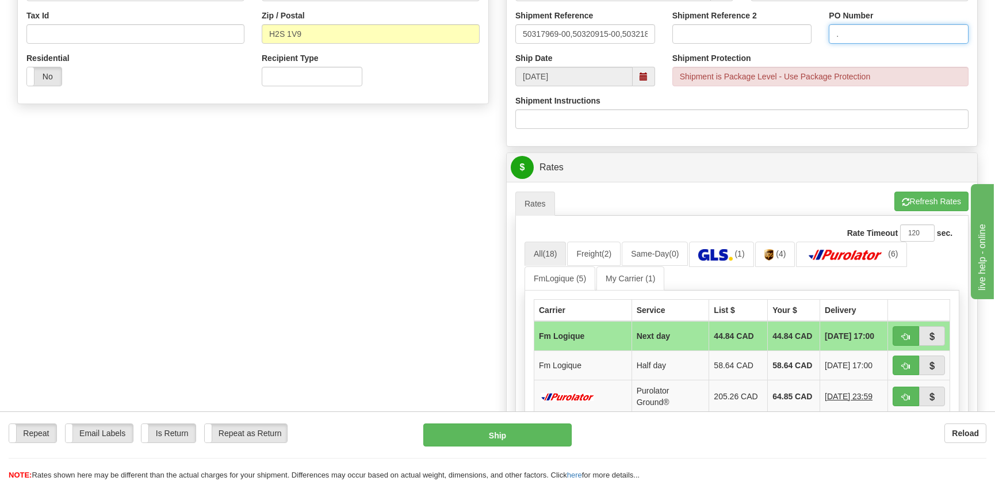
scroll to position [418, 0]
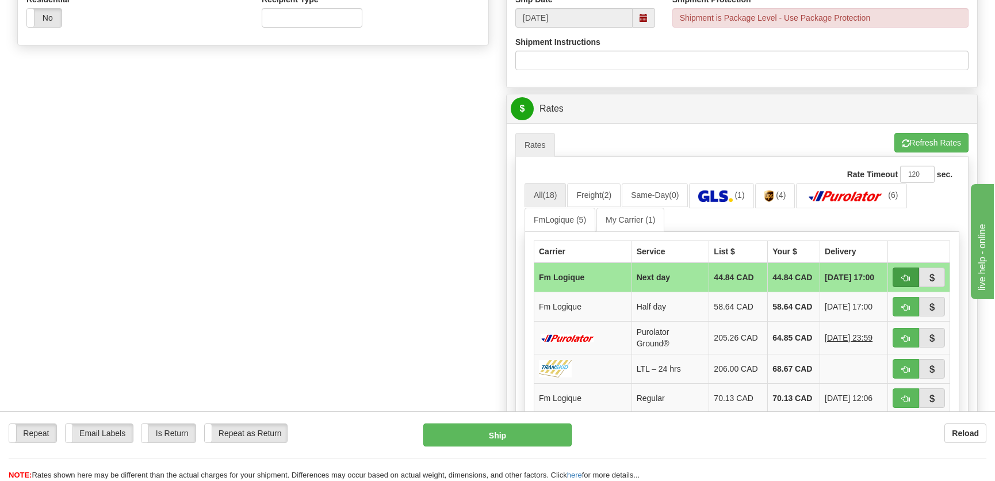
type input "."
click at [897, 273] on button "button" at bounding box center [906, 277] width 26 height 20
type input "jour"
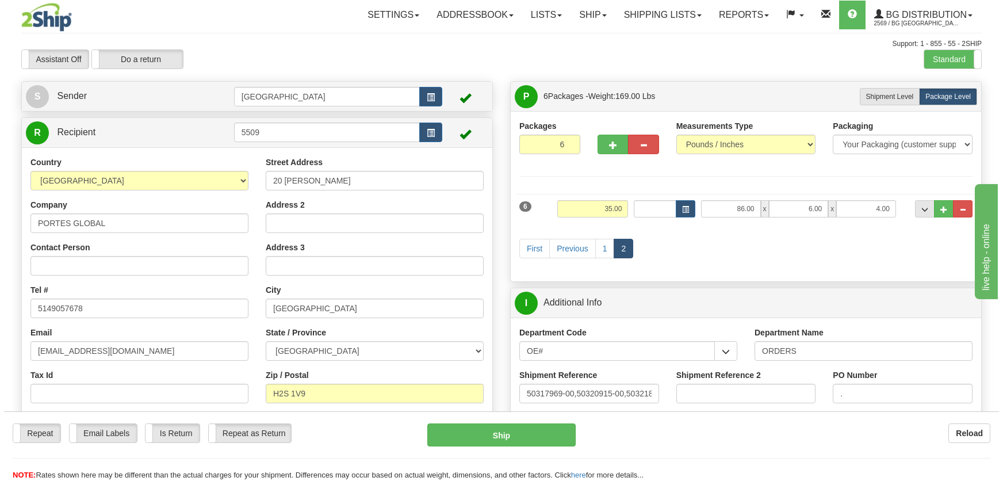
scroll to position [261, 0]
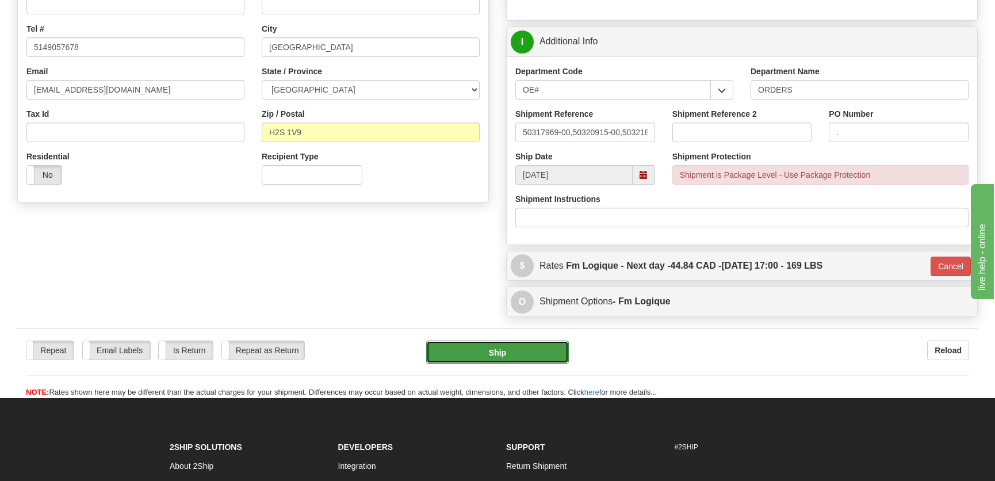
click at [544, 357] on button "Ship" at bounding box center [497, 351] width 143 height 23
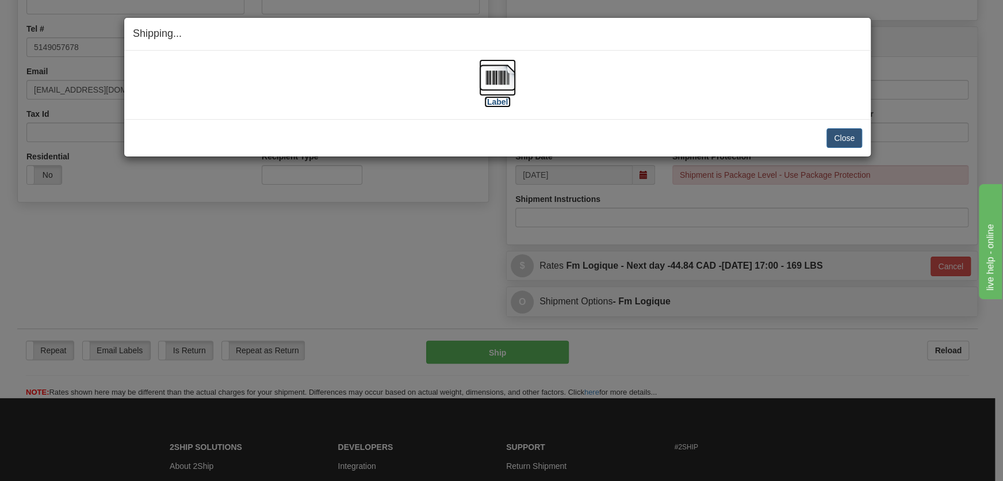
click at [489, 85] on img at bounding box center [497, 77] width 37 height 37
click at [845, 136] on button "Close" at bounding box center [844, 138] width 36 height 20
